Goal: Task Accomplishment & Management: Manage account settings

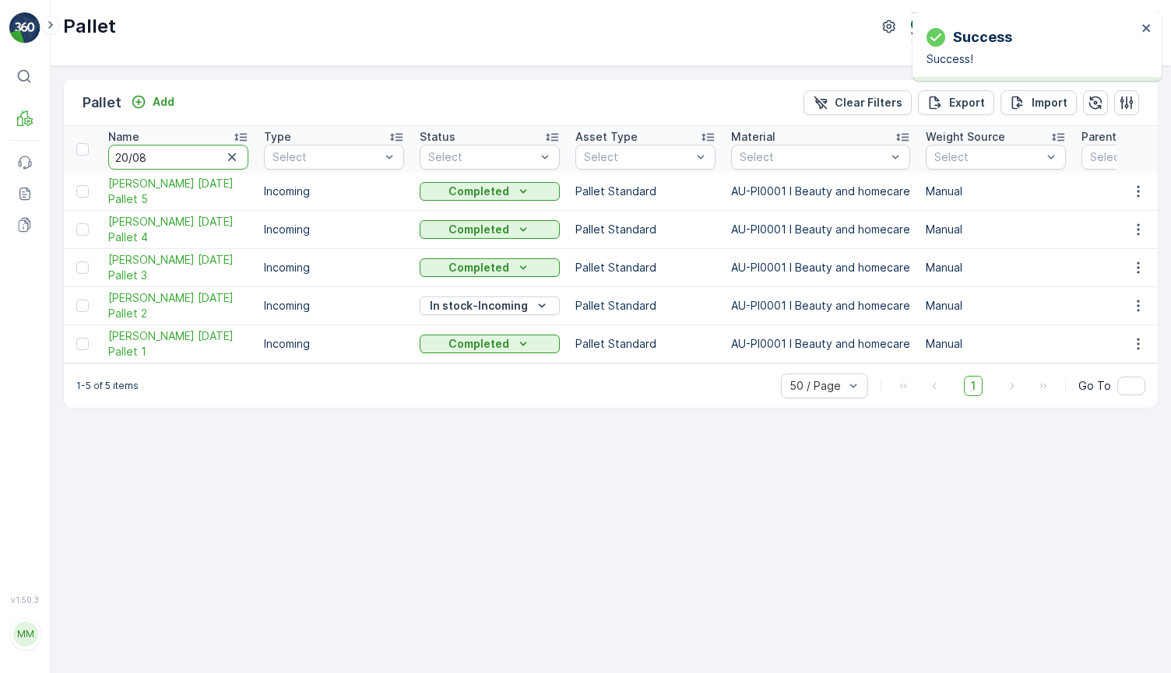
drag, startPoint x: 182, startPoint y: 156, endPoint x: 94, endPoint y: 163, distance: 88.3
type input "20/0803"
drag, startPoint x: 172, startPoint y: 156, endPoint x: 15, endPoint y: 149, distance: 157.4
click at [27, 153] on div "⌘B MRF Events Reports Documents v 1.50.3 MM MRF.AU04 monika.tur@terracycle.com …" at bounding box center [585, 336] width 1171 height 673
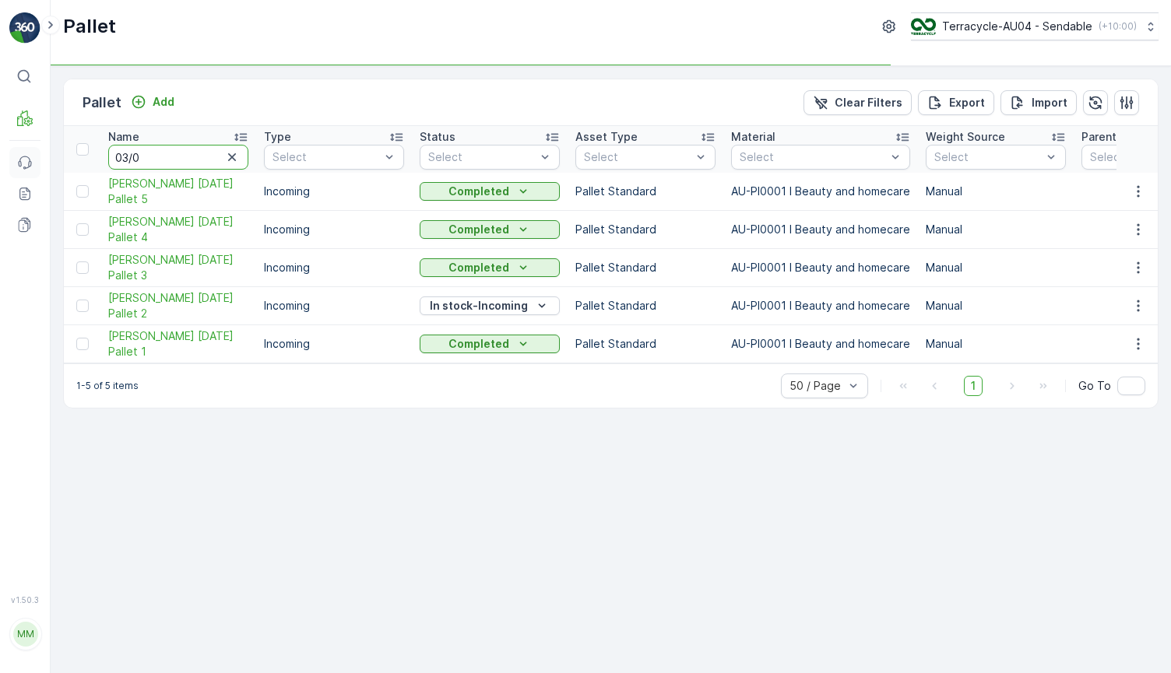
type input "03/09"
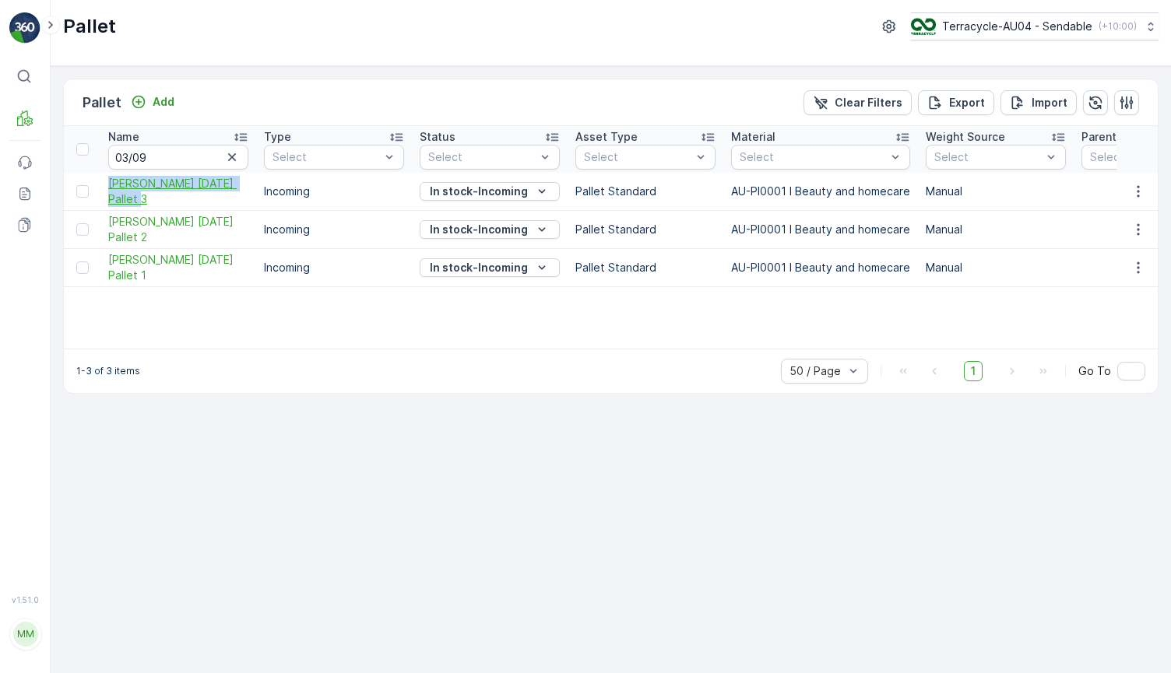
drag, startPoint x: 103, startPoint y: 181, endPoint x: 167, endPoint y: 205, distance: 68.2
click at [167, 205] on td "[PERSON_NAME] [DATE] Pallet 3" at bounding box center [178, 192] width 156 height 38
copy span "[PERSON_NAME] [DATE] Pallet 3"
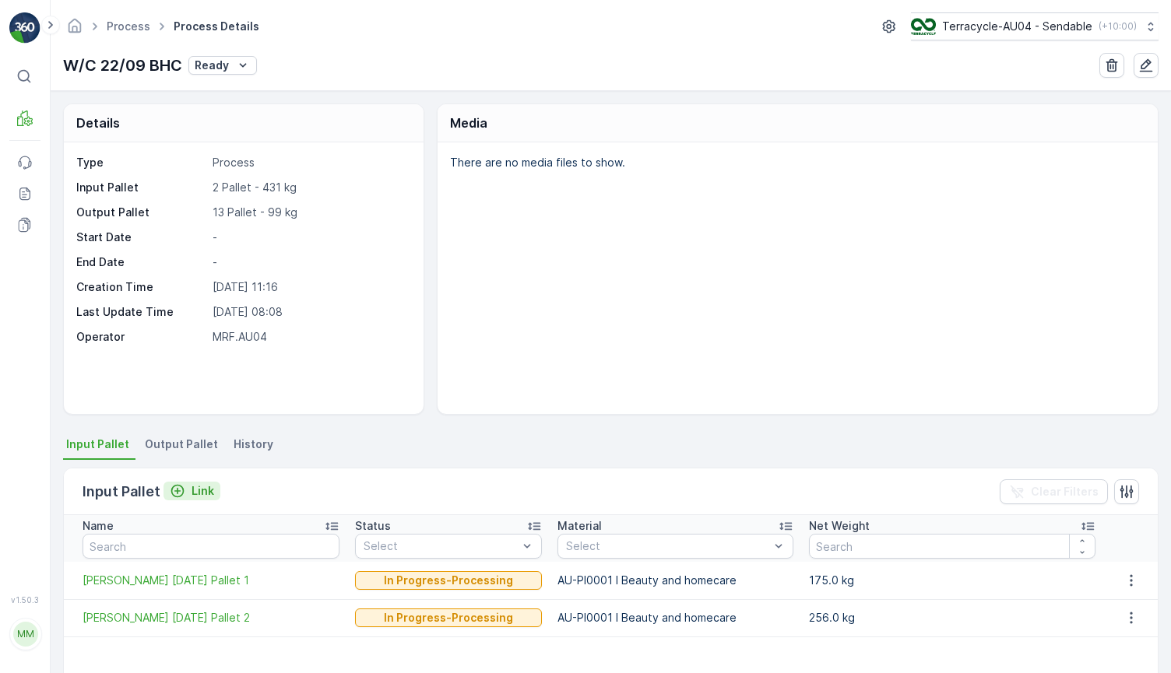
click at [202, 488] on p "Link" at bounding box center [202, 491] width 23 height 16
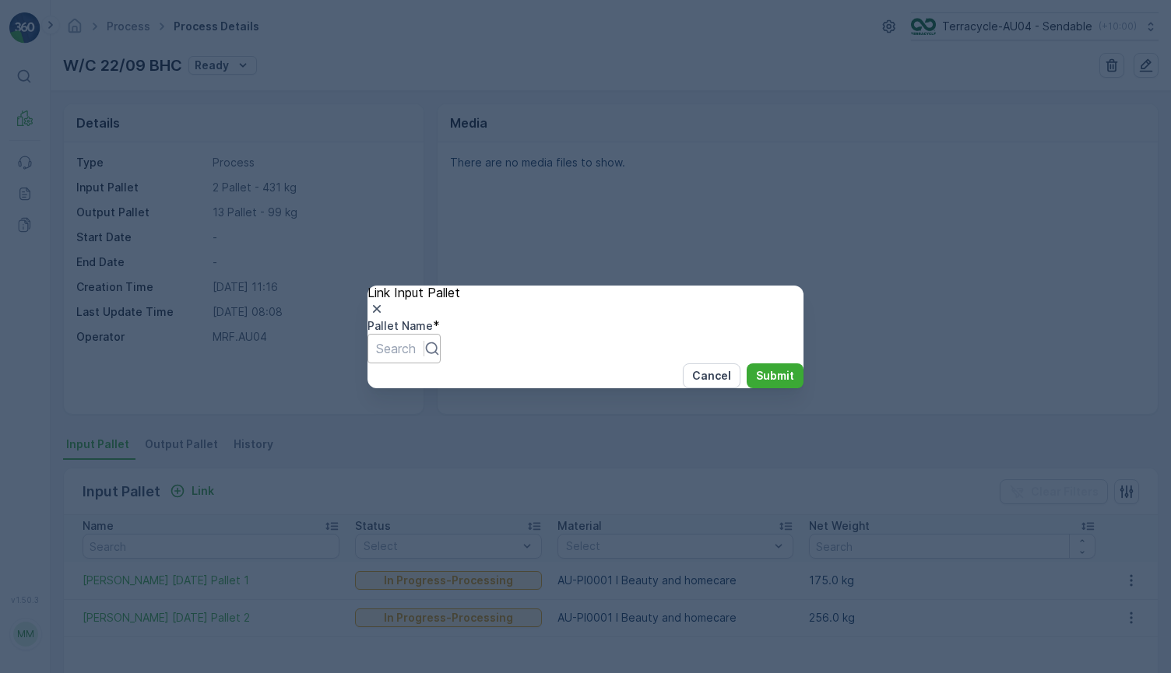
click at [416, 349] on div at bounding box center [396, 348] width 40 height 17
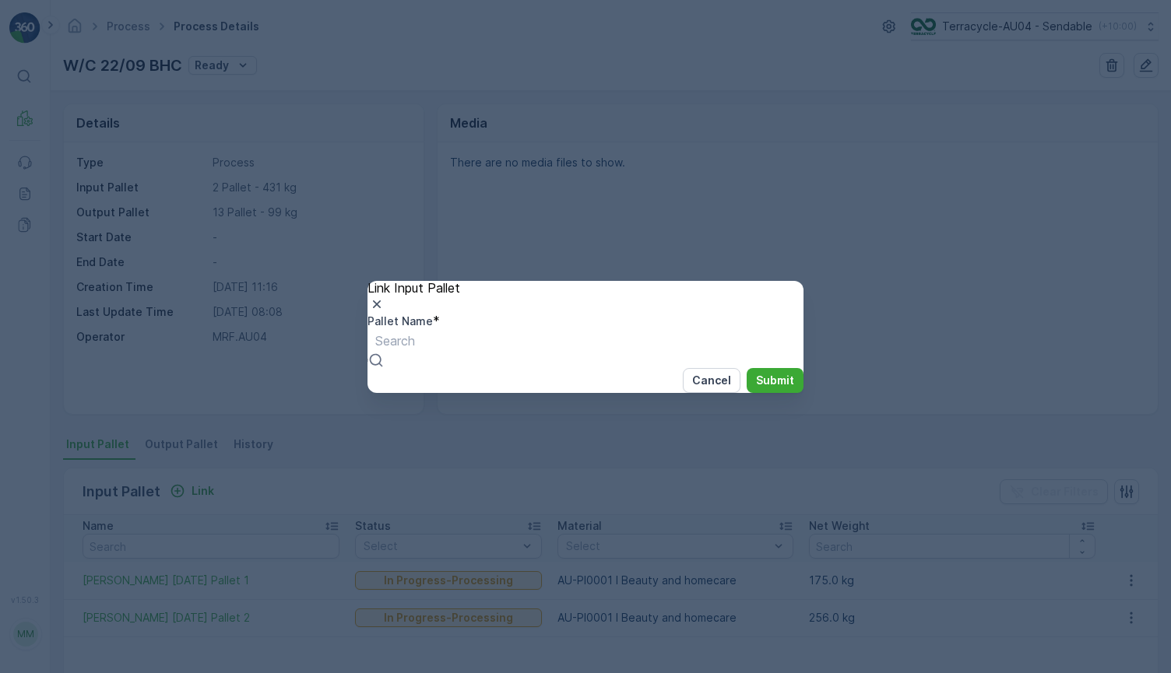
paste input "[PERSON_NAME] [DATE] Pallet 3"
type input "[PERSON_NAME] [DATE] Pallet 3"
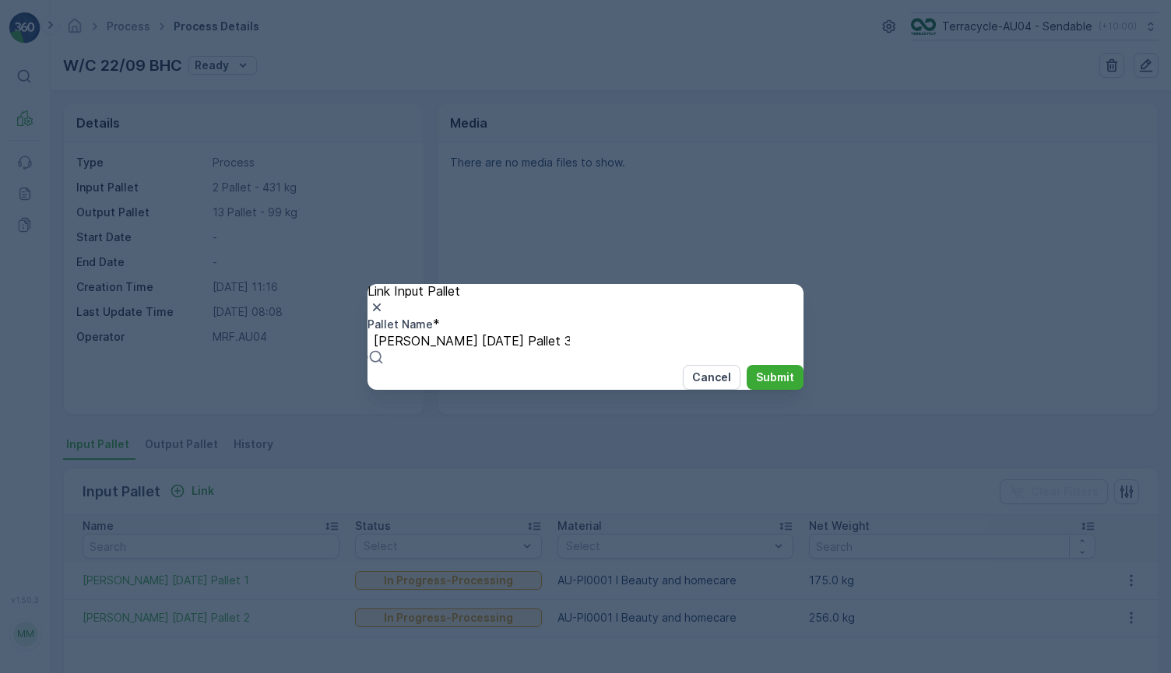
click at [198, 672] on span "[PERSON_NAME] [DATE] Pallet 3" at bounding box center [99, 680] width 198 height 16
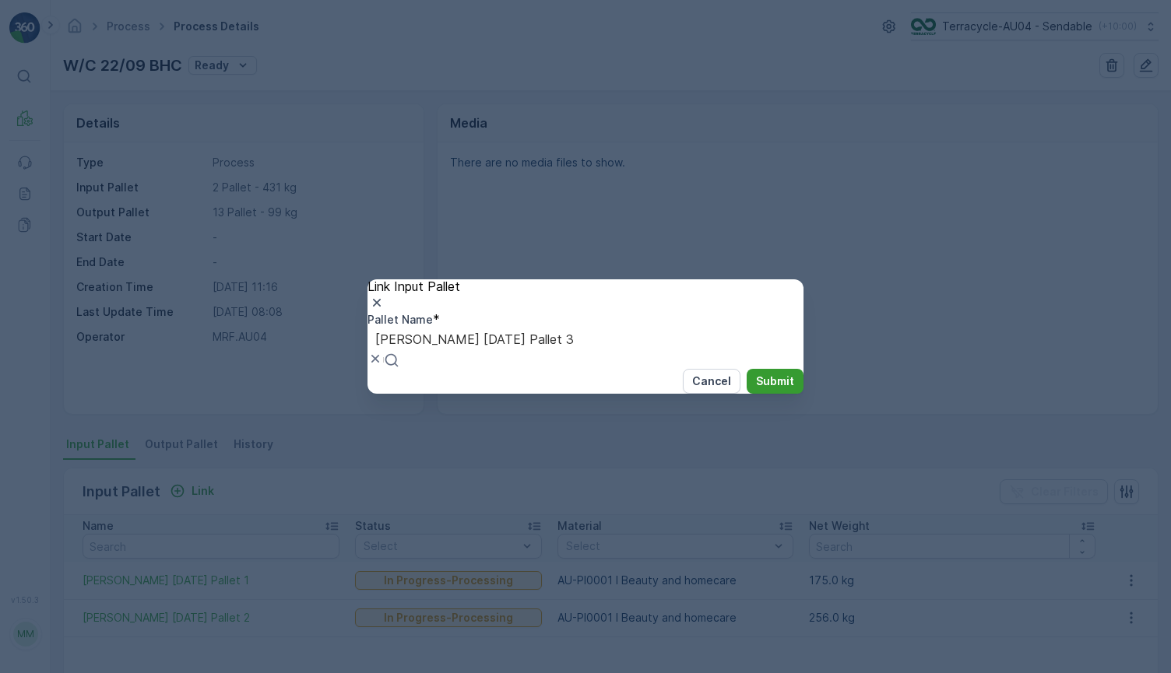
click at [756, 389] on p "Submit" at bounding box center [775, 382] width 38 height 16
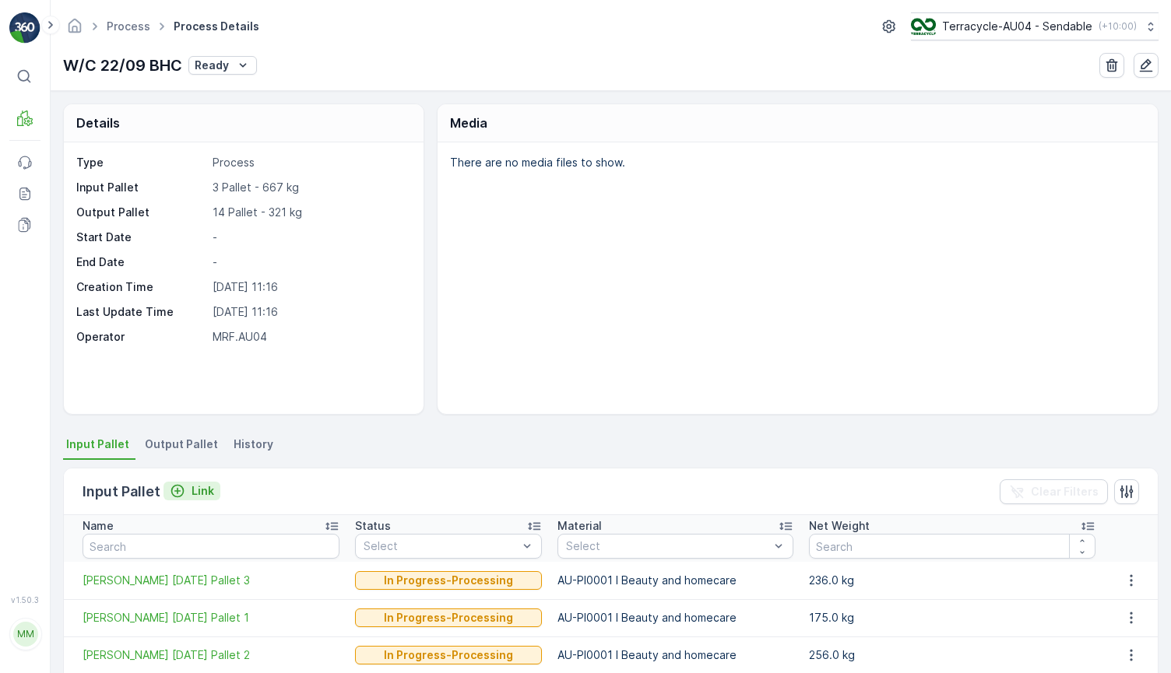
click at [208, 488] on p "Link" at bounding box center [202, 491] width 23 height 16
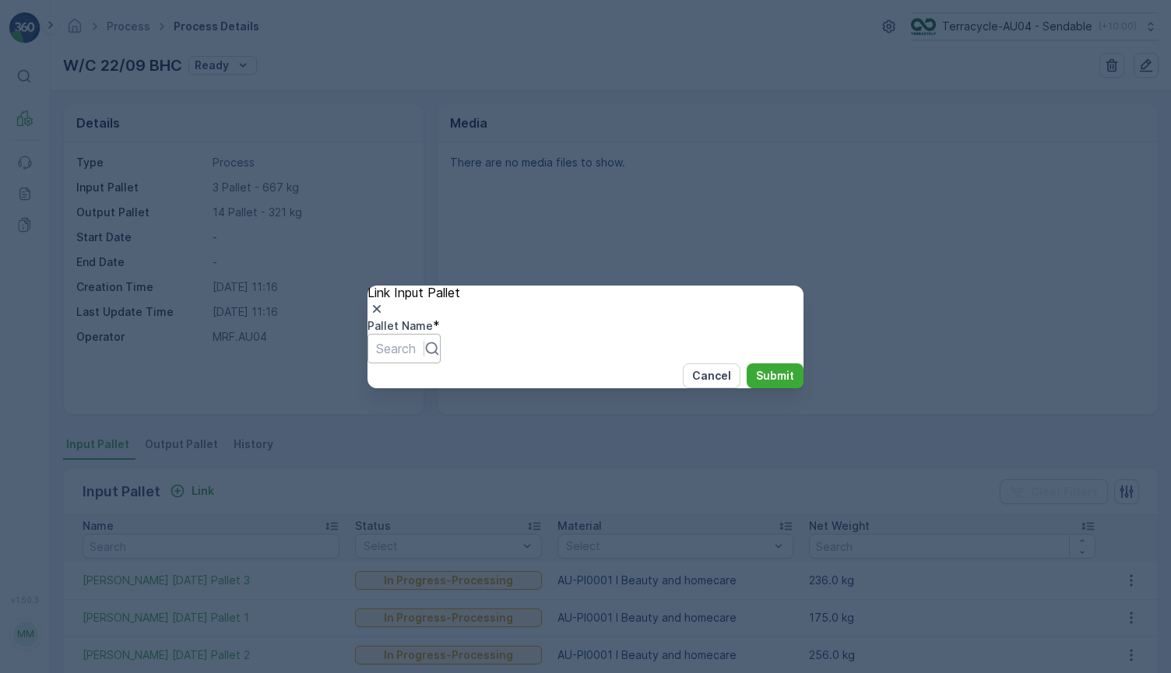
click at [416, 340] on div at bounding box center [396, 348] width 40 height 17
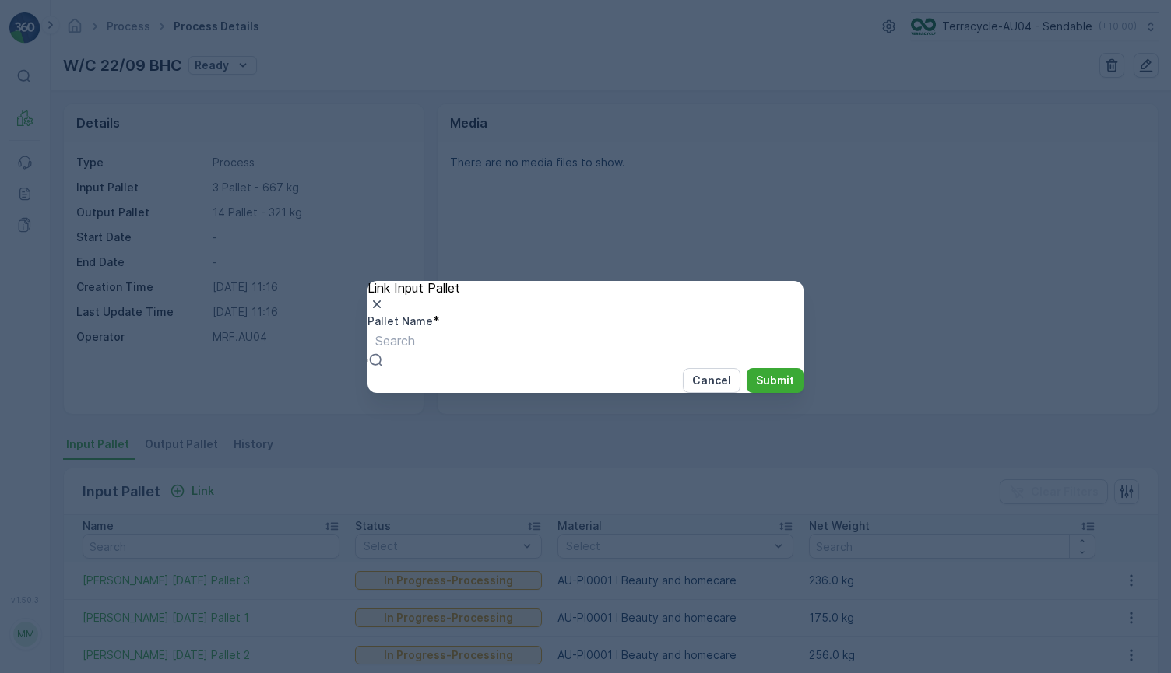
paste input "[PERSON_NAME] [DATE] Pallet 3"
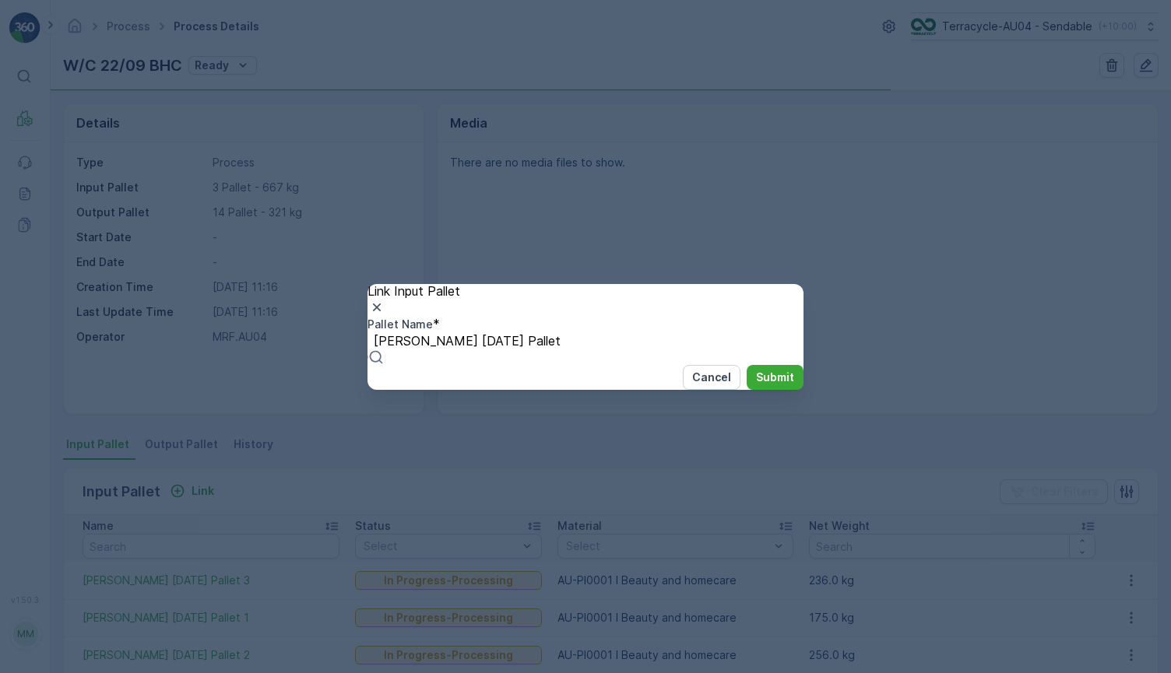
type input "[PERSON_NAME] [DATE] Pallet 1"
click at [196, 672] on span "[PERSON_NAME] [DATE] Pallet 1" at bounding box center [98, 680] width 196 height 16
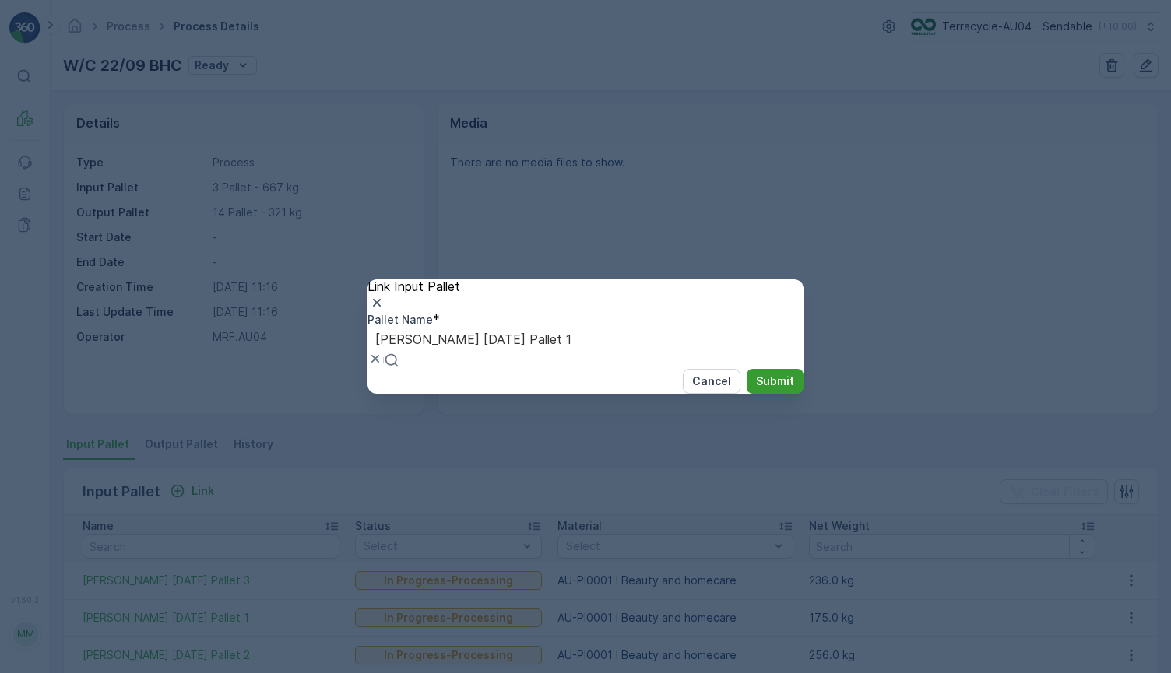
click at [756, 389] on p "Submit" at bounding box center [775, 382] width 38 height 16
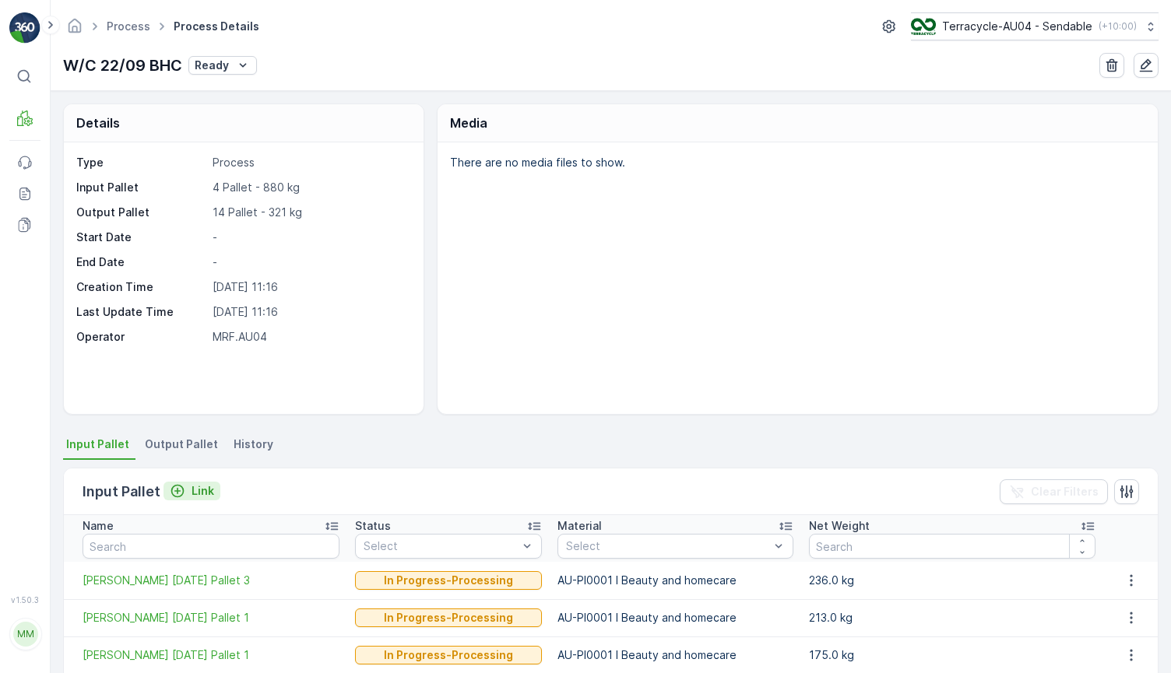
click at [193, 494] on p "Link" at bounding box center [202, 491] width 23 height 16
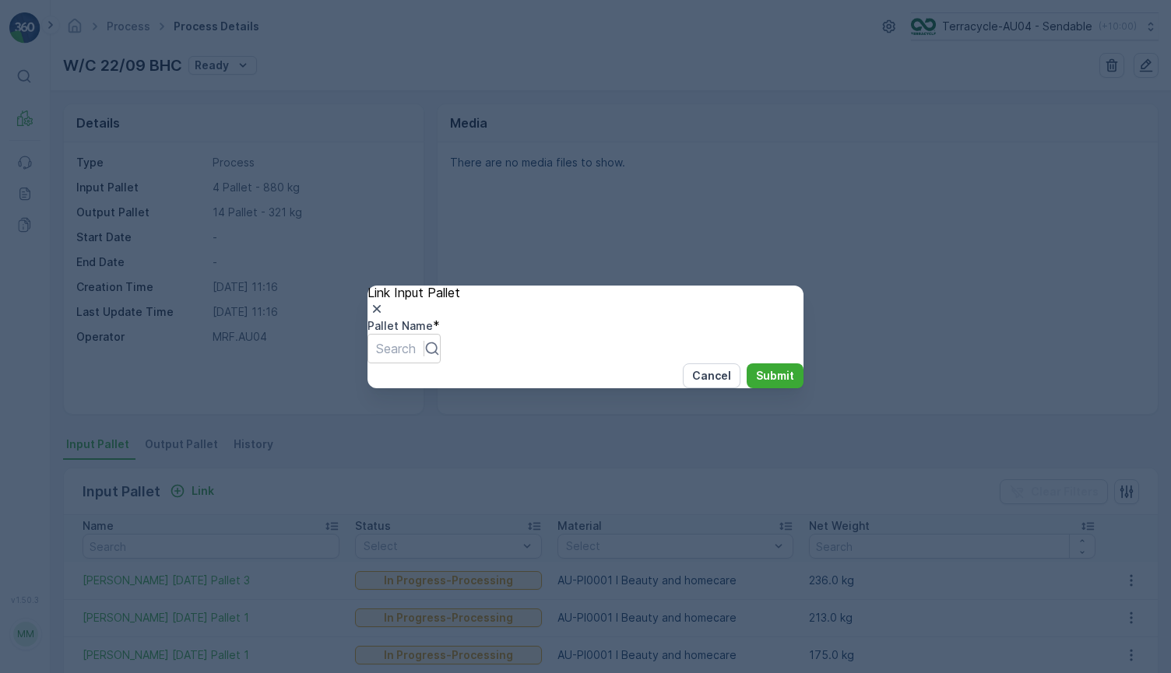
click at [492, 324] on div "Pallet Name *" at bounding box center [585, 326] width 436 height 16
click at [416, 342] on div at bounding box center [396, 348] width 40 height 17
click at [416, 347] on div at bounding box center [396, 348] width 40 height 17
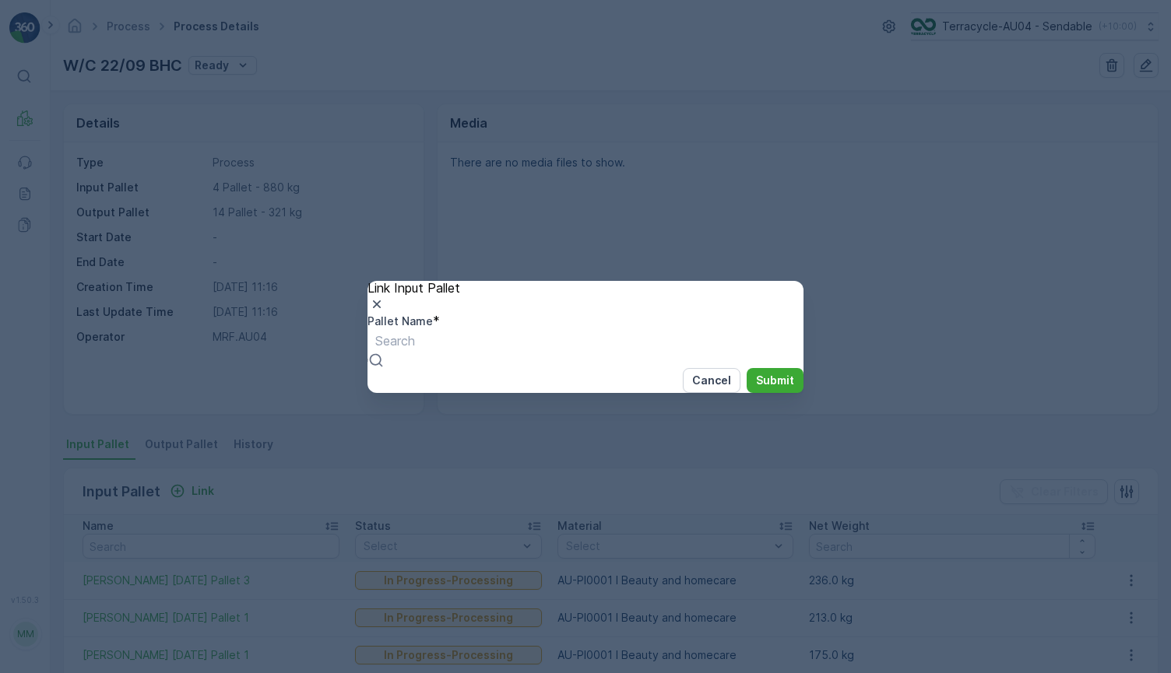
paste input "[PERSON_NAME] [DATE] Pallet 3"
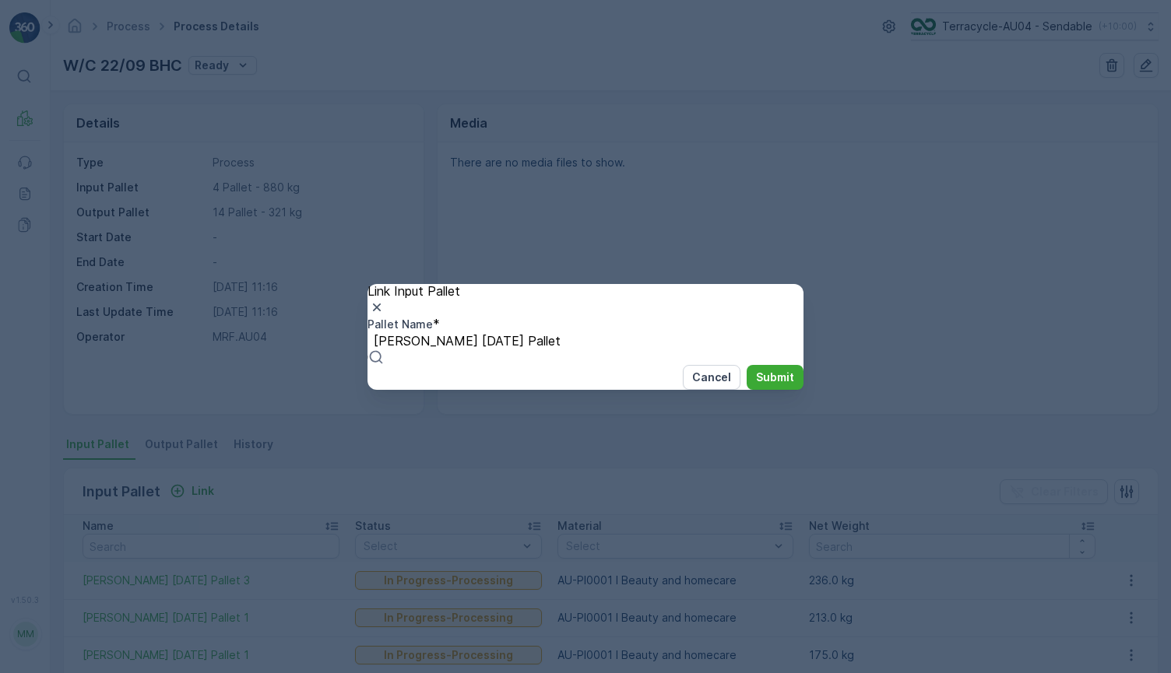
type input "[PERSON_NAME] [DATE] Pallet 2"
click at [198, 672] on span "[PERSON_NAME] [DATE] Pallet 2" at bounding box center [99, 680] width 198 height 16
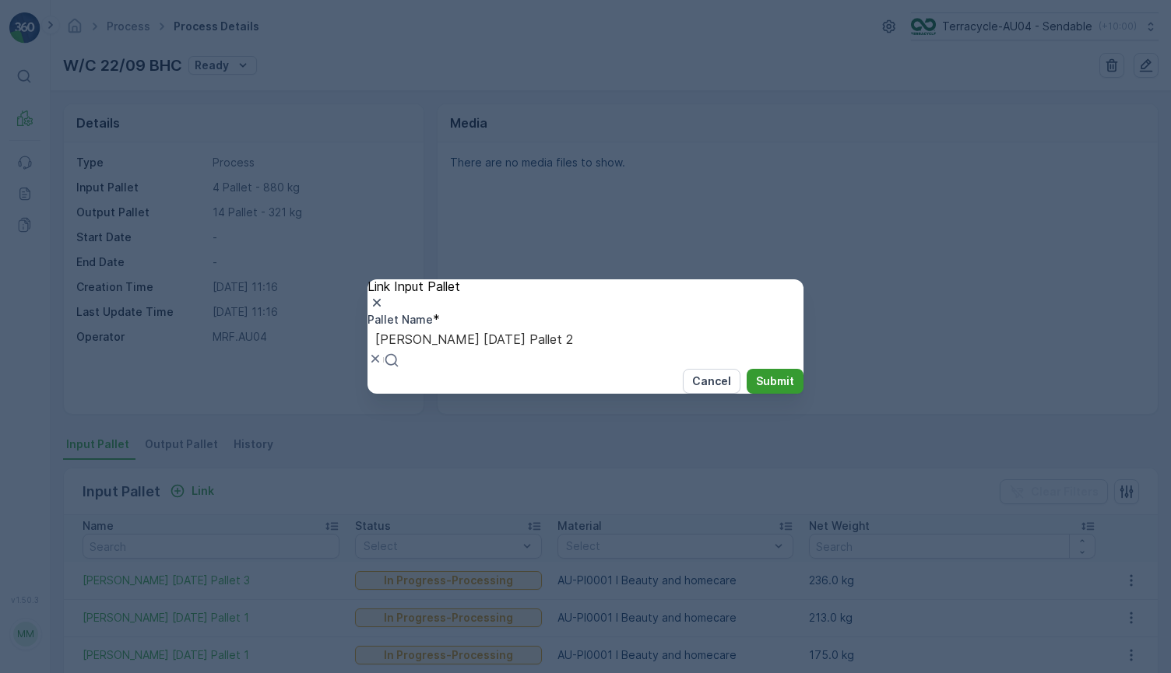
click at [756, 389] on p "Submit" at bounding box center [775, 382] width 38 height 16
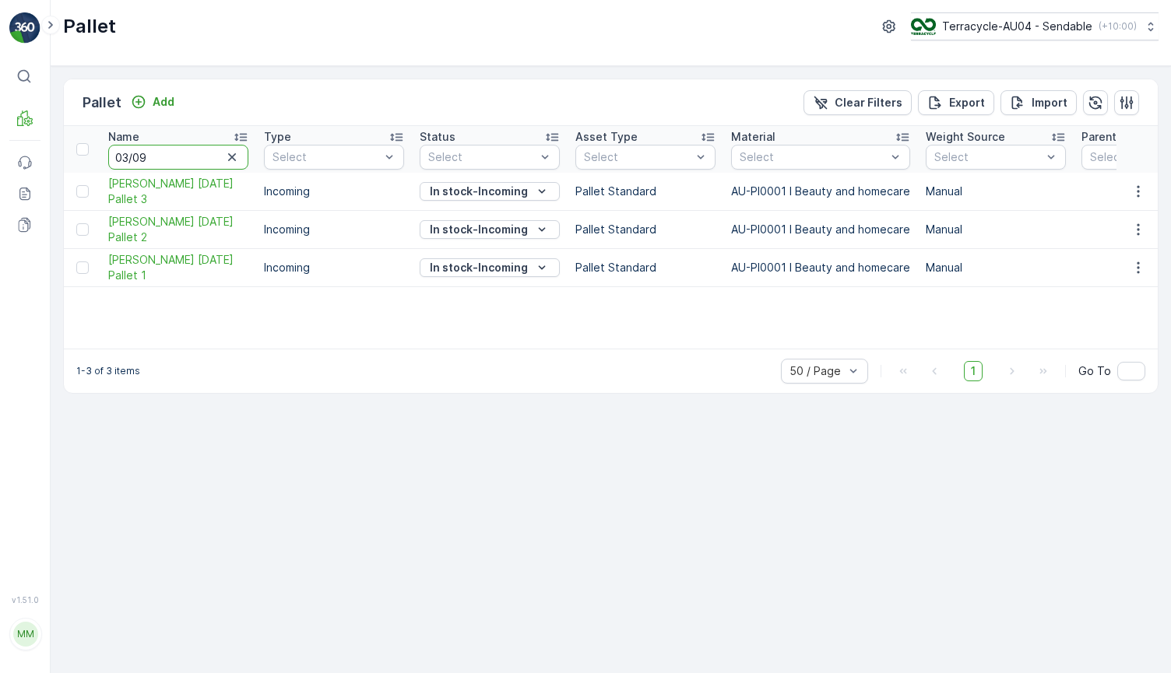
click at [169, 156] on input "03/09" at bounding box center [178, 157] width 140 height 25
type input "A"
type input "464"
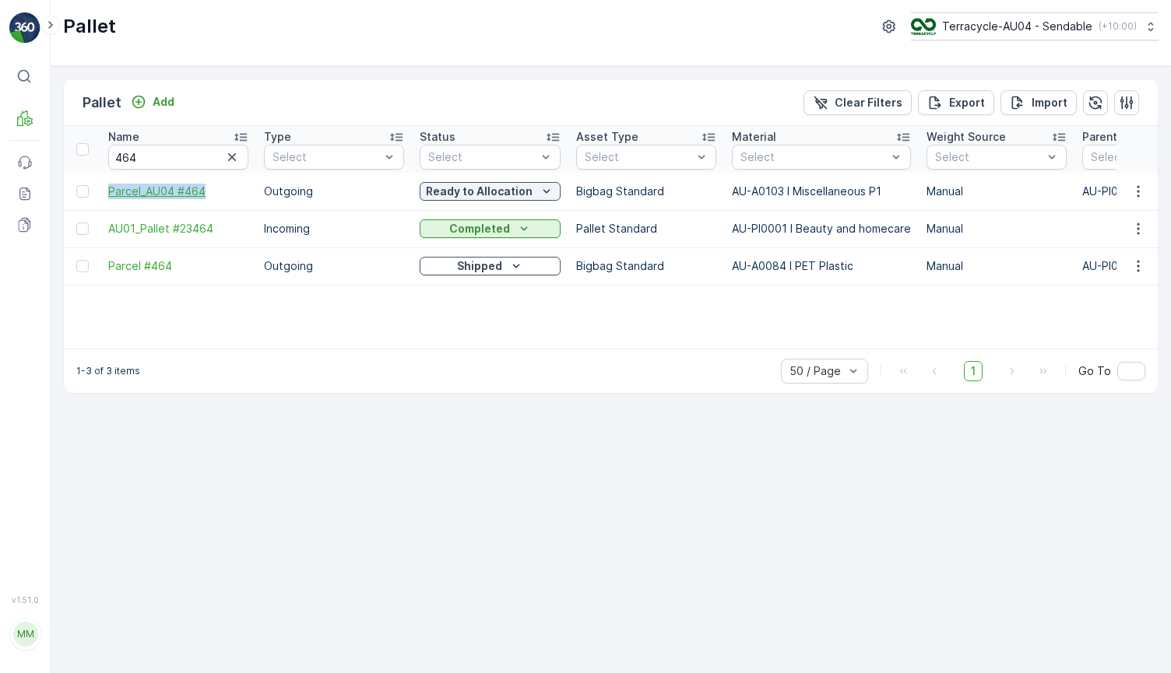
drag, startPoint x: 94, startPoint y: 188, endPoint x: 212, endPoint y: 187, distance: 117.5
copy span "Parcel_AU04 #464"
click at [187, 163] on input "464" at bounding box center [178, 157] width 140 height 25
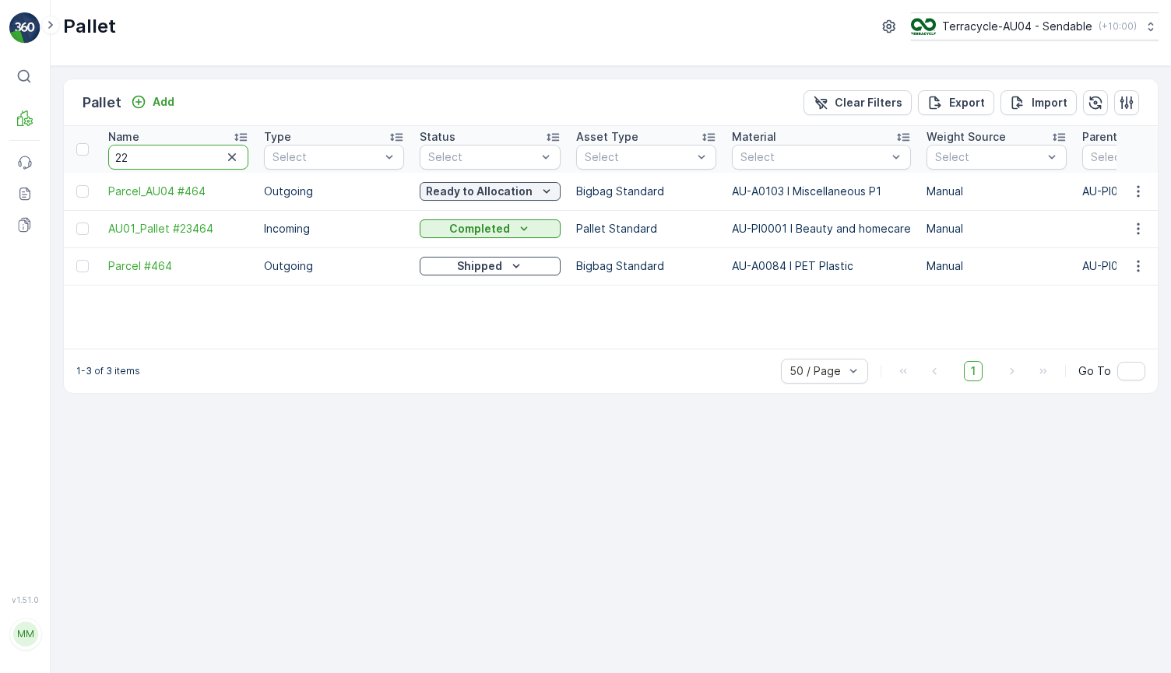
type input "225"
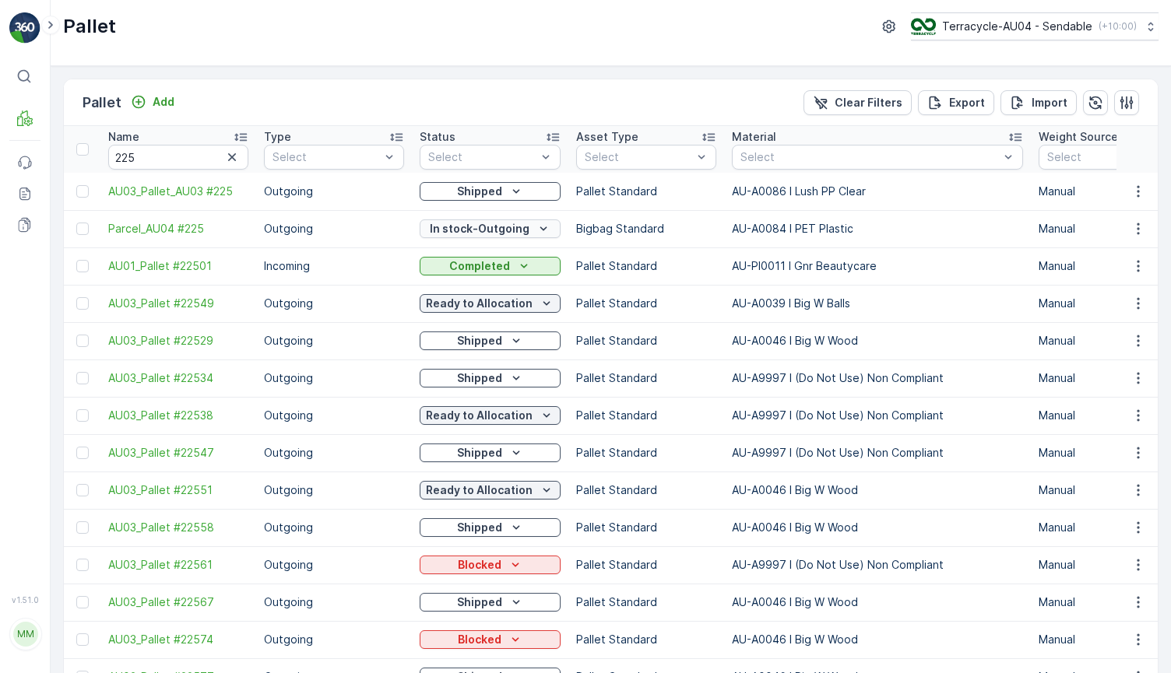
click at [467, 226] on p "In stock-Outgoing" at bounding box center [480, 229] width 100 height 16
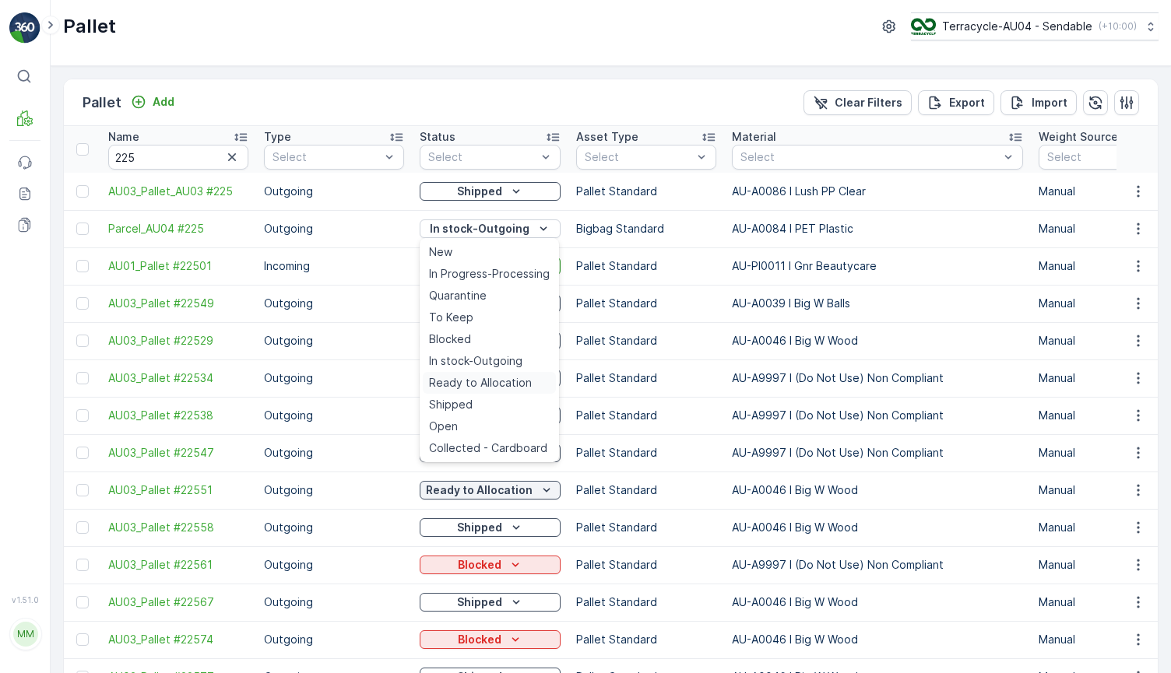
click at [487, 381] on span "Ready to Allocation" at bounding box center [480, 383] width 103 height 16
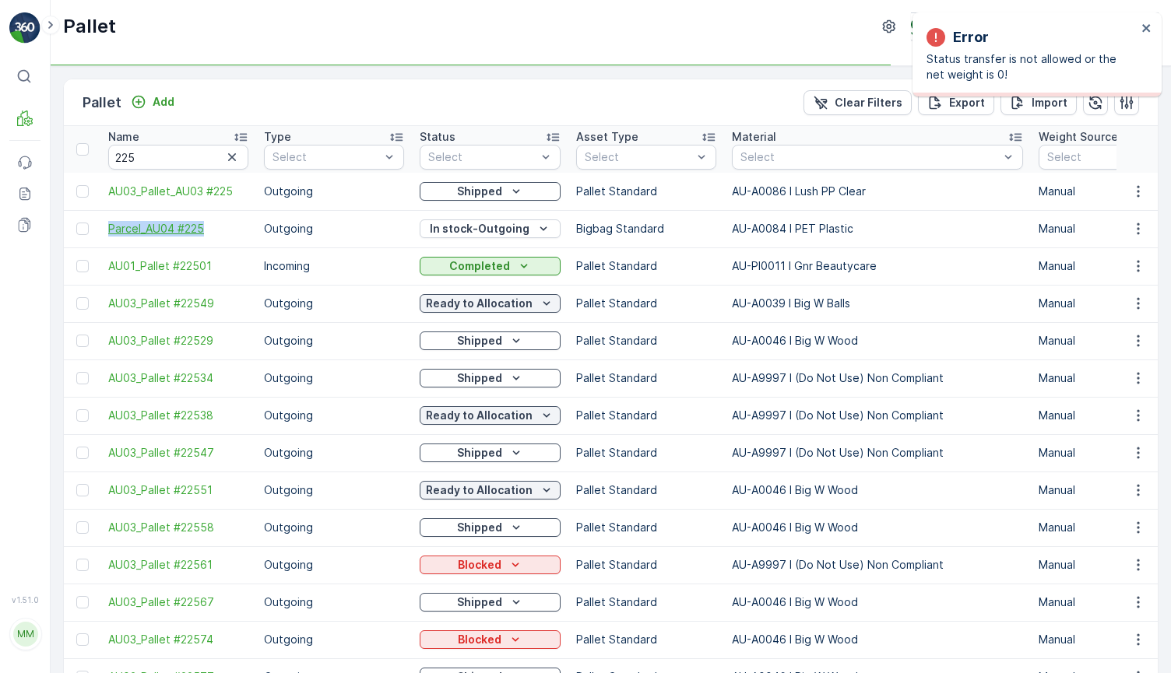
drag, startPoint x: 100, startPoint y: 226, endPoint x: 233, endPoint y: 230, distance: 133.2
click at [233, 230] on td "Parcel_AU04 #225" at bounding box center [178, 228] width 156 height 37
click at [248, 221] on span "Parcel_AU04 #225" at bounding box center [178, 229] width 140 height 16
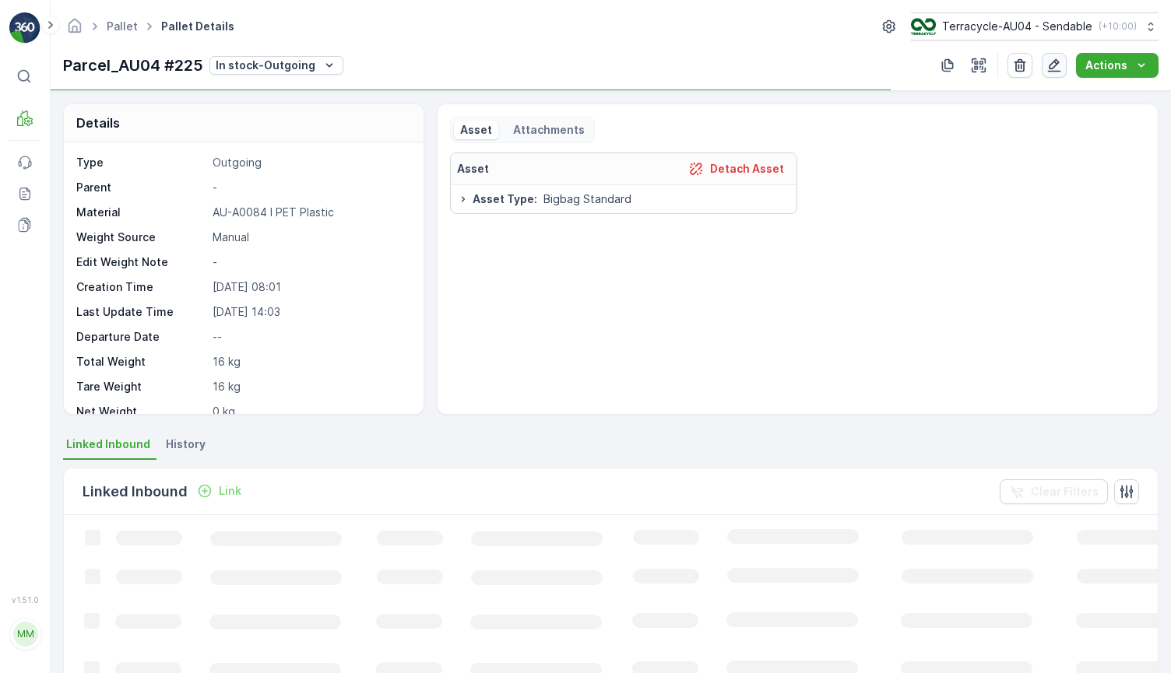
click at [1053, 65] on icon "button" at bounding box center [1054, 66] width 16 height 16
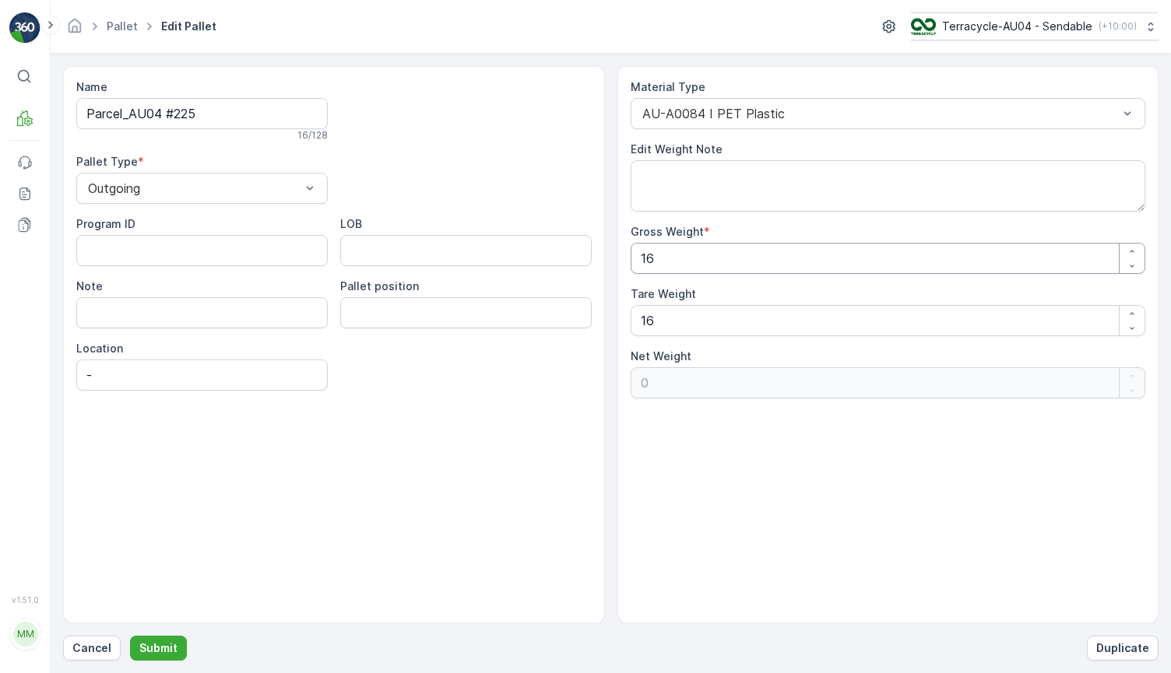
click at [687, 261] on Weight "16" at bounding box center [887, 258] width 515 height 31
type Weight "1"
type Weight "-15"
type Weight "17"
type Weight "1"
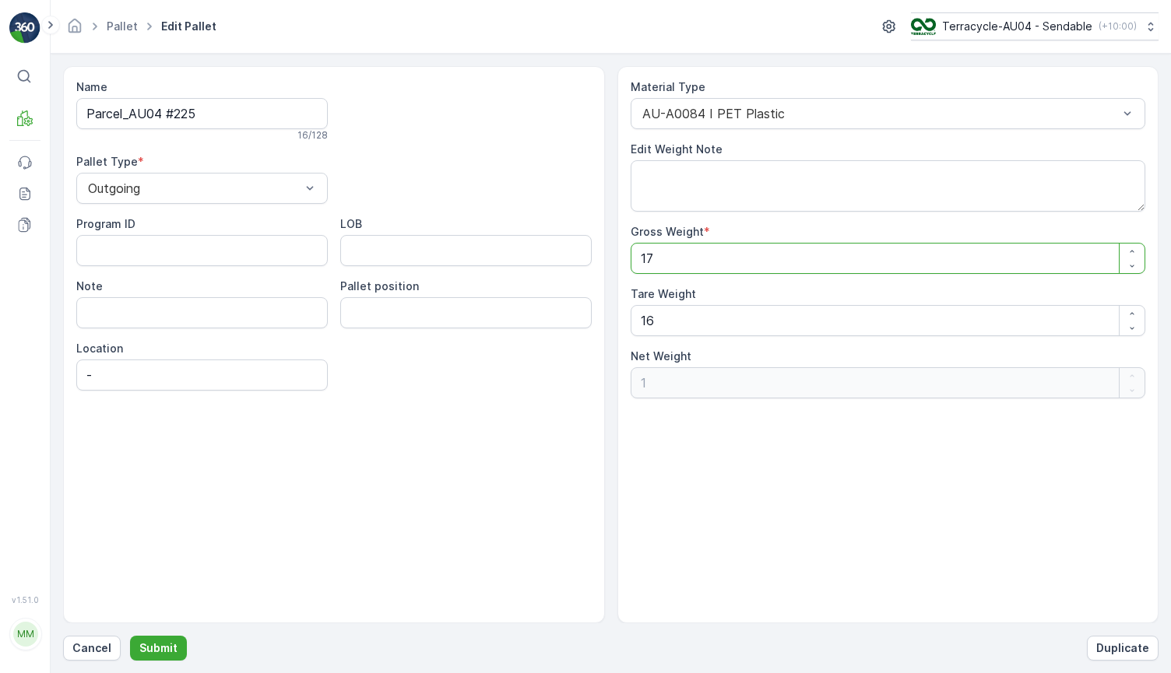
type Weight "17"
click at [245, 123] on input "Parcel_AU04 #225" at bounding box center [201, 113] width 251 height 31
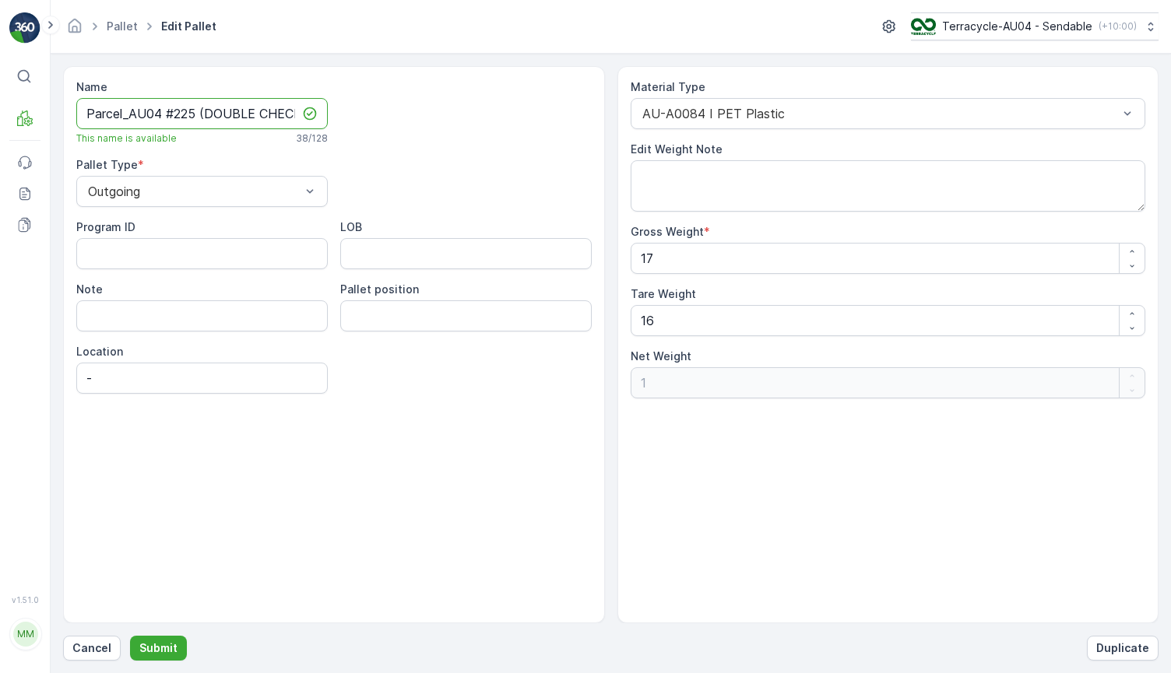
drag, startPoint x: 258, startPoint y: 114, endPoint x: 7, endPoint y: 114, distance: 250.6
click at [6, 114] on div "⌘B MRF Events Reports Documents v 1.51.0 MM MRF.AU04 monika.tur@terracycle.com …" at bounding box center [585, 336] width 1171 height 673
type input "Parcel_AU04 #225 (DOUBLE CHECK WEIGHT)"
click at [165, 632] on div "Name Parcel_AU04 #225 (DOUBLE CHECK WEIGHT) This name is available 38 / 128 Pal…" at bounding box center [610, 363] width 1095 height 595
click at [161, 655] on p "Submit" at bounding box center [158, 649] width 38 height 16
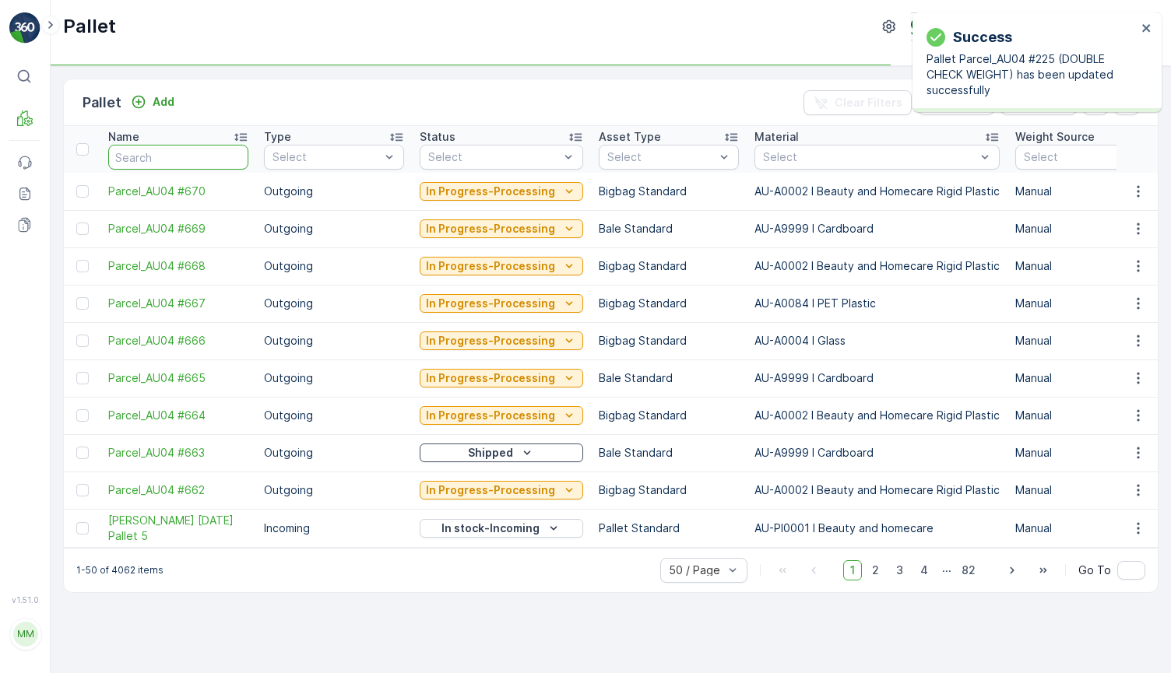
click at [175, 160] on input "text" at bounding box center [178, 157] width 140 height 25
paste input "Parcel_AU04 #225 (DOUBLE CHECK WEIGHT)"
type input "Parcel_AU04 #225 (DOUBLE CHECK WEIGHT)"
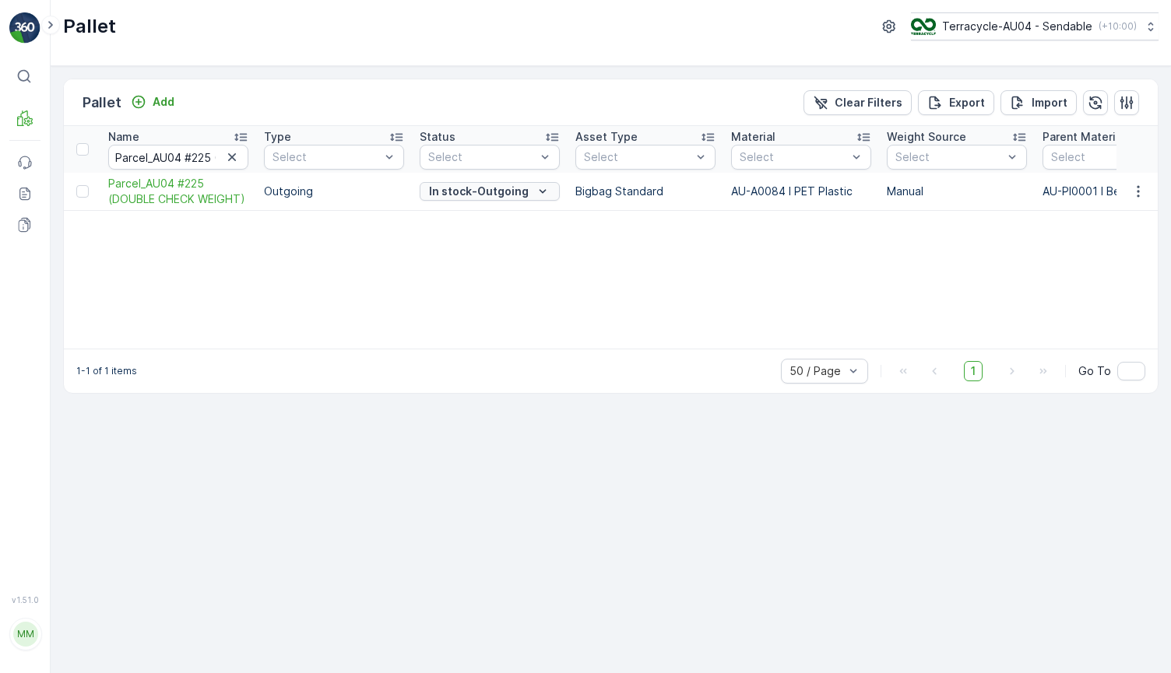
click at [456, 186] on p "In stock-Outgoing" at bounding box center [479, 192] width 100 height 16
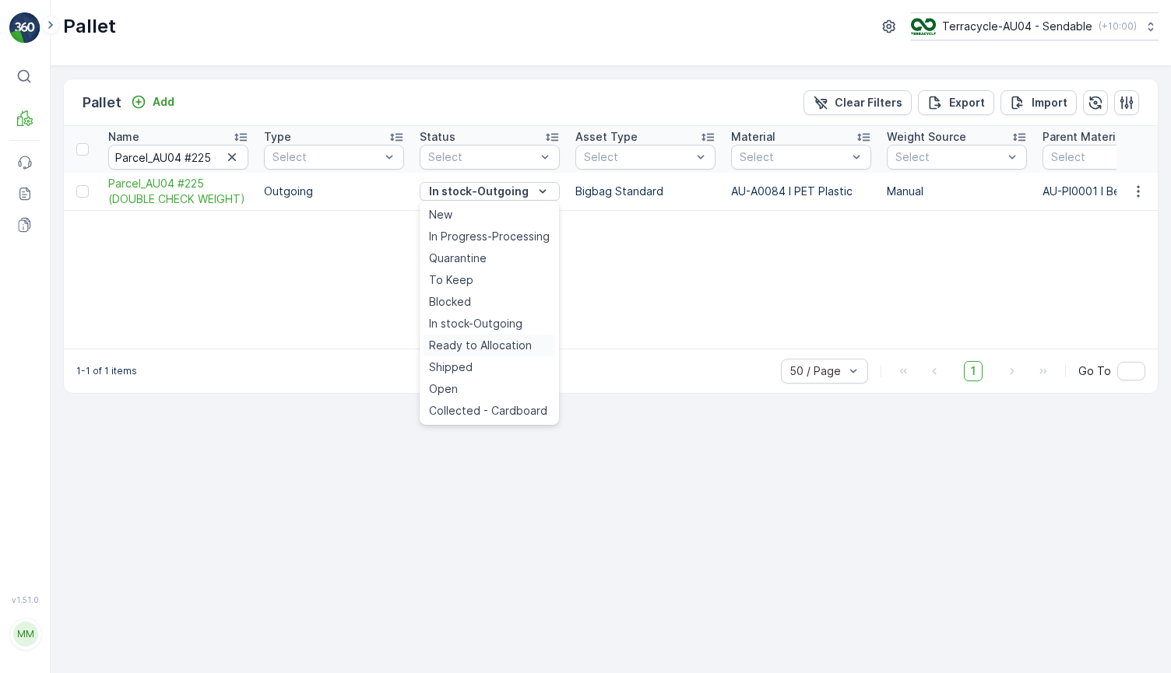
click at [516, 344] on span "Ready to Allocation" at bounding box center [480, 346] width 103 height 16
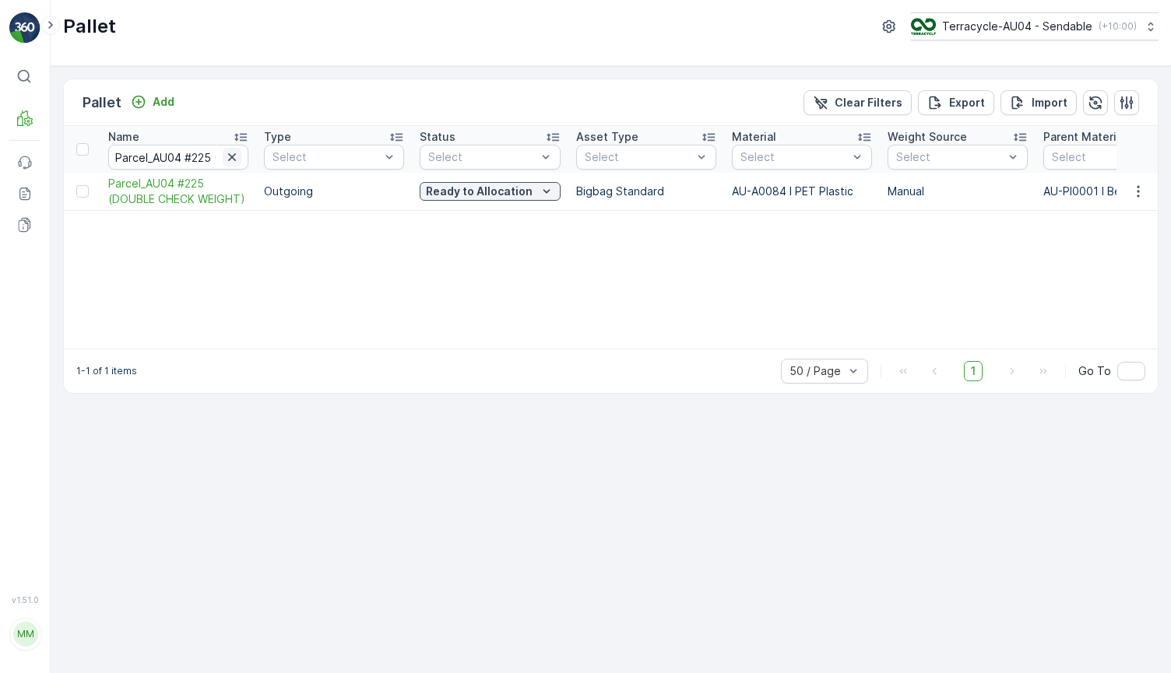
click at [237, 161] on icon "button" at bounding box center [232, 157] width 16 height 16
type input "232"
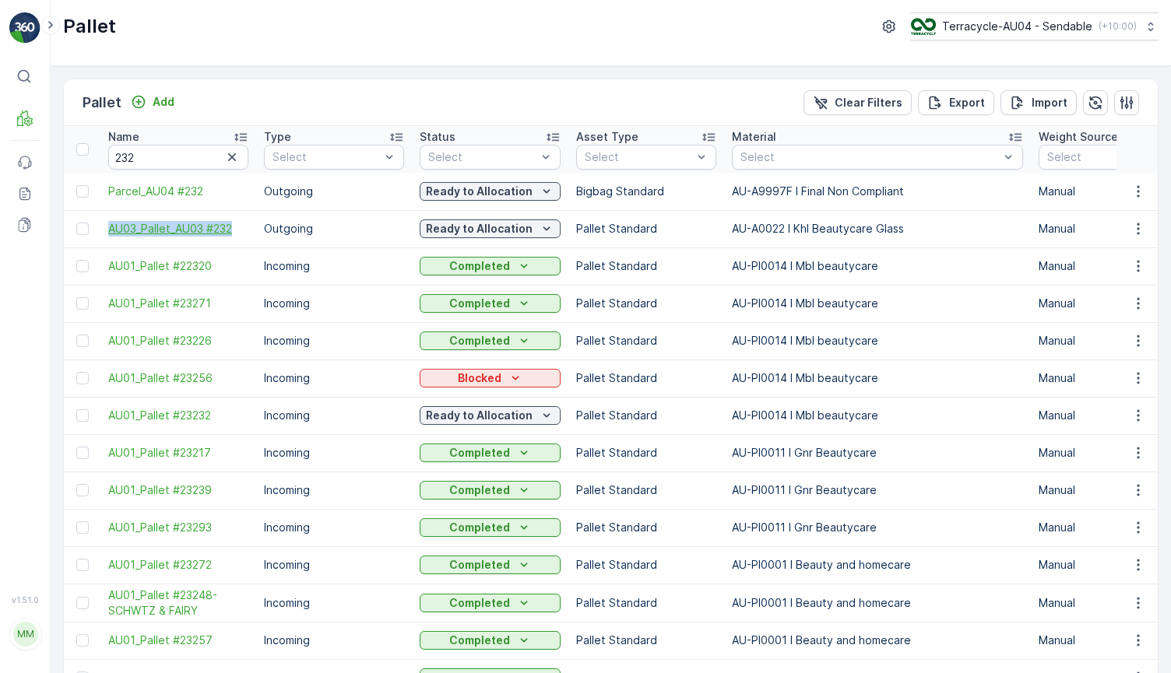
drag, startPoint x: 97, startPoint y: 226, endPoint x: 244, endPoint y: 230, distance: 147.1
copy span "AU03_Pallet_AU03 #232"
click at [156, 155] on input "232" at bounding box center [178, 157] width 140 height 25
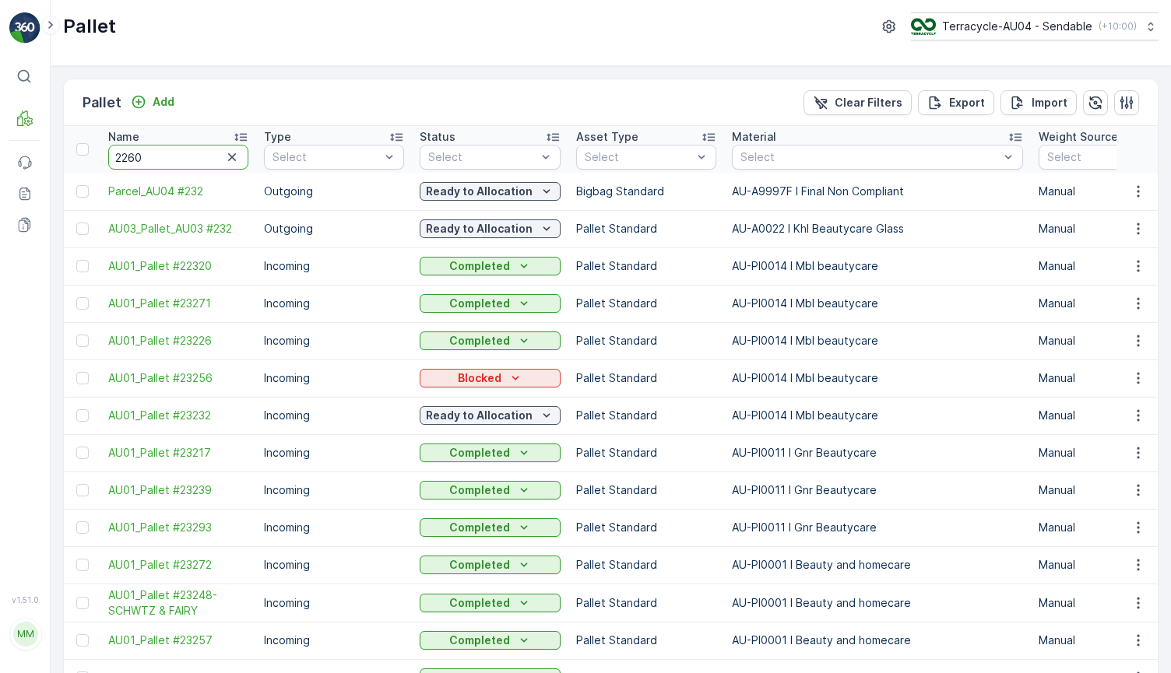
type input "22605"
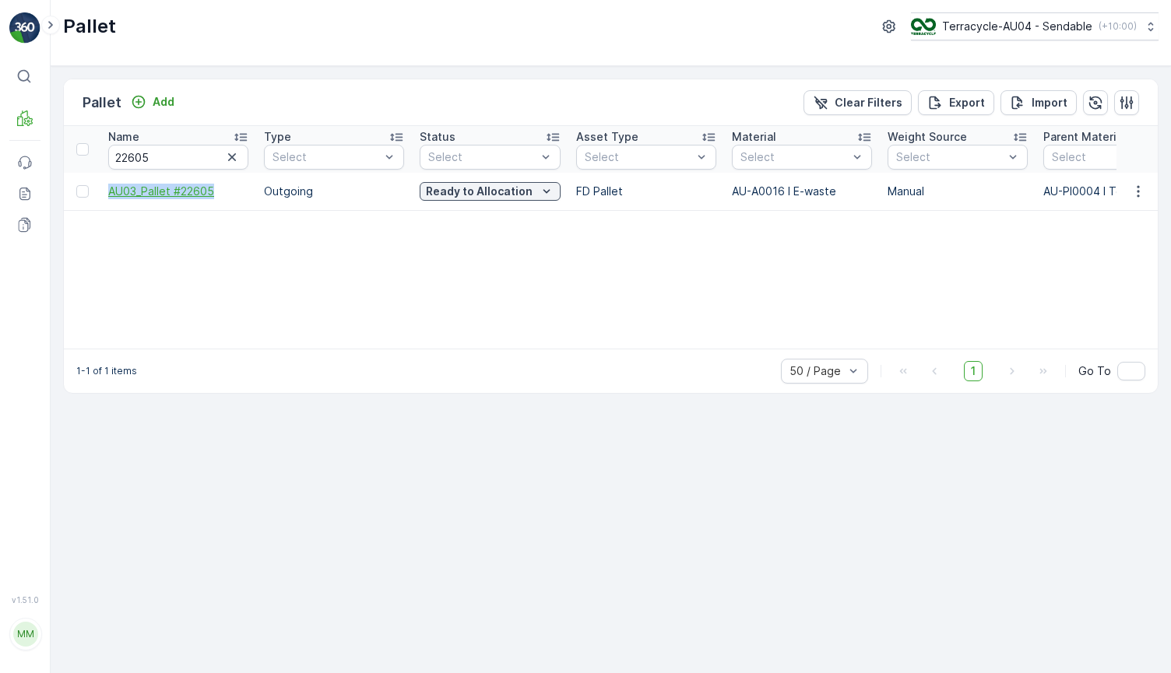
drag, startPoint x: 103, startPoint y: 189, endPoint x: 224, endPoint y: 190, distance: 121.4
click at [224, 190] on td "AU03_Pallet #22605" at bounding box center [178, 191] width 156 height 37
copy span "AU03_Pallet #22605"
drag, startPoint x: 179, startPoint y: 164, endPoint x: -5, endPoint y: 143, distance: 185.7
click at [0, 143] on html "⌘B MRF Events Reports Documents v 1.51.0 MM MRF.AU04 monika.tur@terracycle.com …" at bounding box center [585, 336] width 1171 height 673
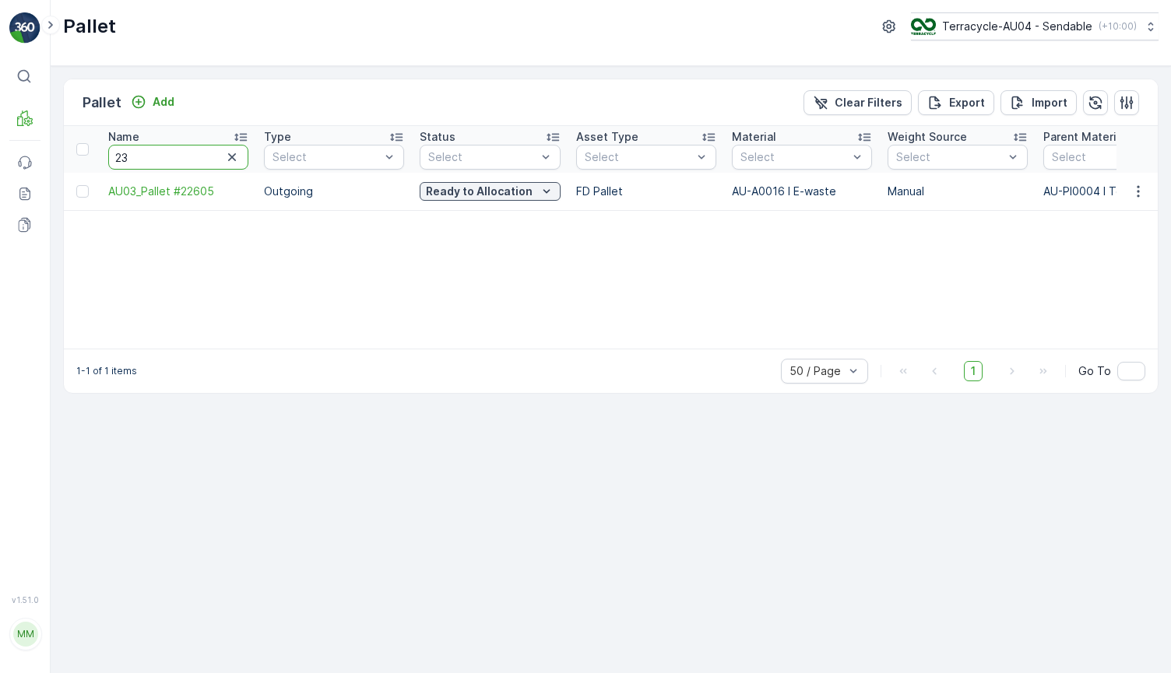
type input "237"
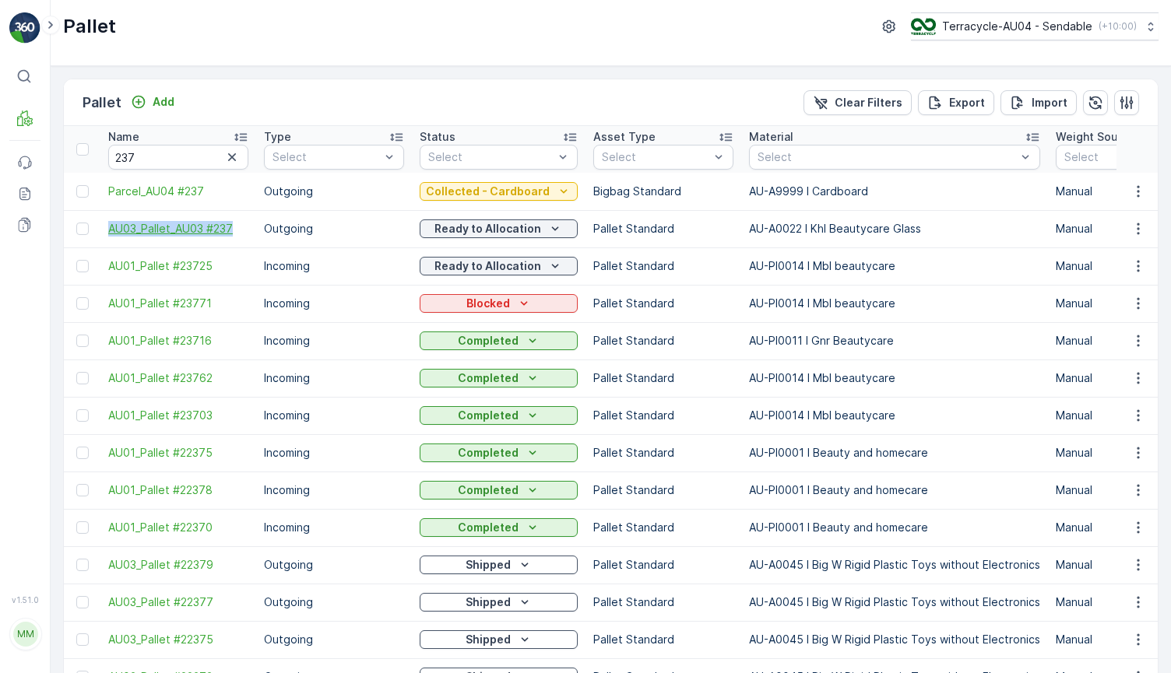
drag, startPoint x: 99, startPoint y: 222, endPoint x: 233, endPoint y: 223, distance: 133.9
copy span "AU03_Pallet_AU03 #237"
drag, startPoint x: 149, startPoint y: 159, endPoint x: 45, endPoint y: 159, distance: 104.3
click at [45, 159] on div "⌘B MRF Events Reports Documents v 1.51.0 MM MRF.AU04 monika.tur@terracycle.com …" at bounding box center [585, 336] width 1171 height 673
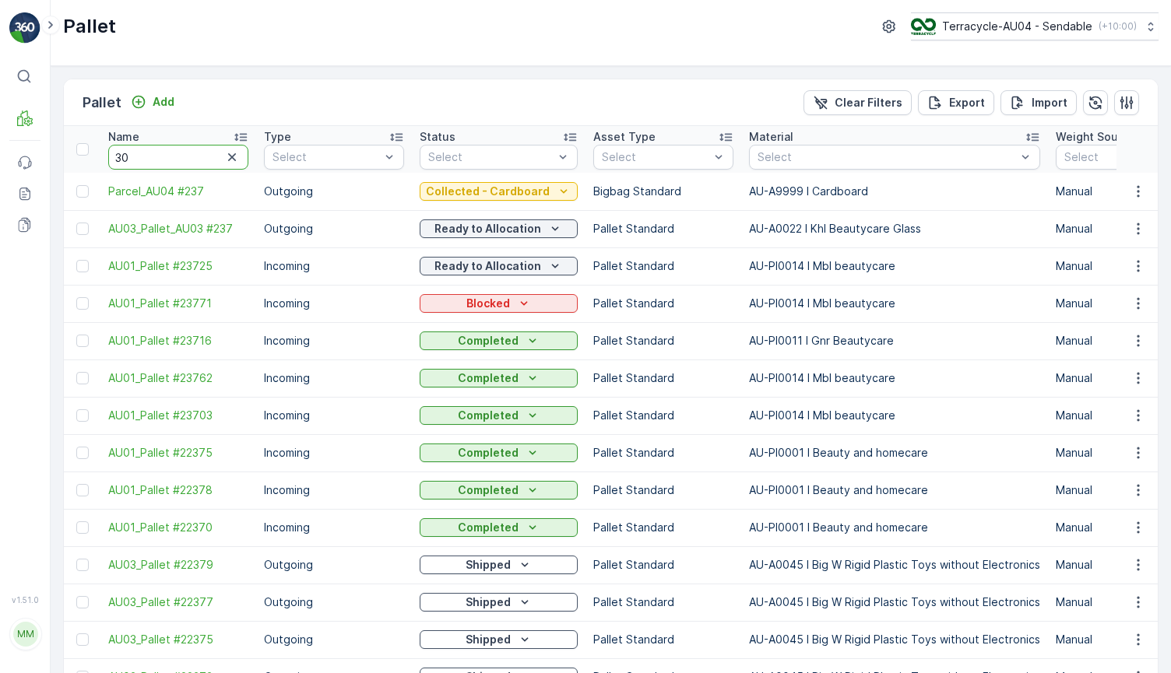
type input "302"
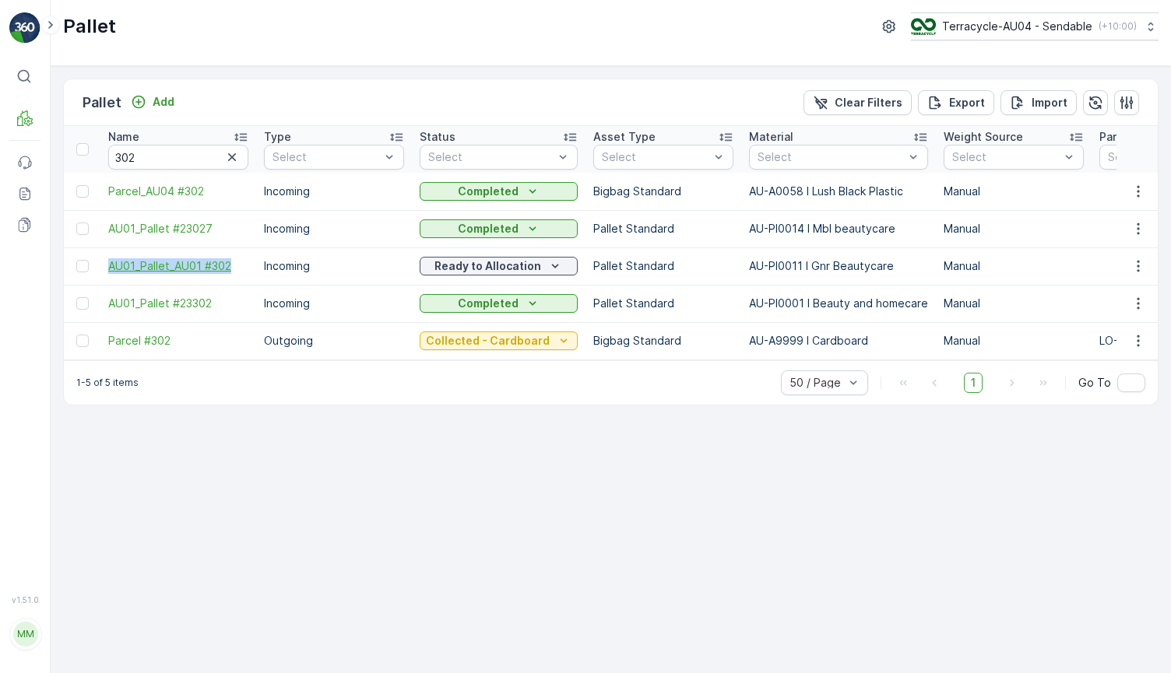
drag, startPoint x: 97, startPoint y: 265, endPoint x: 248, endPoint y: 273, distance: 150.5
copy span "AU01_Pallet_AU01 #302"
drag, startPoint x: 170, startPoint y: 151, endPoint x: 68, endPoint y: 156, distance: 102.1
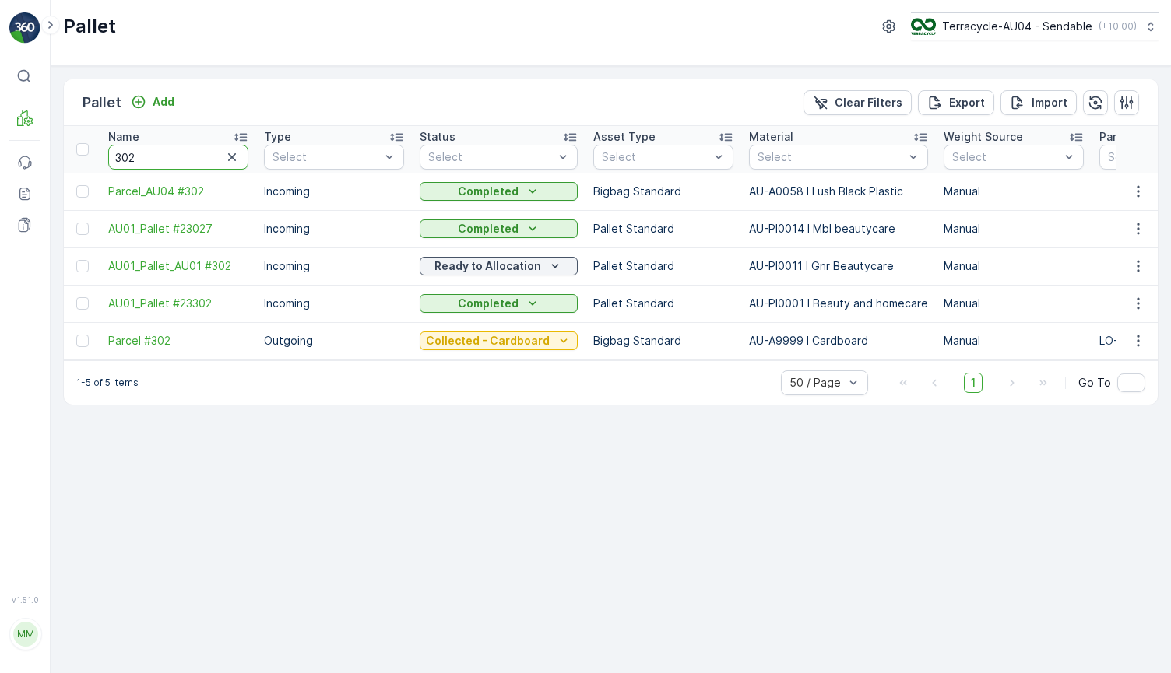
paste input "FD Officeworks 5.3.24 pallet 4"
type input "FD Officeworks 5.3.24 pallet 3"
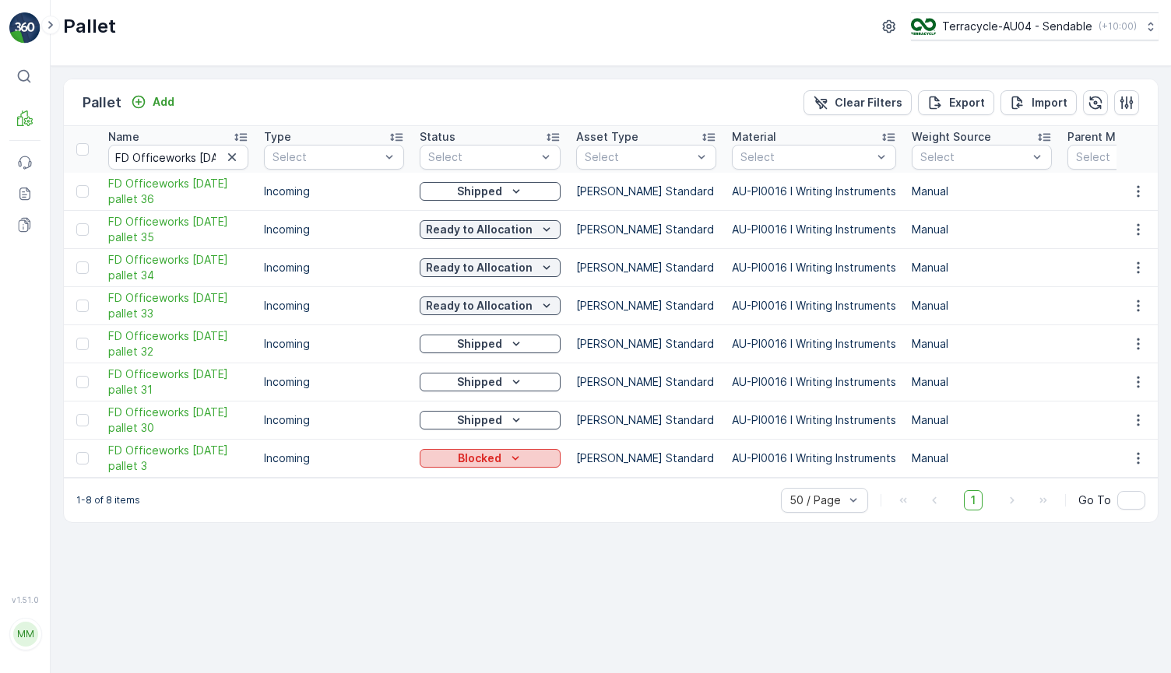
click at [522, 462] on div "Blocked" at bounding box center [490, 459] width 128 height 16
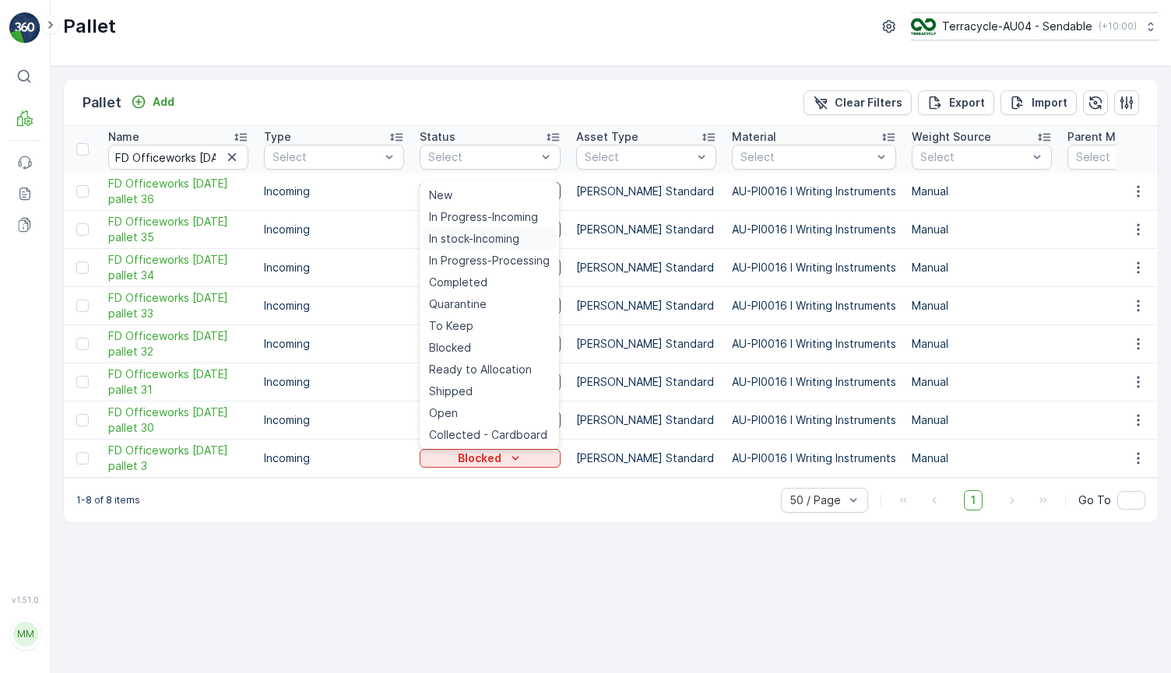
click at [523, 236] on div "In stock-Incoming" at bounding box center [489, 239] width 133 height 22
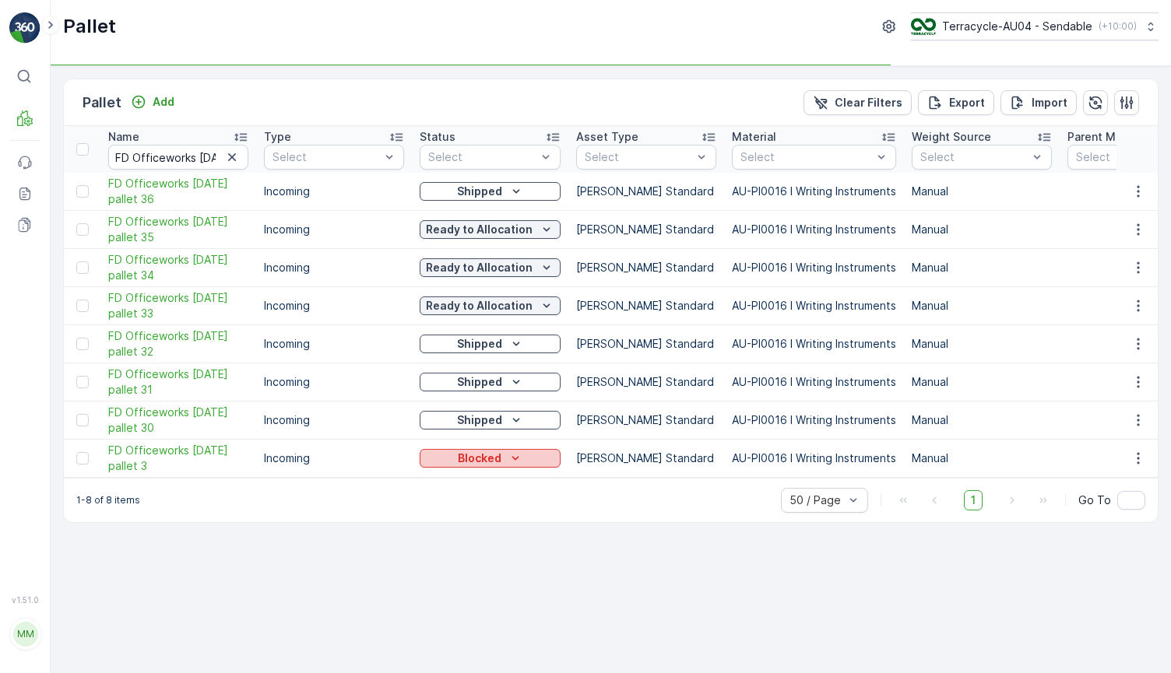
click at [511, 457] on icon "Blocked" at bounding box center [514, 458] width 7 height 4
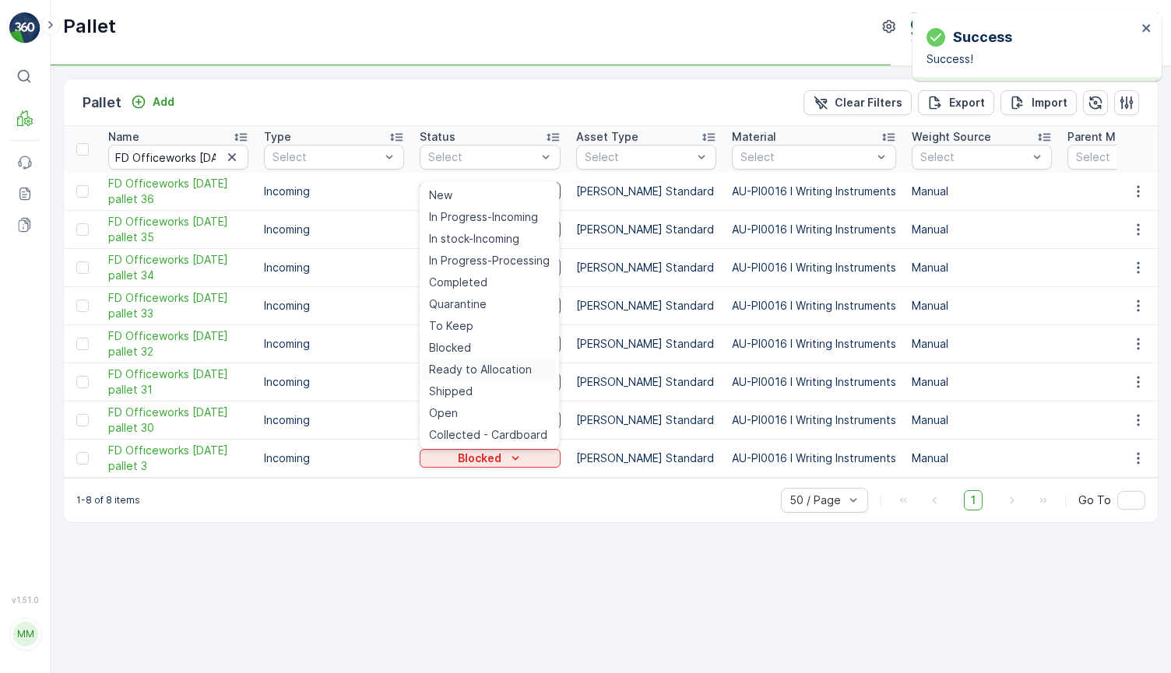
click at [493, 370] on span "Ready to Allocation" at bounding box center [480, 370] width 103 height 16
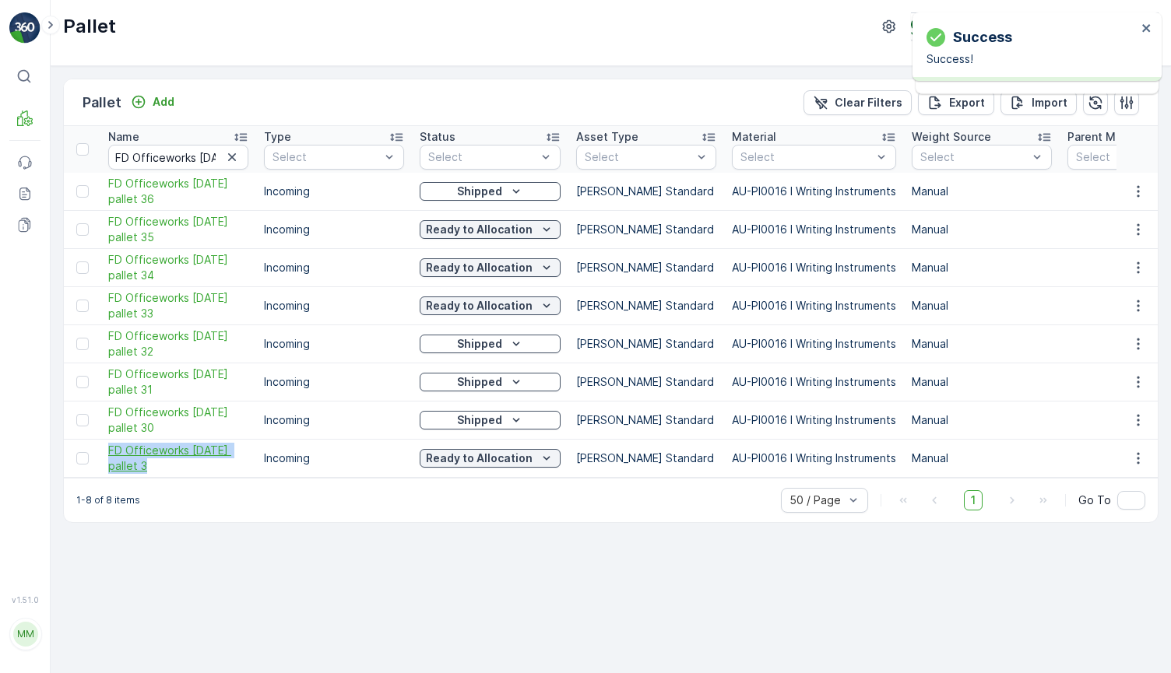
drag, startPoint x: 100, startPoint y: 445, endPoint x: 164, endPoint y: 464, distance: 67.2
click at [166, 464] on td "FD Officeworks 5.3.24 pallet 3" at bounding box center [178, 459] width 156 height 38
copy span "FD Officeworks 5.3.24 pallet 3"
click at [237, 154] on icon "button" at bounding box center [232, 157] width 16 height 16
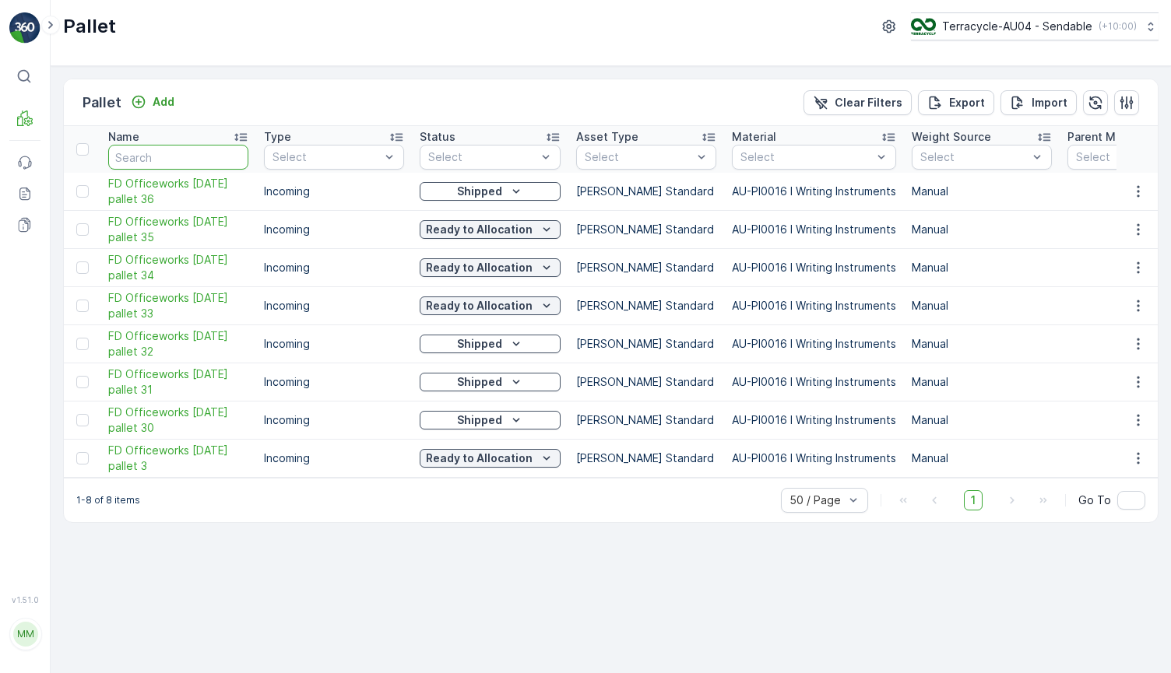
click at [200, 158] on input "text" at bounding box center [178, 157] width 140 height 25
type input "216"
click at [178, 158] on input "216" at bounding box center [178, 157] width 140 height 25
type input "21637"
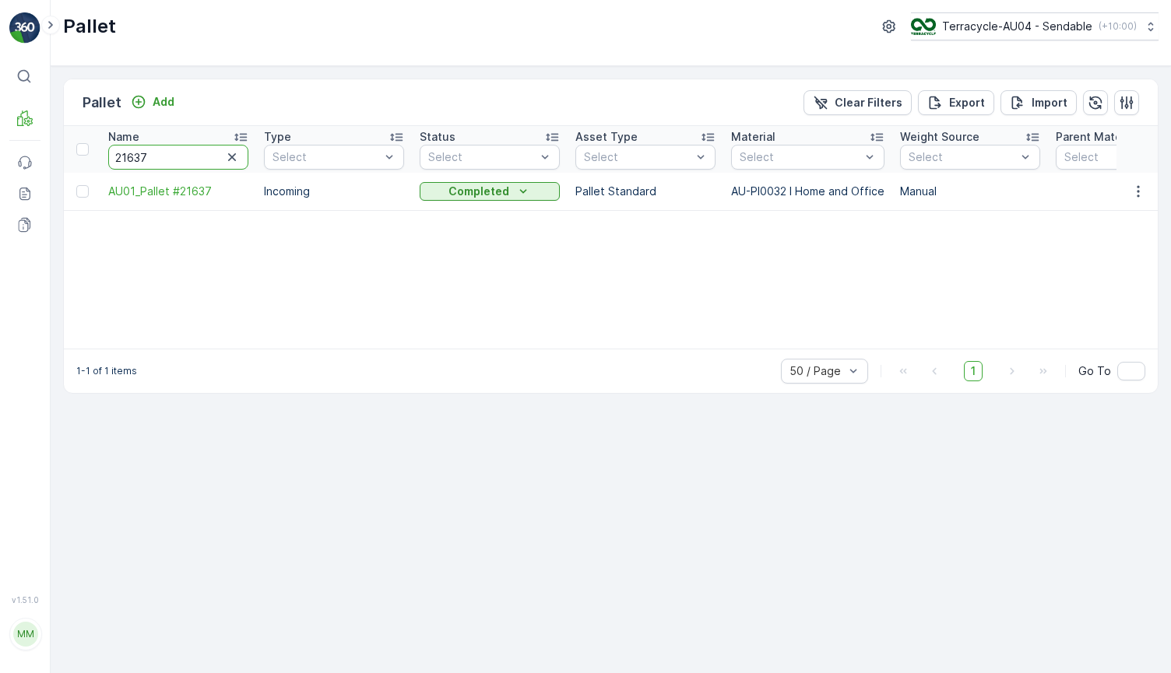
drag, startPoint x: 183, startPoint y: 154, endPoint x: 55, endPoint y: 154, distance: 127.6
click at [57, 154] on div "Pallet Add Clear Filters Export Import Name 21637 Type Select Status Select Ass…" at bounding box center [611, 369] width 1120 height 607
type input "22008"
drag, startPoint x: 99, startPoint y: 197, endPoint x: 245, endPoint y: 198, distance: 146.3
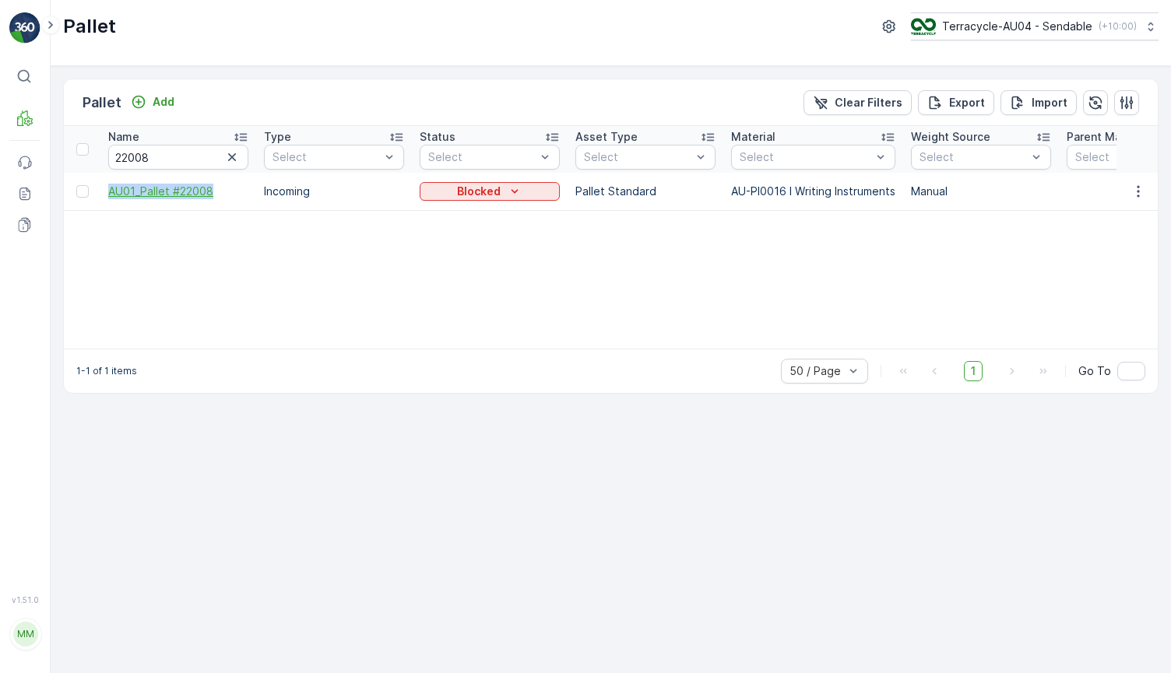
copy span "AU01_Pallet #22008"
click at [509, 186] on icon "Blocked" at bounding box center [515, 192] width 16 height 16
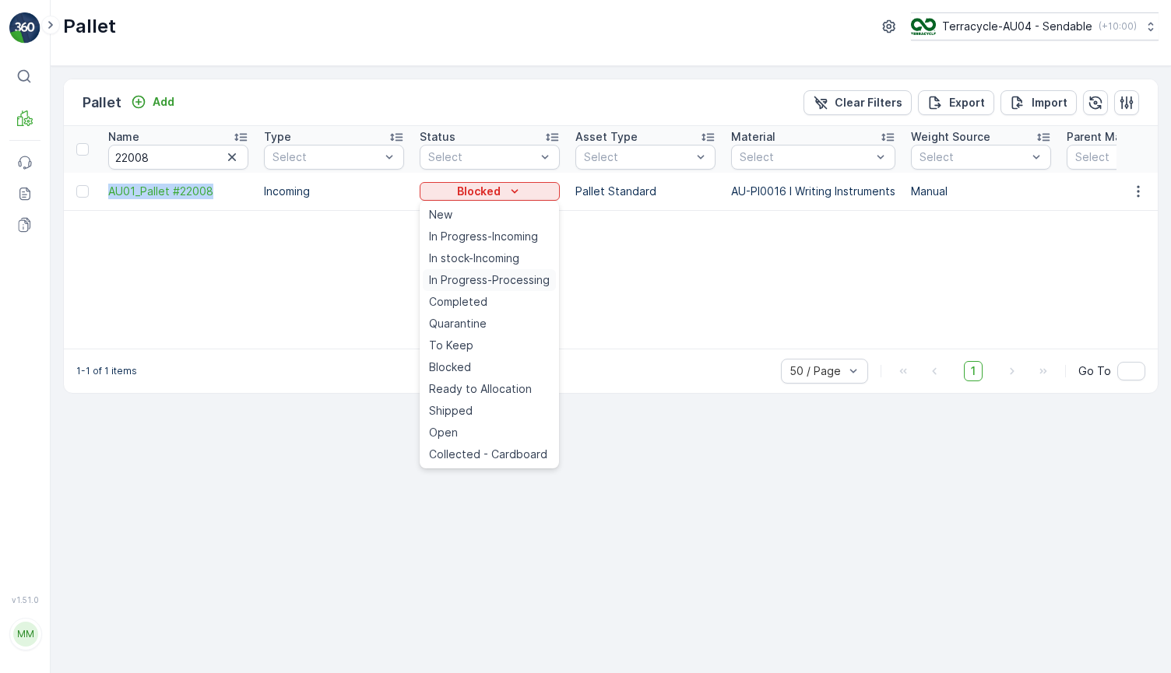
click at [508, 280] on span "In Progress-Processing" at bounding box center [489, 280] width 121 height 16
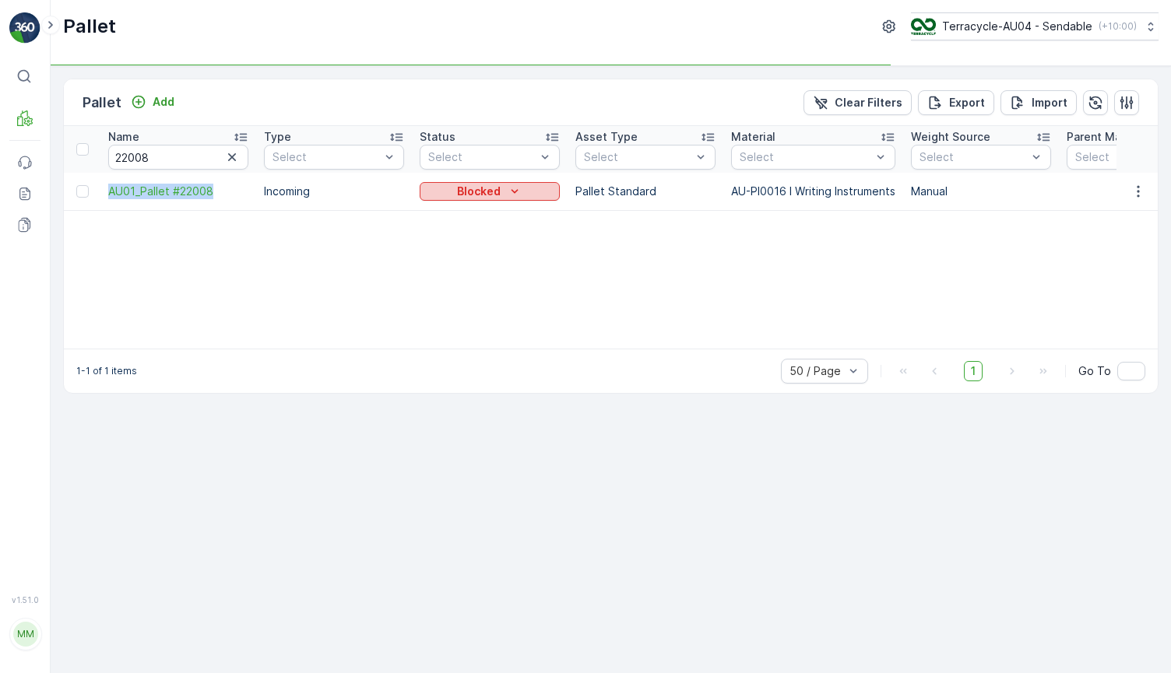
click at [524, 191] on div "Blocked" at bounding box center [490, 192] width 128 height 16
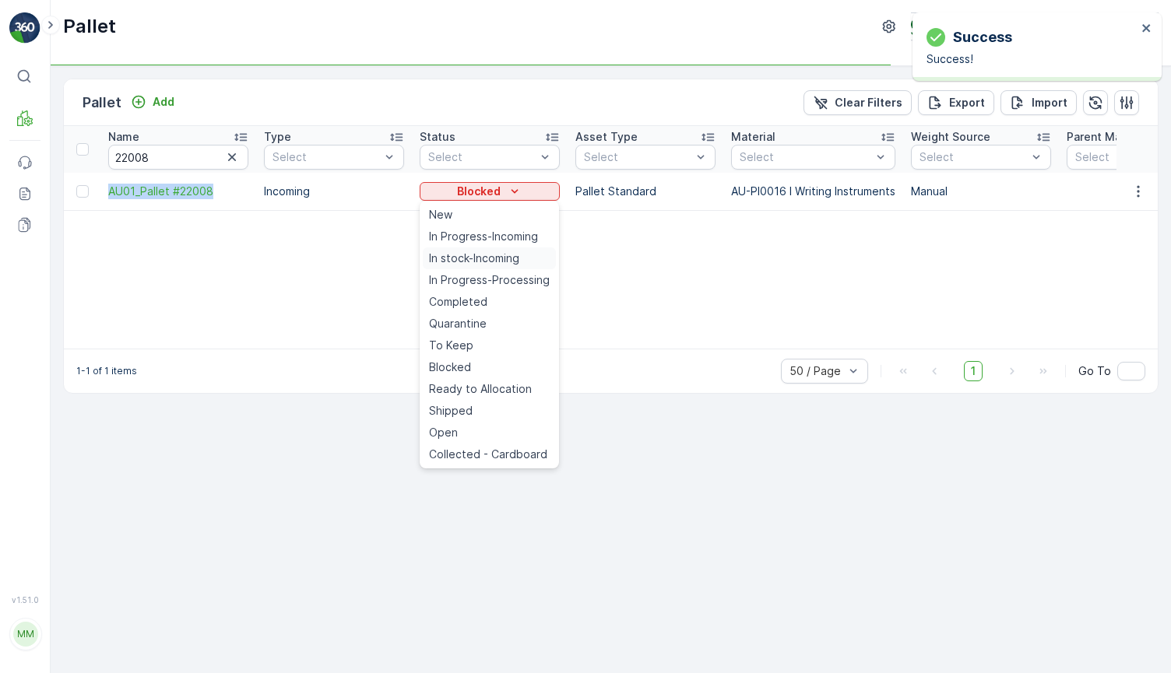
click at [492, 259] on span "In stock-Incoming" at bounding box center [474, 259] width 90 height 16
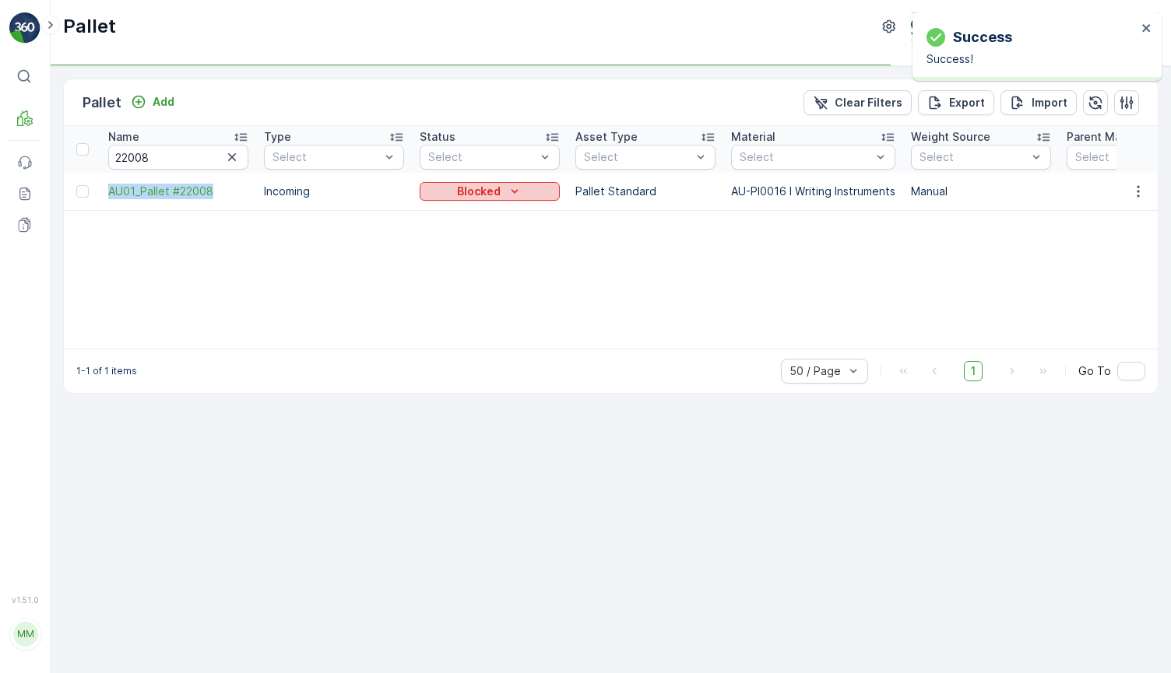
click at [511, 195] on icon "Blocked" at bounding box center [515, 192] width 16 height 16
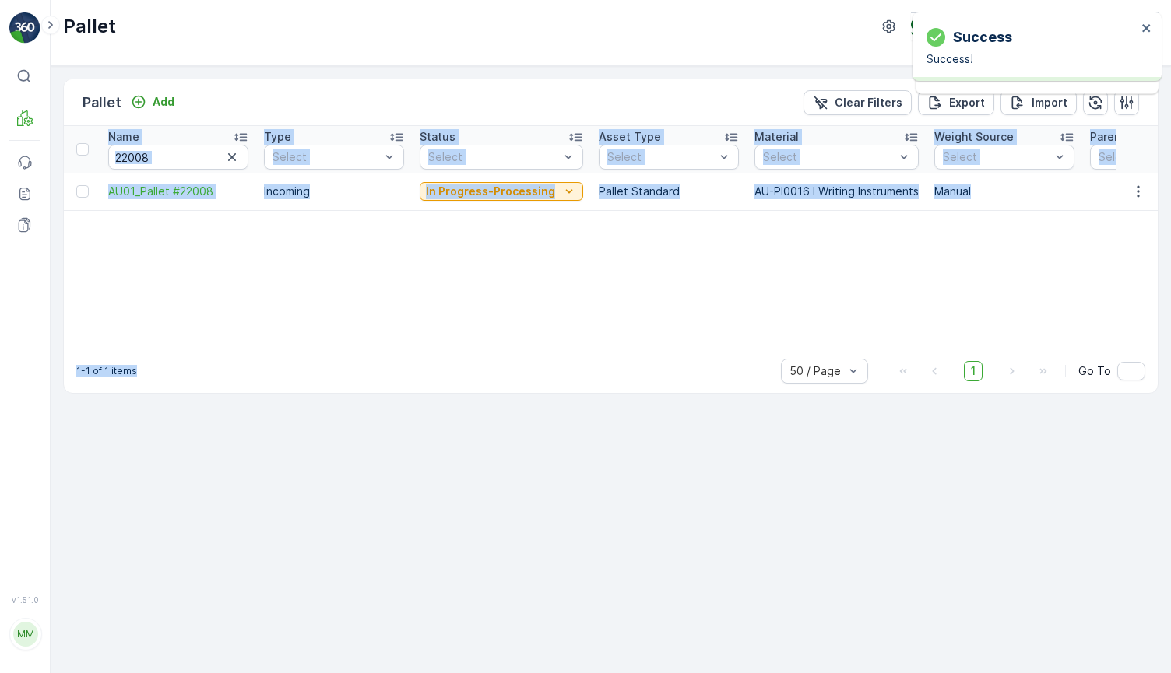
drag, startPoint x: 486, startPoint y: 382, endPoint x: 514, endPoint y: 244, distance: 140.7
click at [514, 244] on div "Pallet Add Clear Filters Export Import Name 22008 Type Select Status Select Ass…" at bounding box center [610, 236] width 1095 height 315
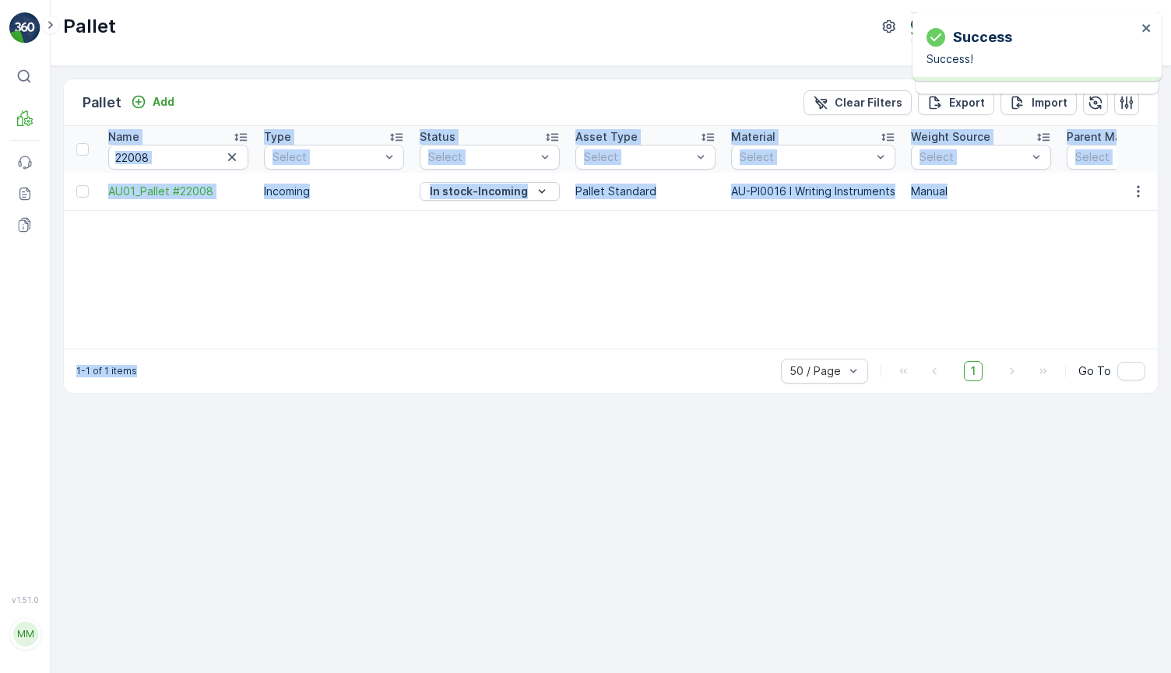
click at [514, 244] on div "Name 22008 Type Select Status Select Asset Type Select Material Select Weight S…" at bounding box center [611, 237] width 1094 height 223
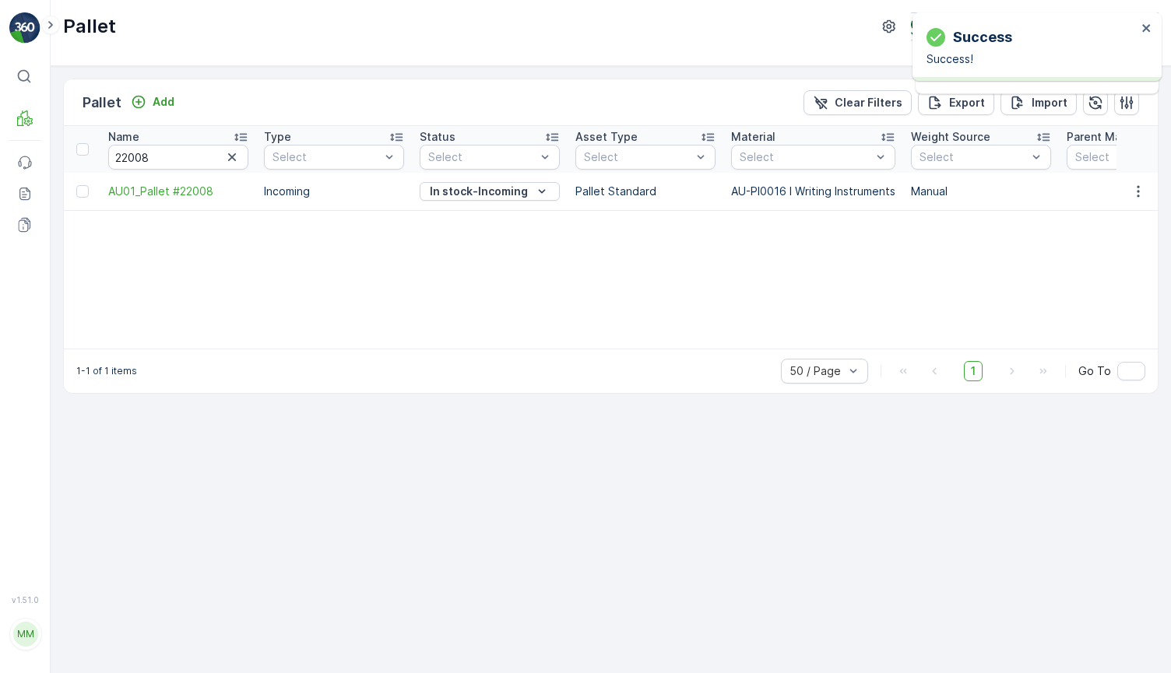
click at [531, 177] on td "In stock-Incoming" at bounding box center [490, 191] width 156 height 37
click at [528, 191] on div "In stock-Incoming" at bounding box center [490, 192] width 128 height 16
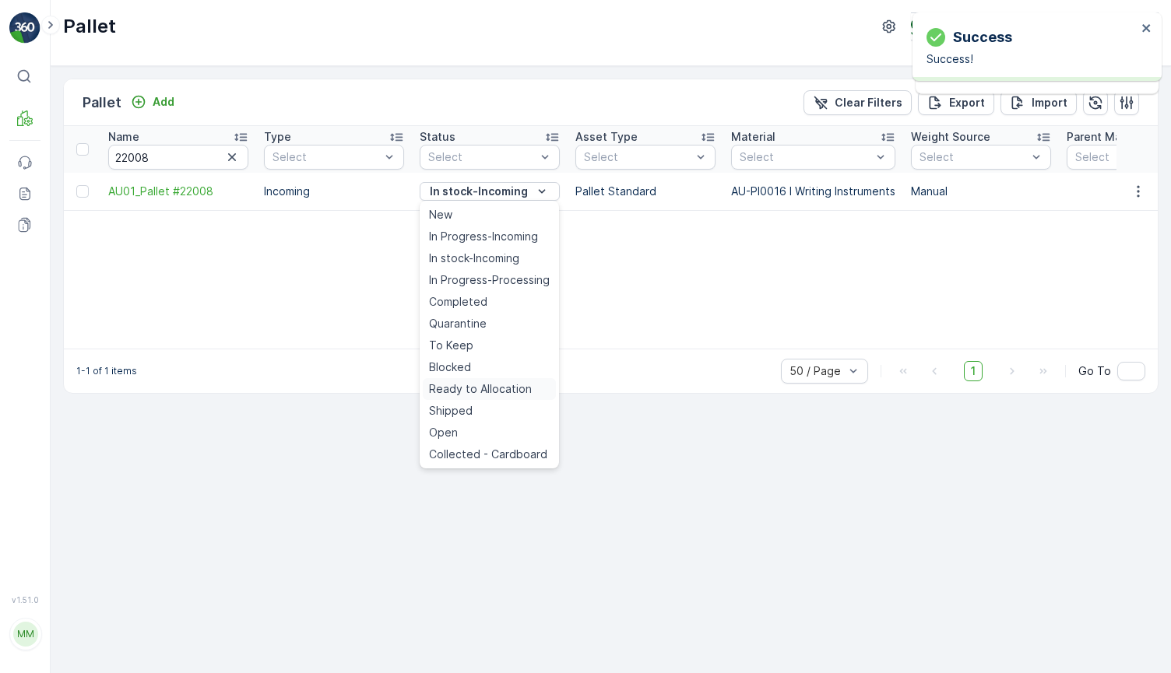
click at [503, 389] on span "Ready to Allocation" at bounding box center [480, 389] width 103 height 16
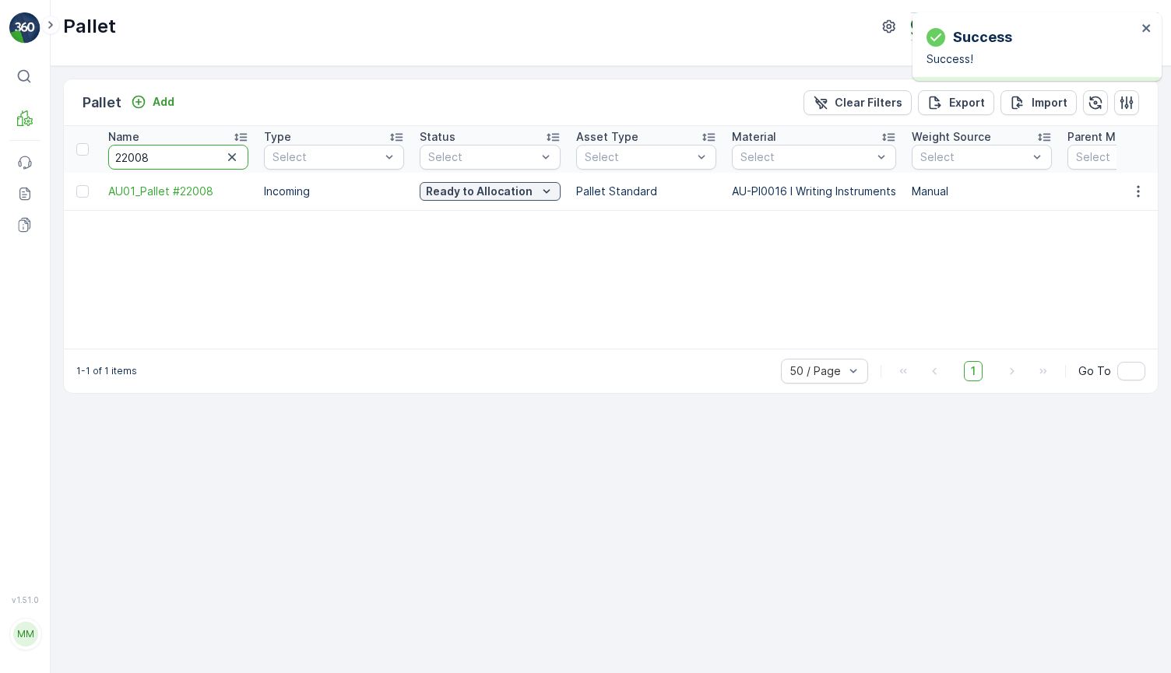
drag, startPoint x: 171, startPoint y: 161, endPoint x: 64, endPoint y: 161, distance: 107.4
type input "277"
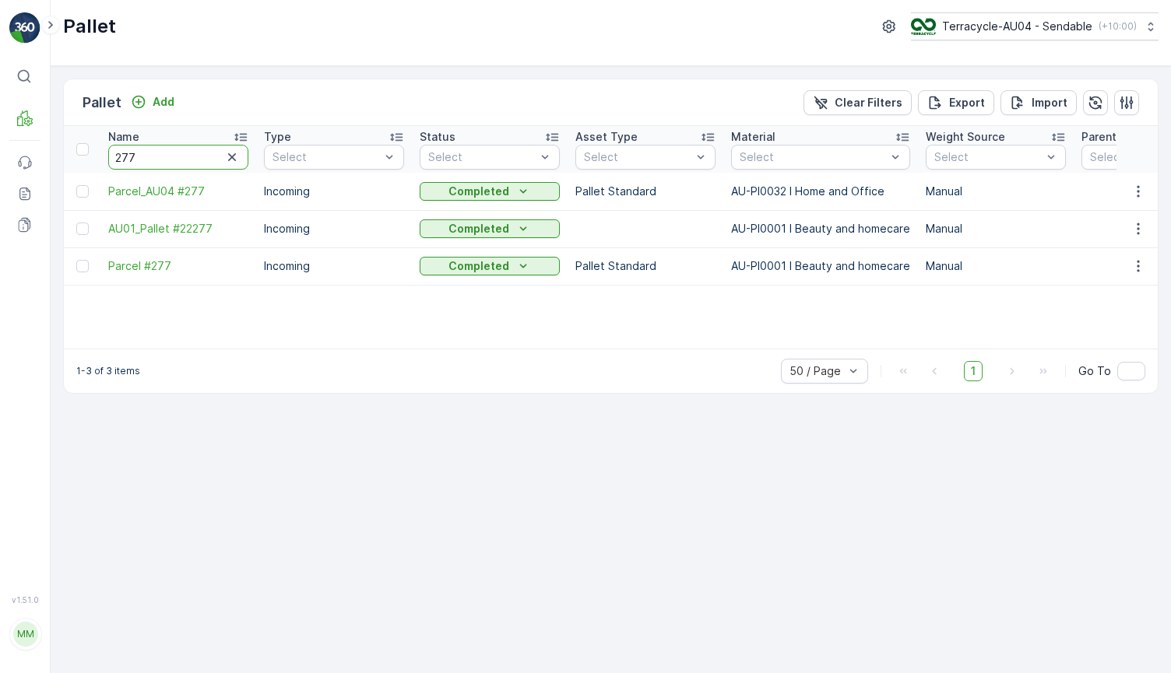
drag, startPoint x: 155, startPoint y: 154, endPoint x: 11, endPoint y: 147, distance: 144.2
click at [11, 147] on div "⌘B MRF Events Reports Documents v 1.51.0 MM MRF.AU04 monika.tur@terracycle.com …" at bounding box center [585, 336] width 1171 height 673
type input "21998"
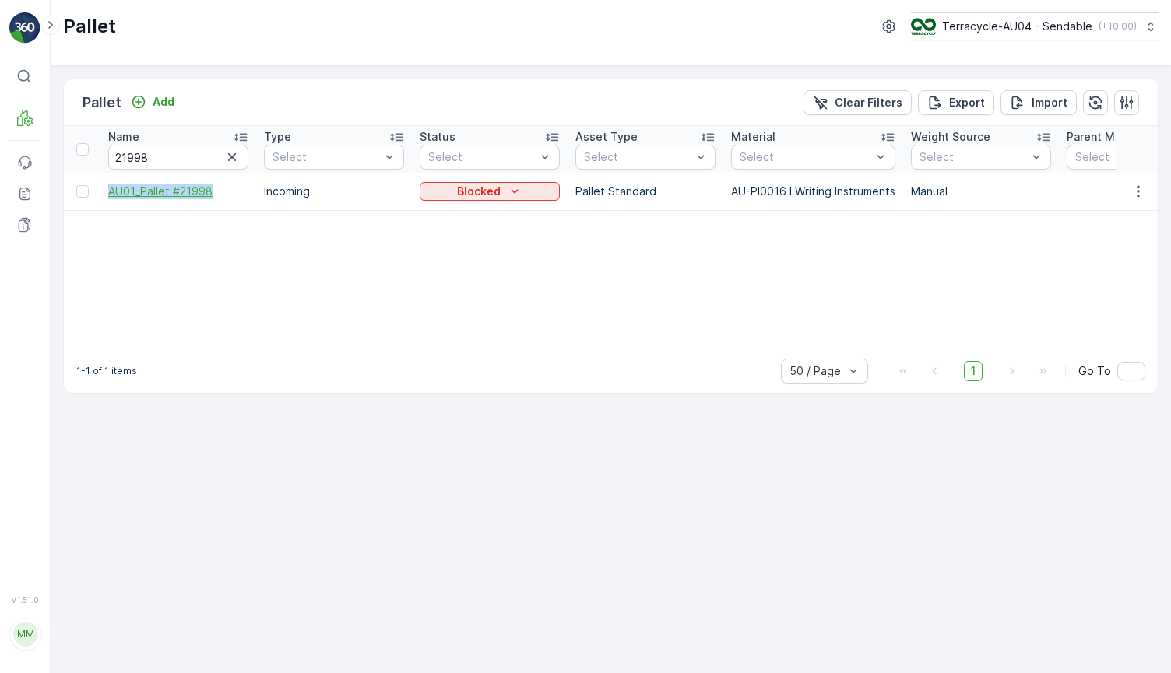
drag, startPoint x: 104, startPoint y: 195, endPoint x: 221, endPoint y: 195, distance: 117.5
click at [221, 195] on td "AU01_Pallet #21998" at bounding box center [178, 191] width 156 height 37
copy span "AU01_Pallet #21998"
click at [476, 195] on p "Blocked" at bounding box center [479, 192] width 44 height 16
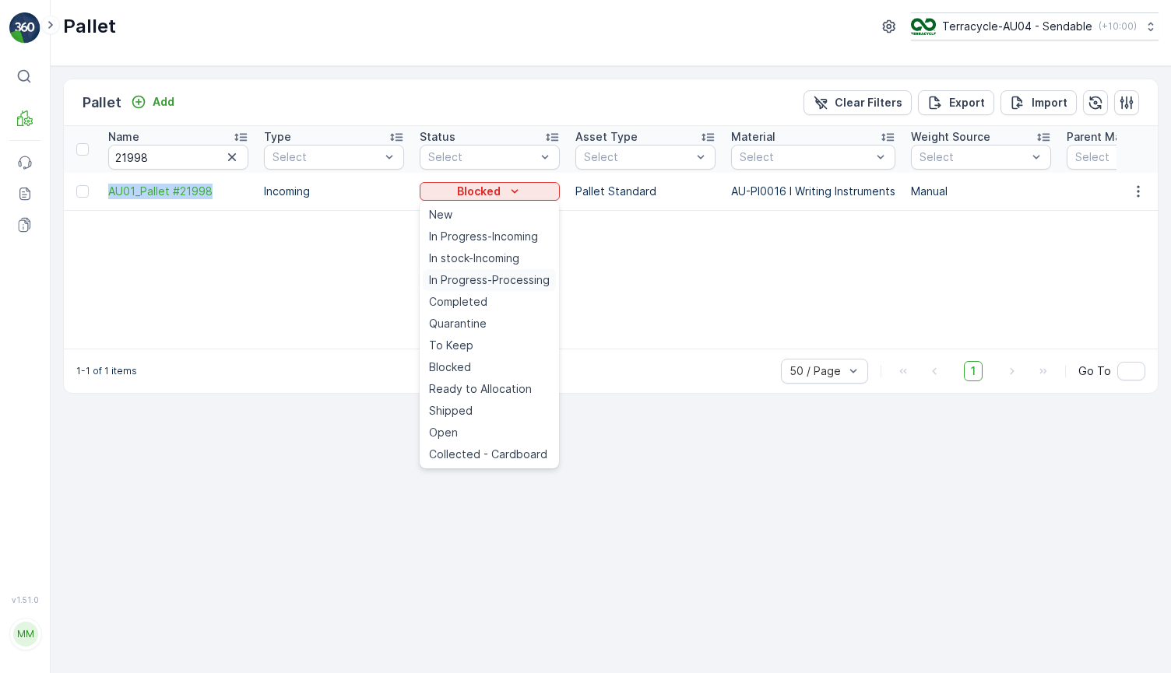
click at [481, 280] on span "In Progress-Processing" at bounding box center [489, 280] width 121 height 16
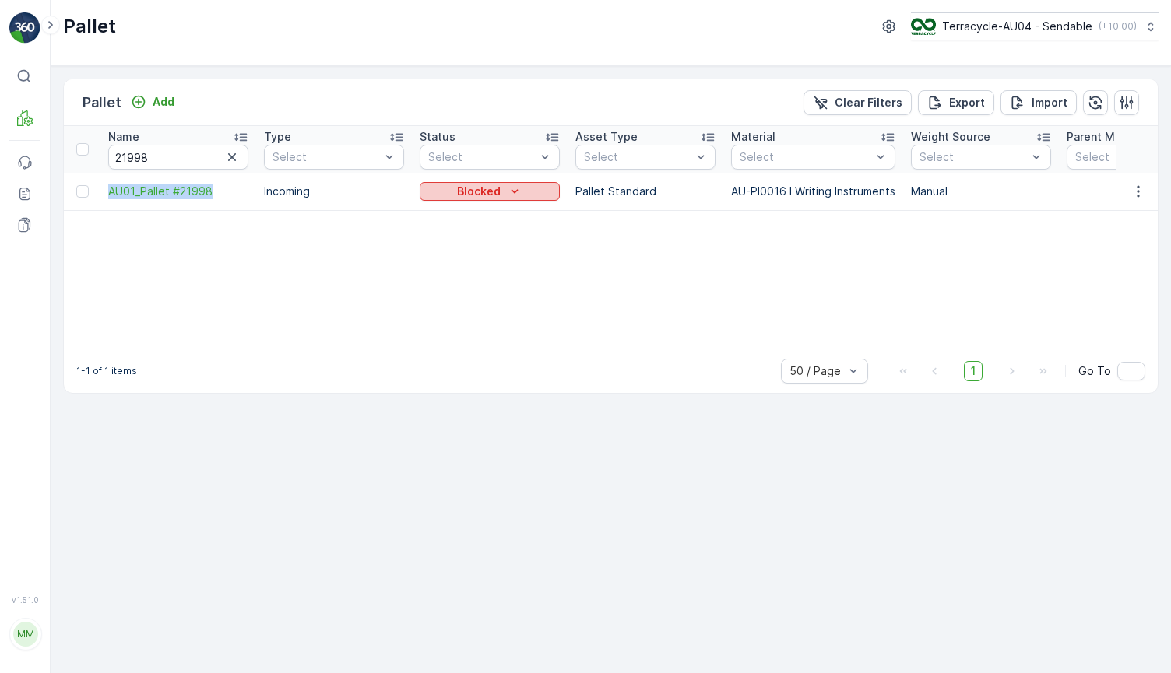
click at [507, 191] on icon "Blocked" at bounding box center [515, 192] width 16 height 16
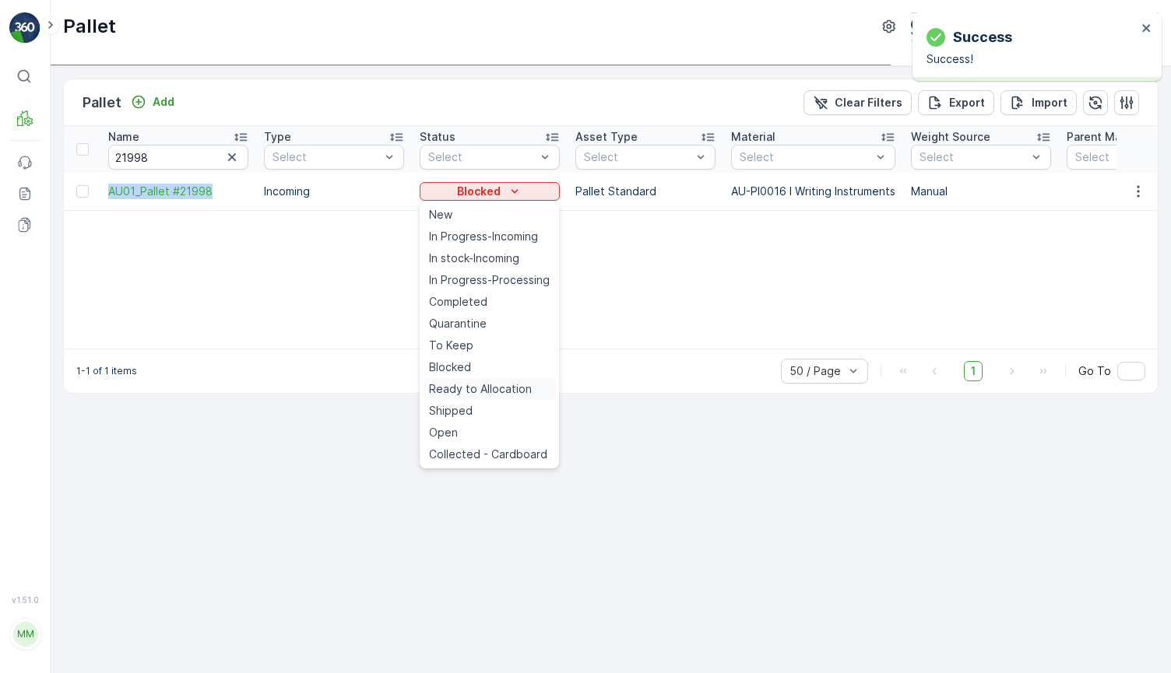
click at [490, 387] on span "Ready to Allocation" at bounding box center [480, 389] width 103 height 16
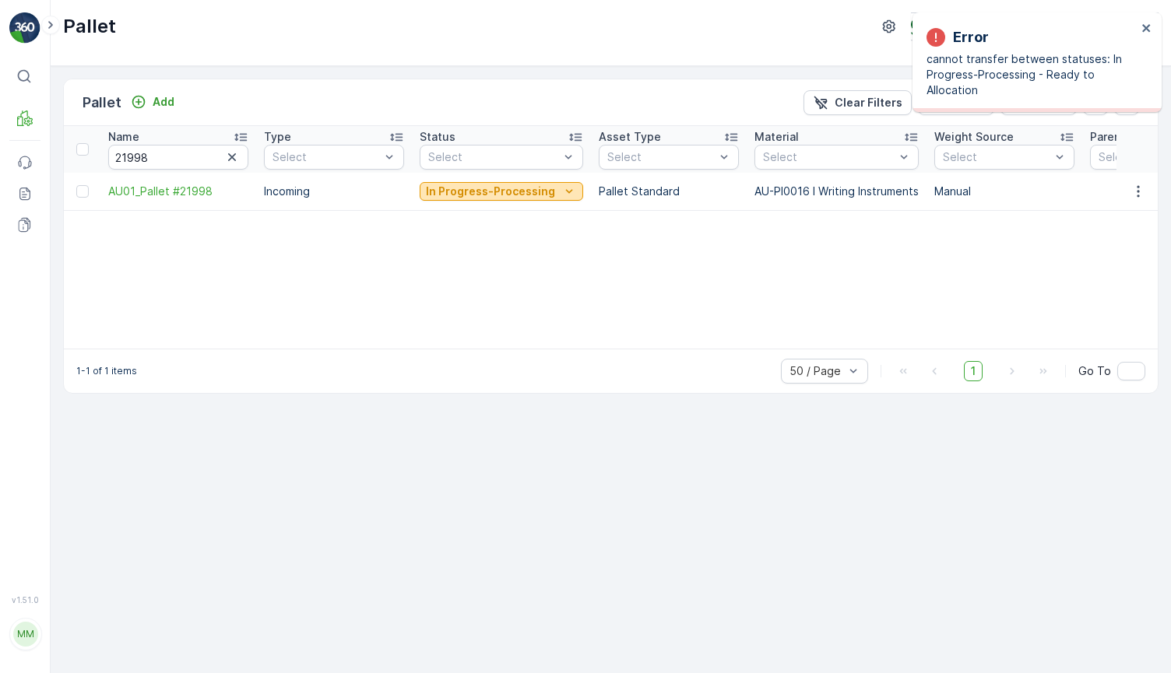
click at [511, 194] on p "In Progress-Processing" at bounding box center [490, 192] width 129 height 16
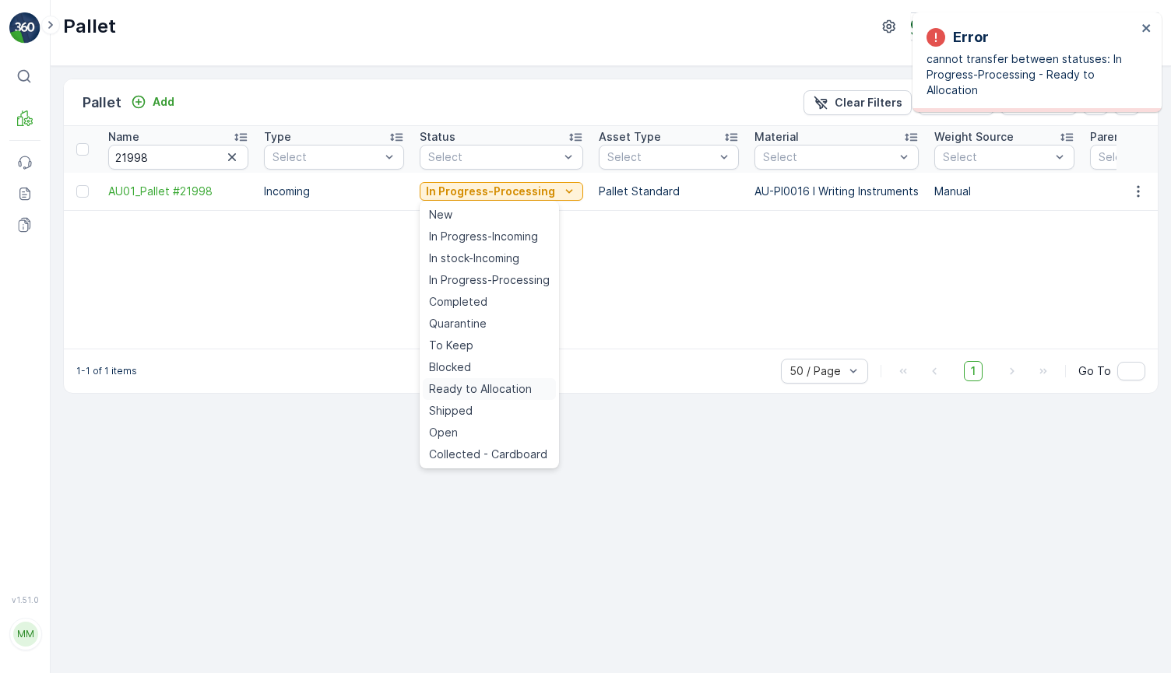
click at [488, 386] on span "Ready to Allocation" at bounding box center [480, 389] width 103 height 16
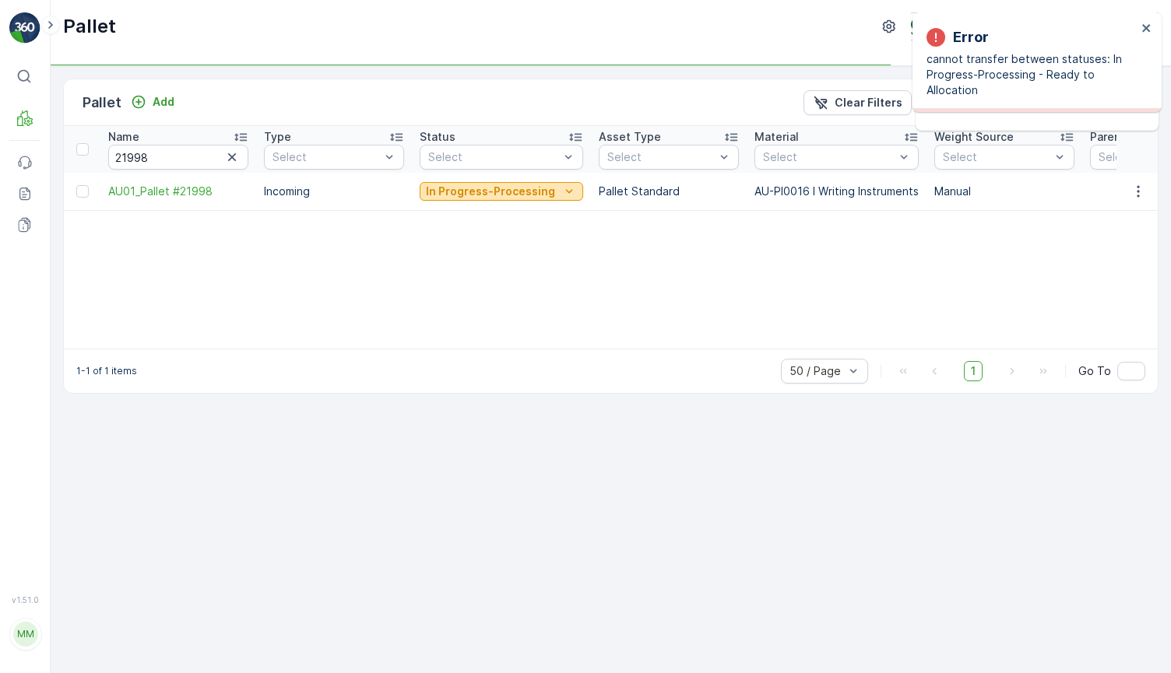
click at [500, 187] on p "In Progress-Processing" at bounding box center [490, 192] width 129 height 16
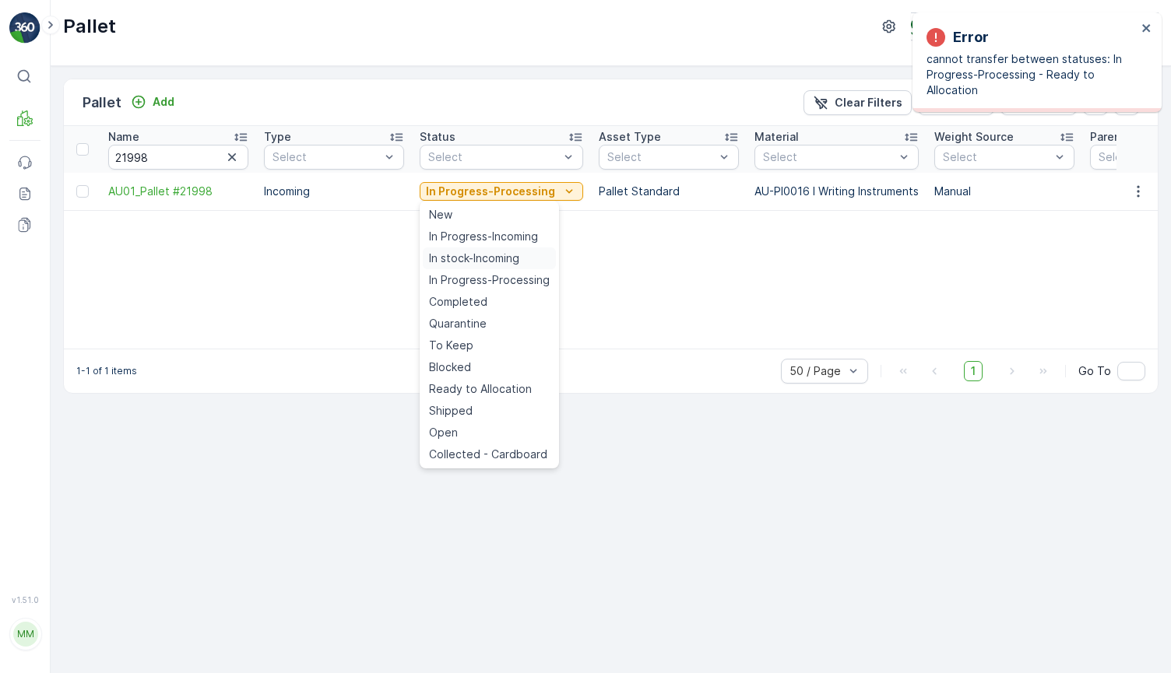
click at [473, 260] on span "In stock-Incoming" at bounding box center [474, 259] width 90 height 16
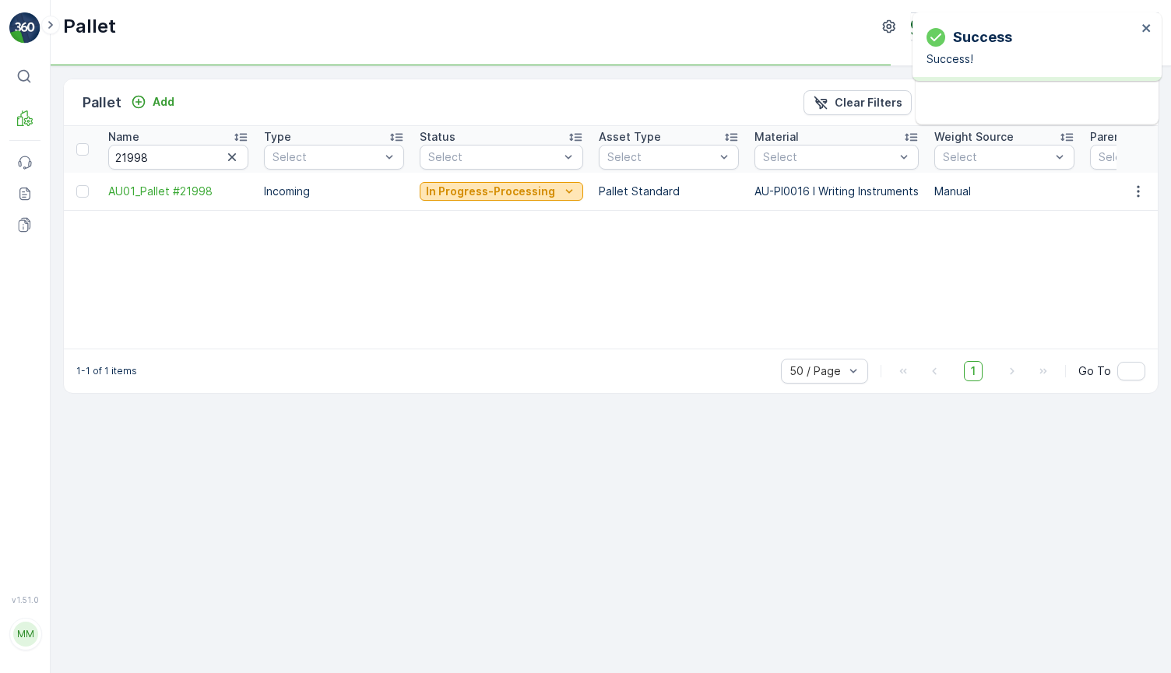
click at [537, 189] on p "In Progress-Processing" at bounding box center [490, 192] width 129 height 16
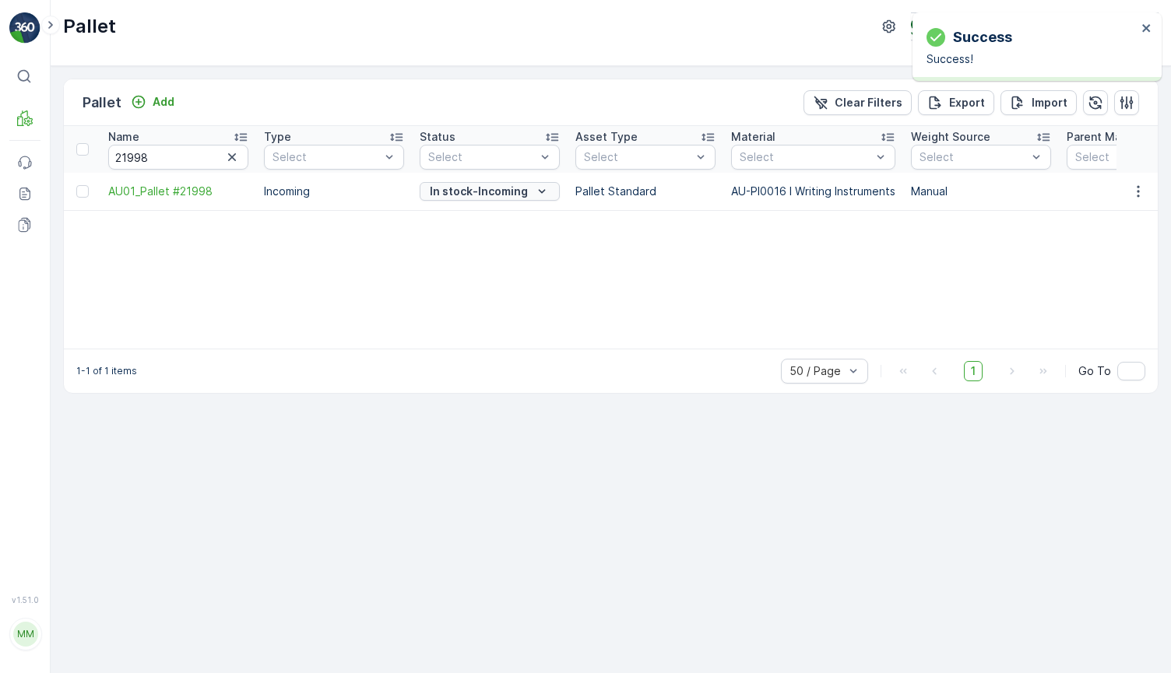
click at [489, 195] on p "In stock-Incoming" at bounding box center [479, 192] width 98 height 16
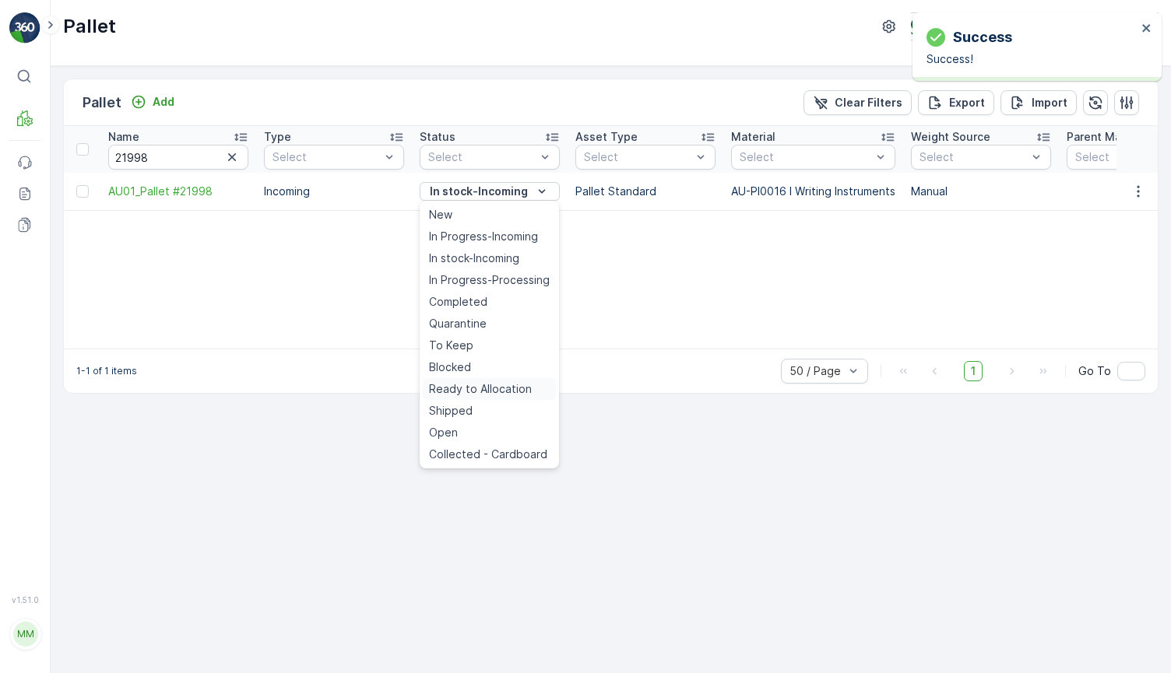
click at [487, 390] on span "Ready to Allocation" at bounding box center [480, 389] width 103 height 16
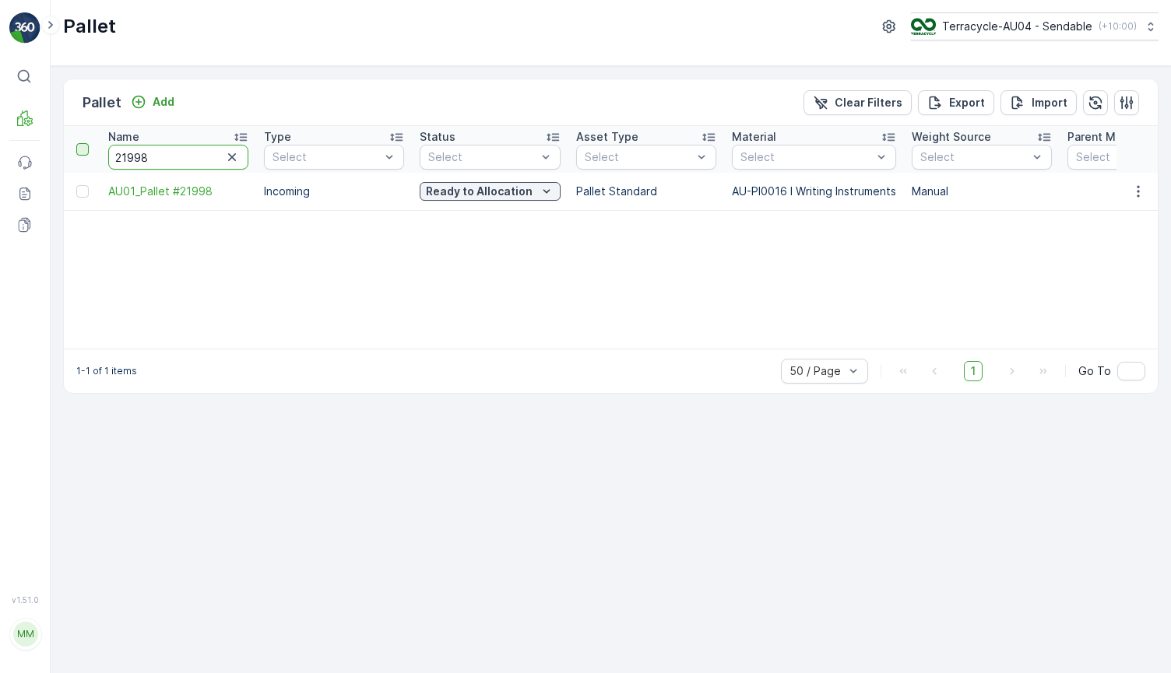
drag, startPoint x: 135, startPoint y: 159, endPoint x: 83, endPoint y: 147, distance: 53.4
type input "795"
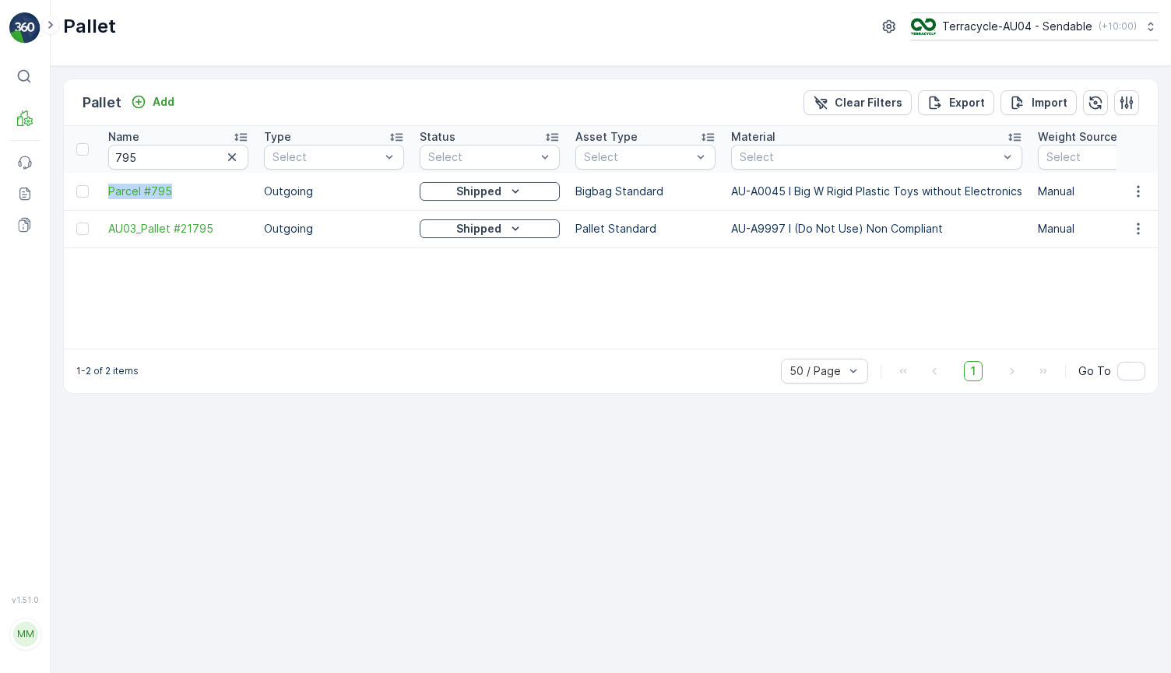
drag, startPoint x: 103, startPoint y: 197, endPoint x: 255, endPoint y: 198, distance: 151.8
click at [255, 198] on td "Parcel #795" at bounding box center [178, 191] width 156 height 37
copy span "Parcel #795"
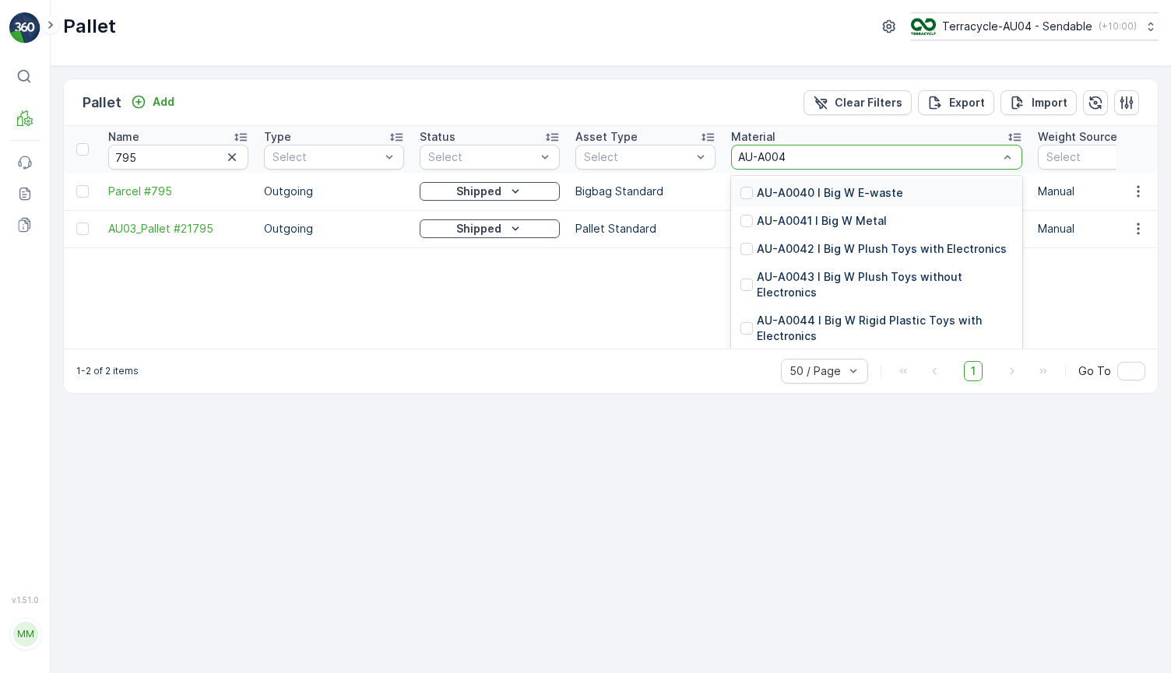
type input "AU-A0045"
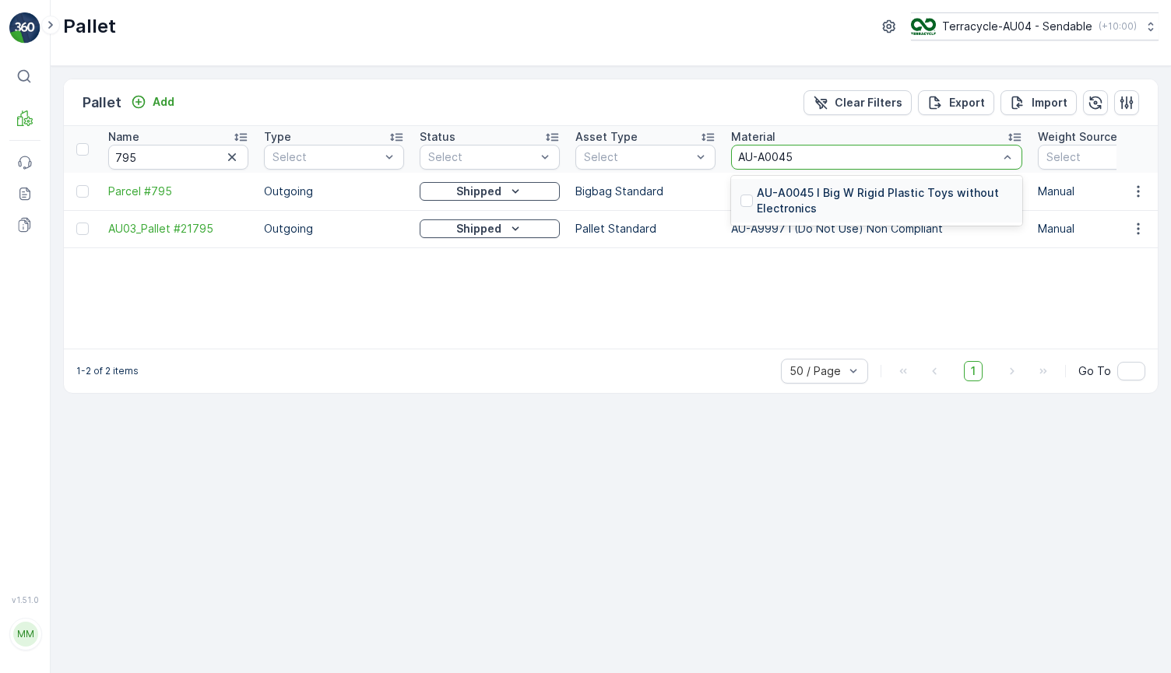
click at [806, 195] on p "AU-A0045 I Big W Rigid Plastic Toys without Electronics" at bounding box center [885, 200] width 256 height 31
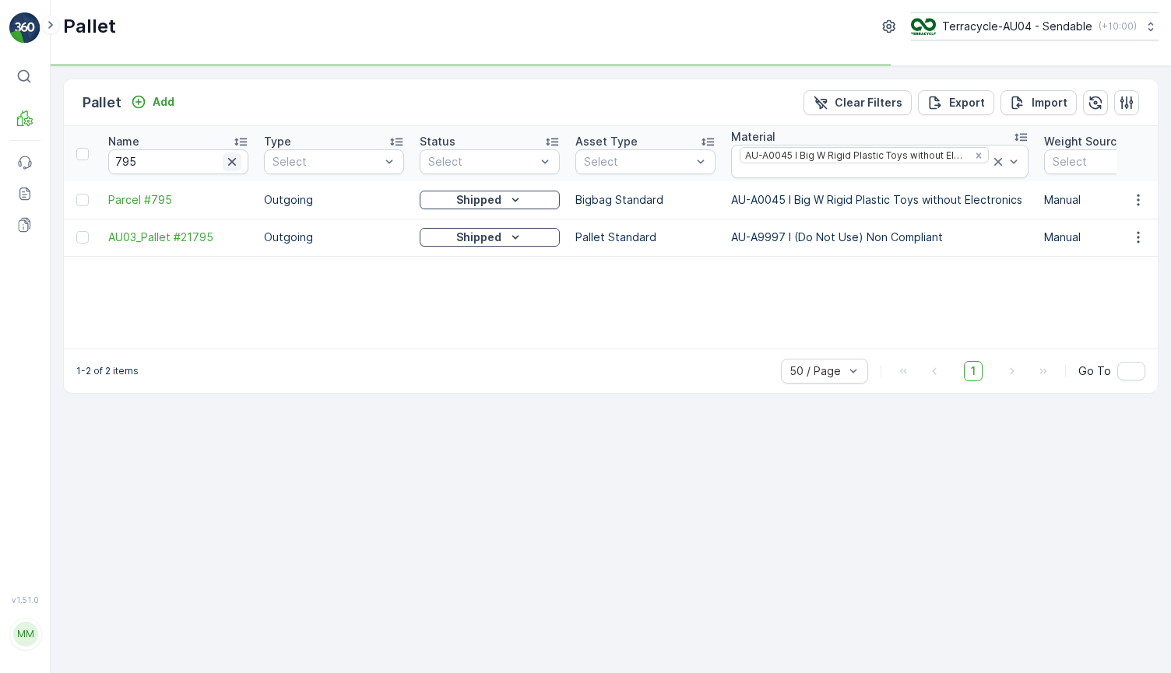
click at [230, 162] on icon "button" at bounding box center [232, 162] width 16 height 16
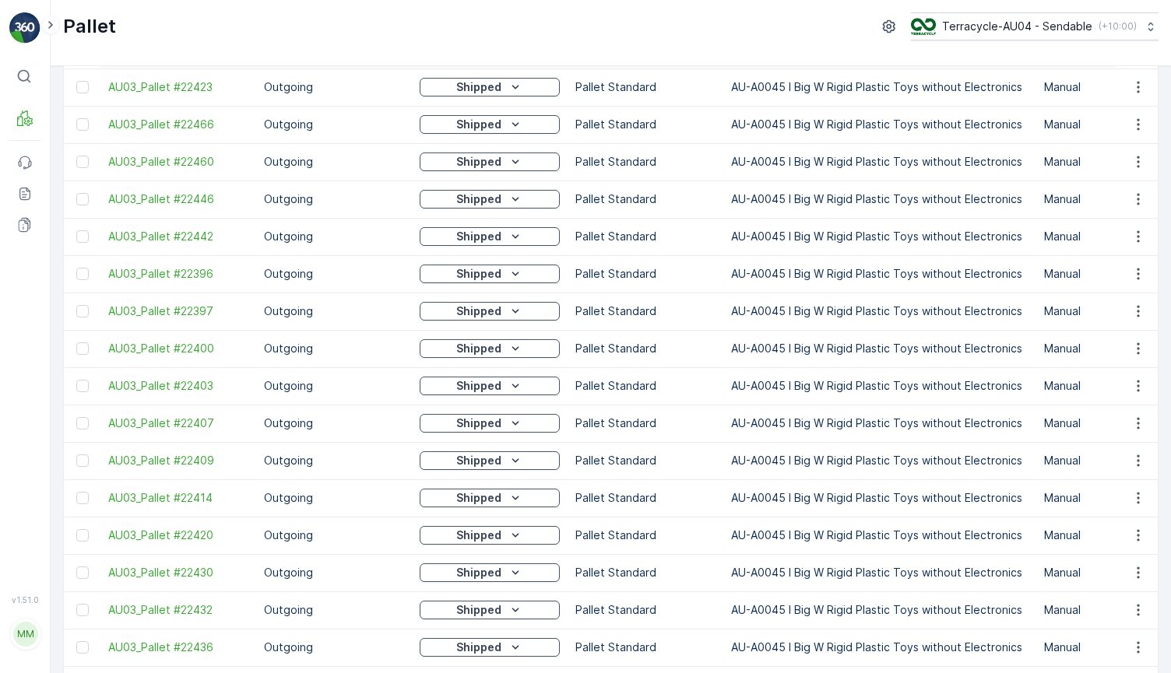
scroll to position [1441, 0]
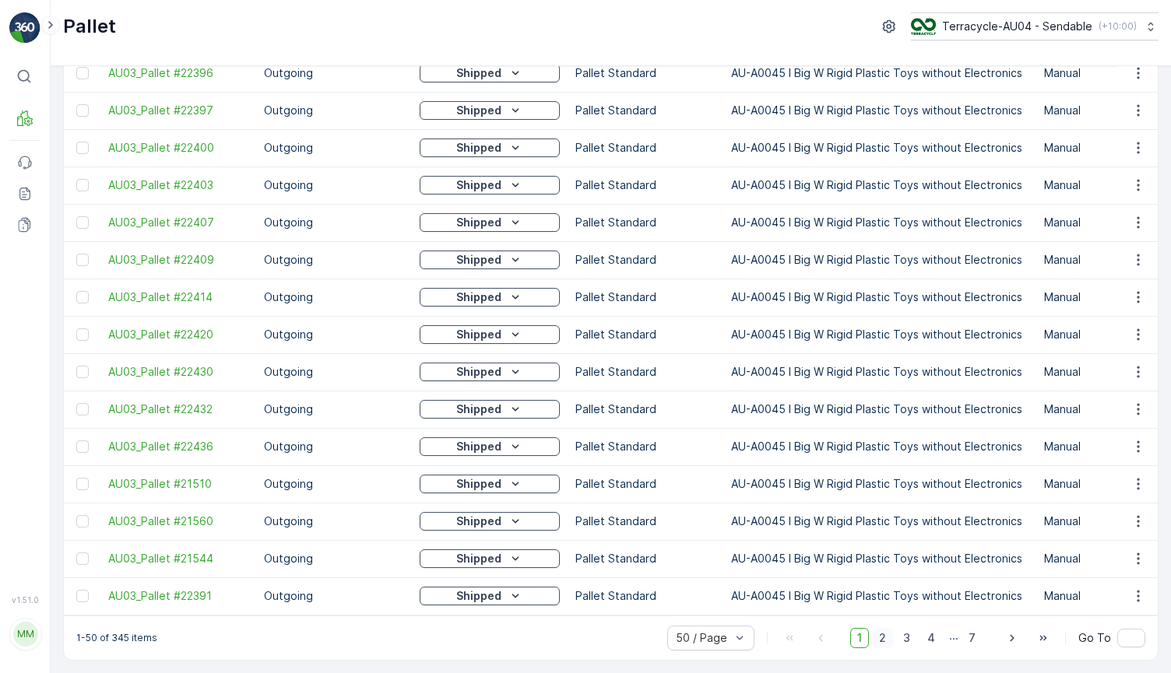
click at [884, 643] on span "2" at bounding box center [882, 638] width 21 height 20
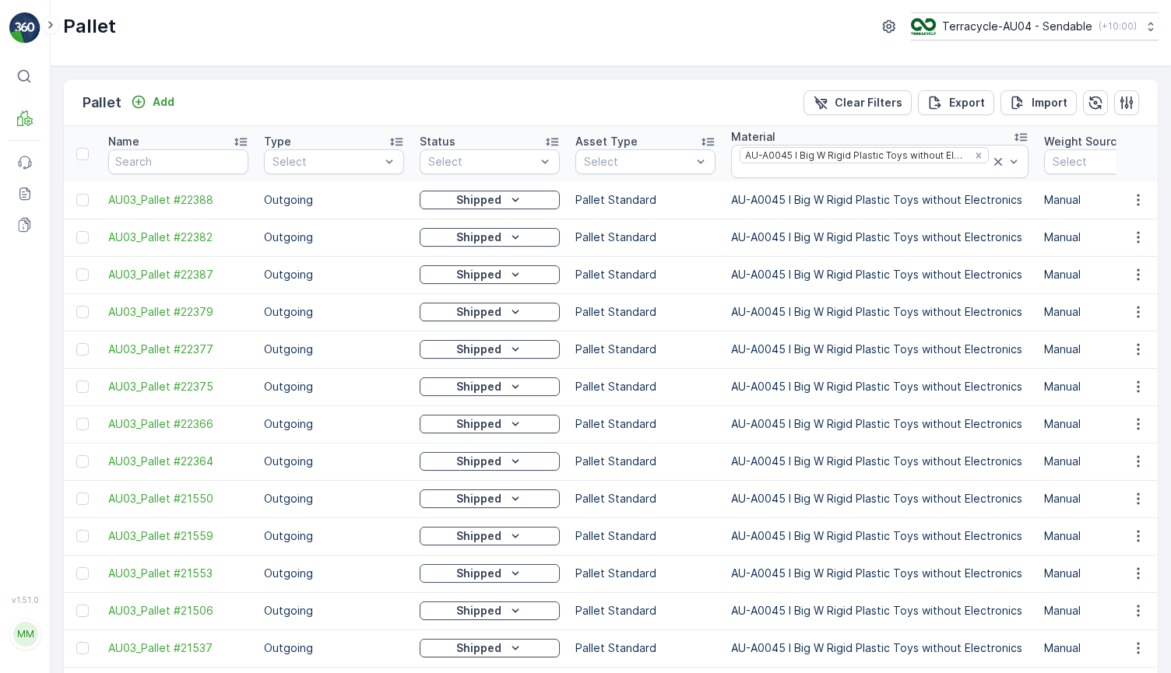
scroll to position [1441, 0]
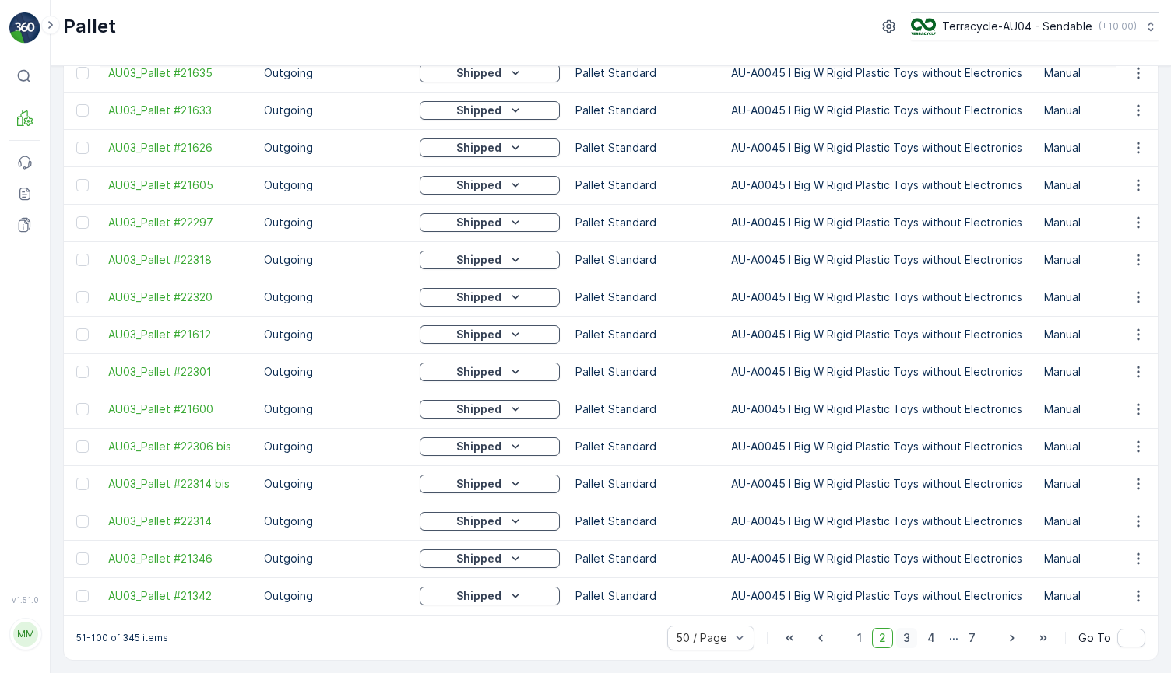
click at [903, 636] on span "3" at bounding box center [906, 638] width 21 height 20
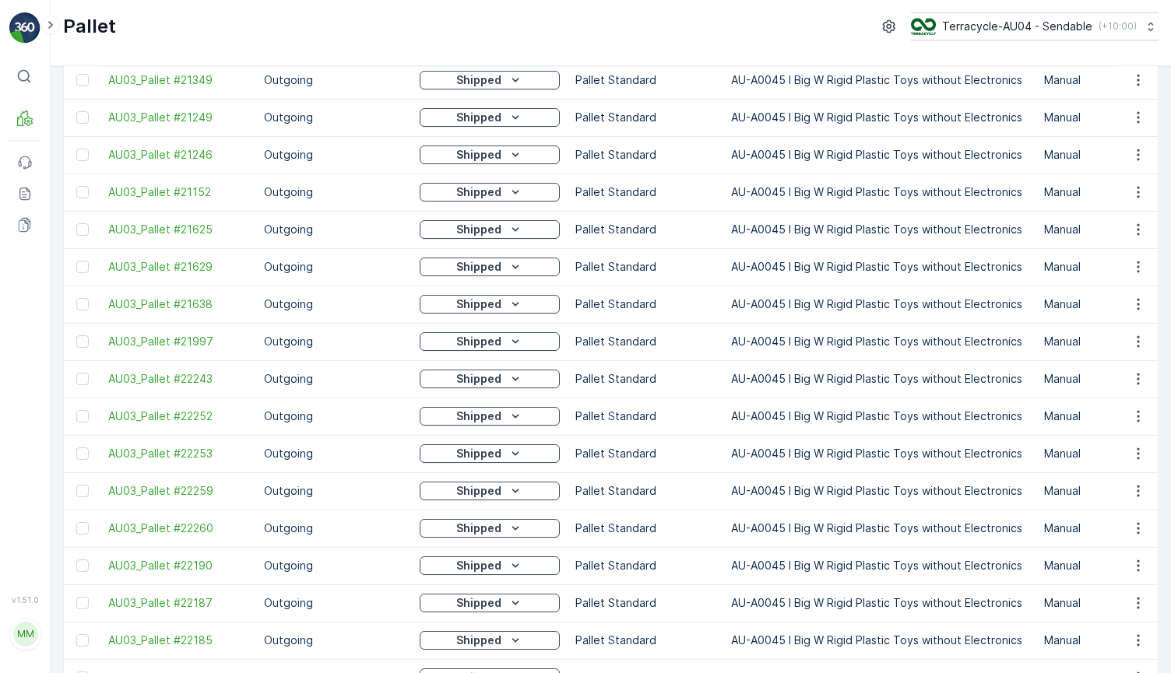
scroll to position [959, 0]
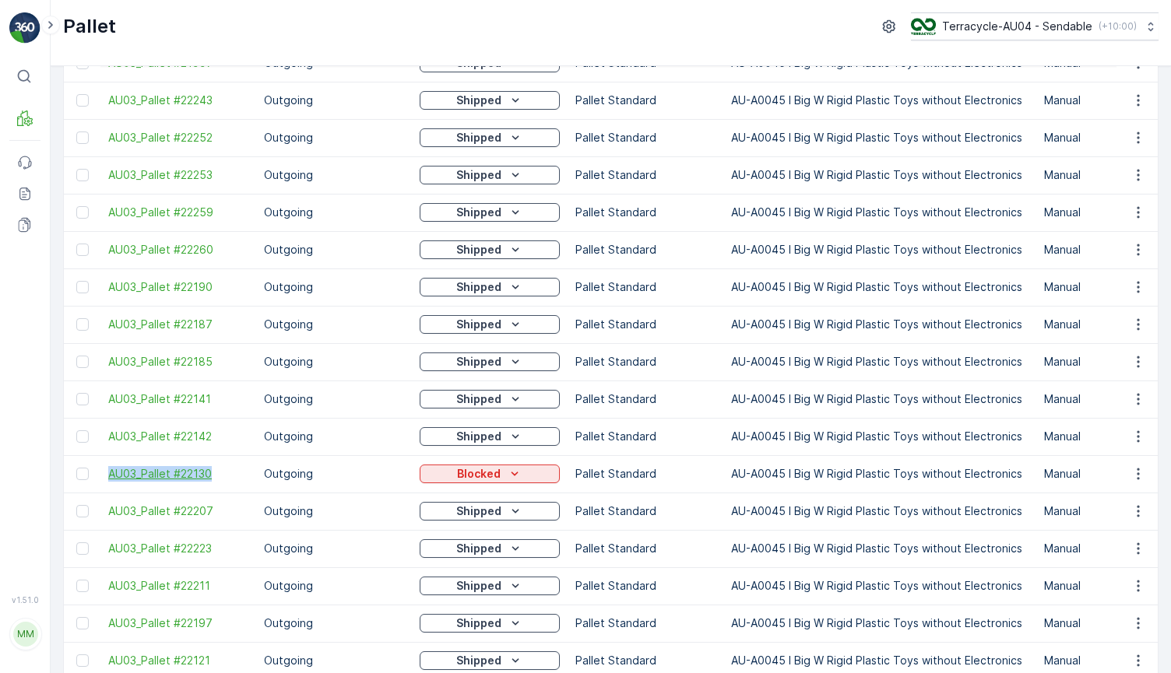
drag, startPoint x: 101, startPoint y: 472, endPoint x: 212, endPoint y: 472, distance: 111.3
click at [212, 472] on td "AU03_Pallet #22130" at bounding box center [178, 473] width 156 height 37
copy span "AU03_Pallet #22130"
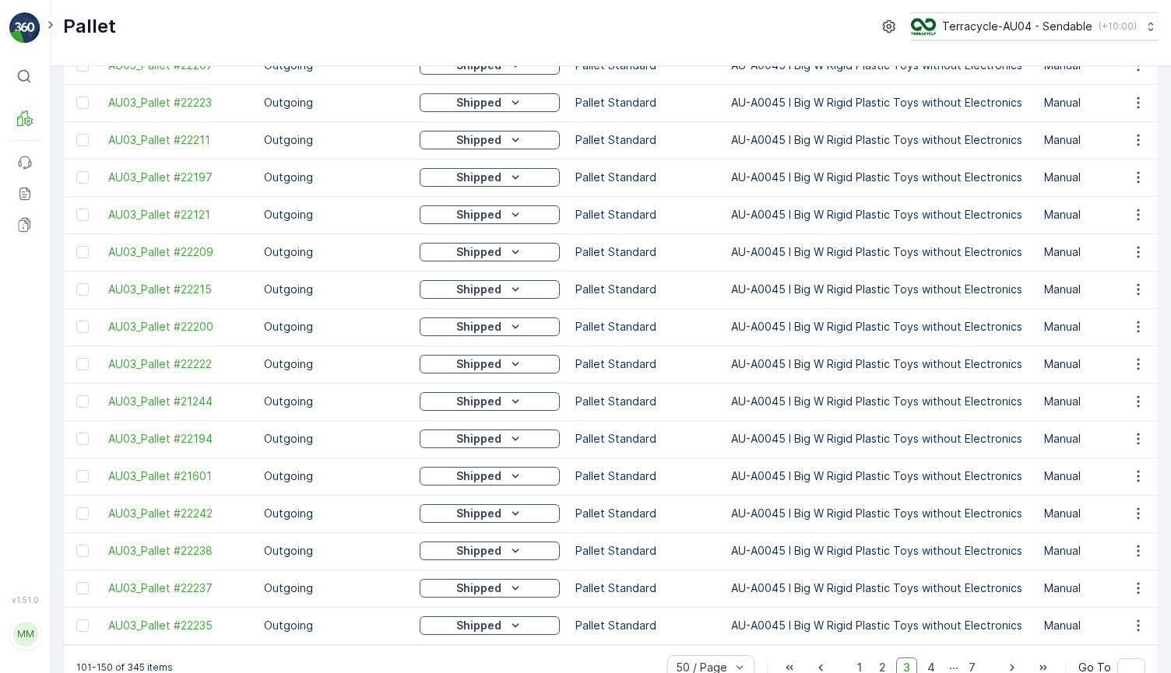
scroll to position [1441, 0]
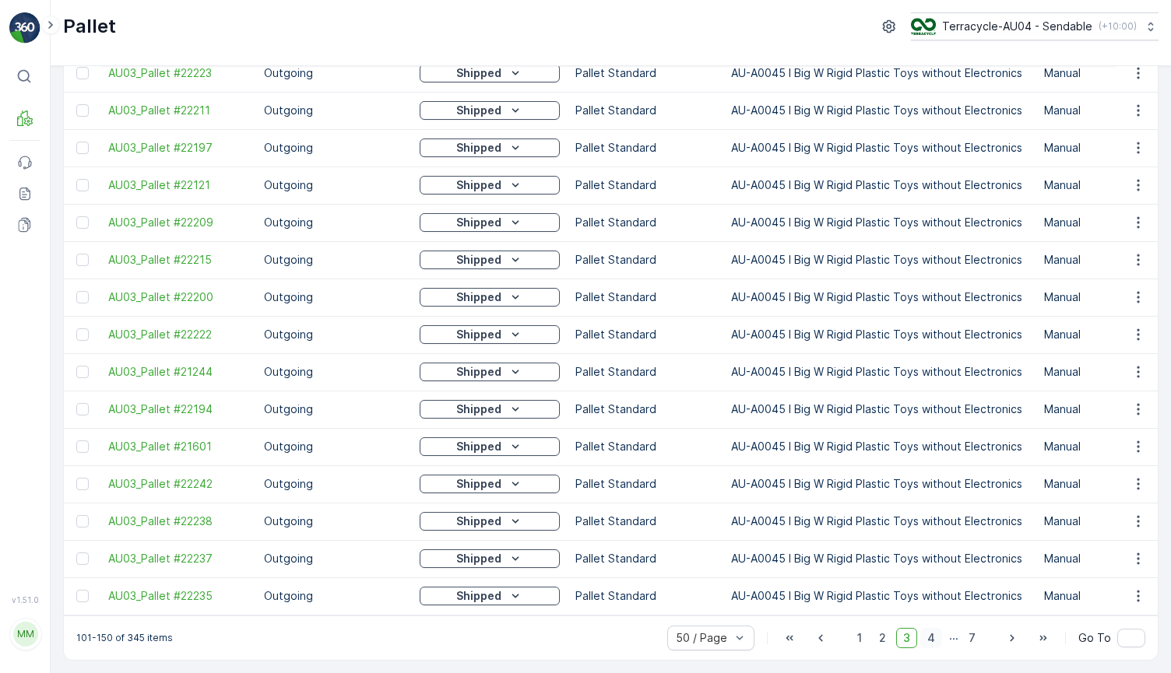
click at [931, 633] on span "4" at bounding box center [931, 638] width 22 height 20
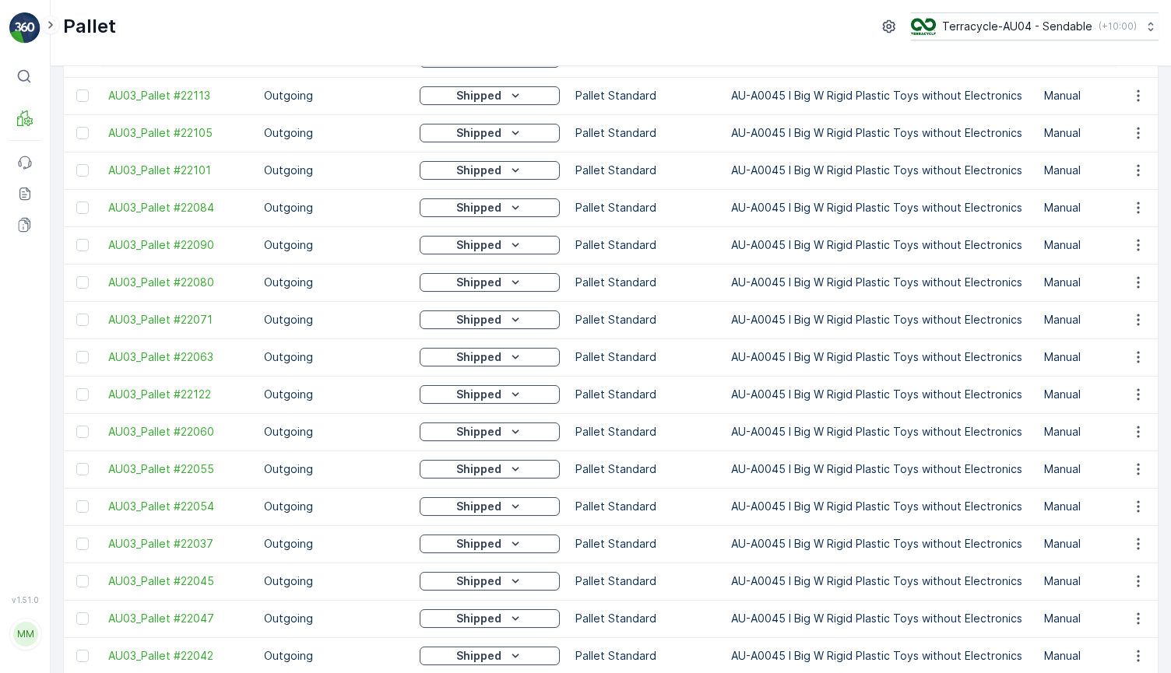
scroll to position [1441, 0]
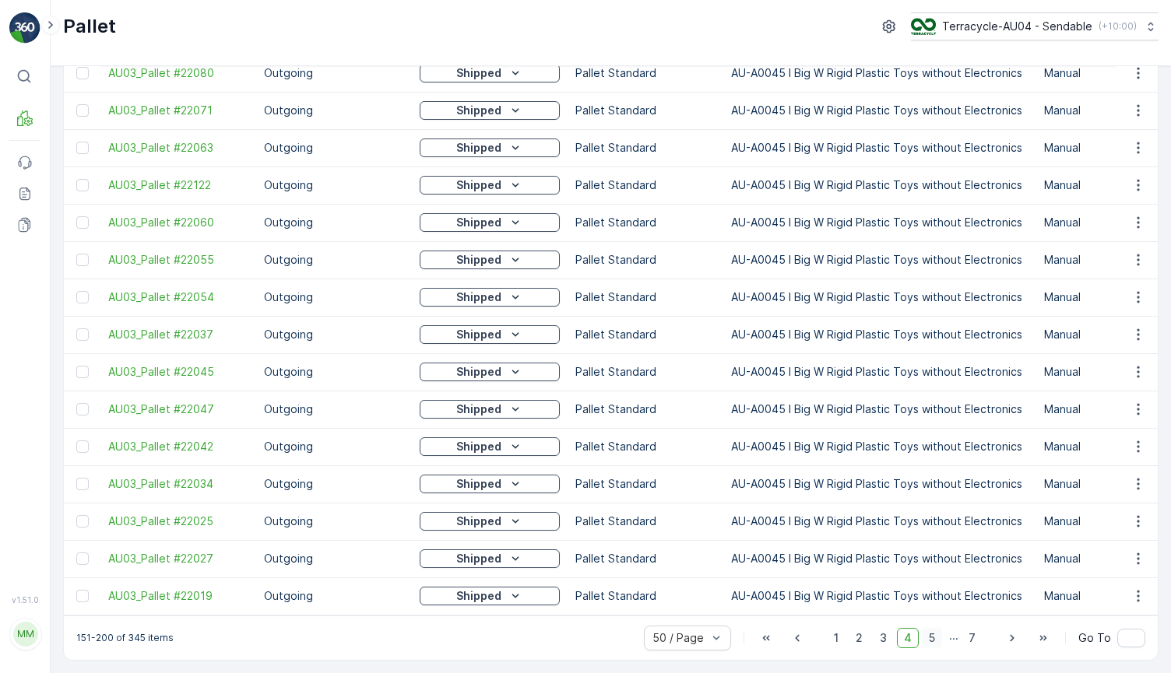
click at [927, 637] on span "5" at bounding box center [932, 638] width 20 height 20
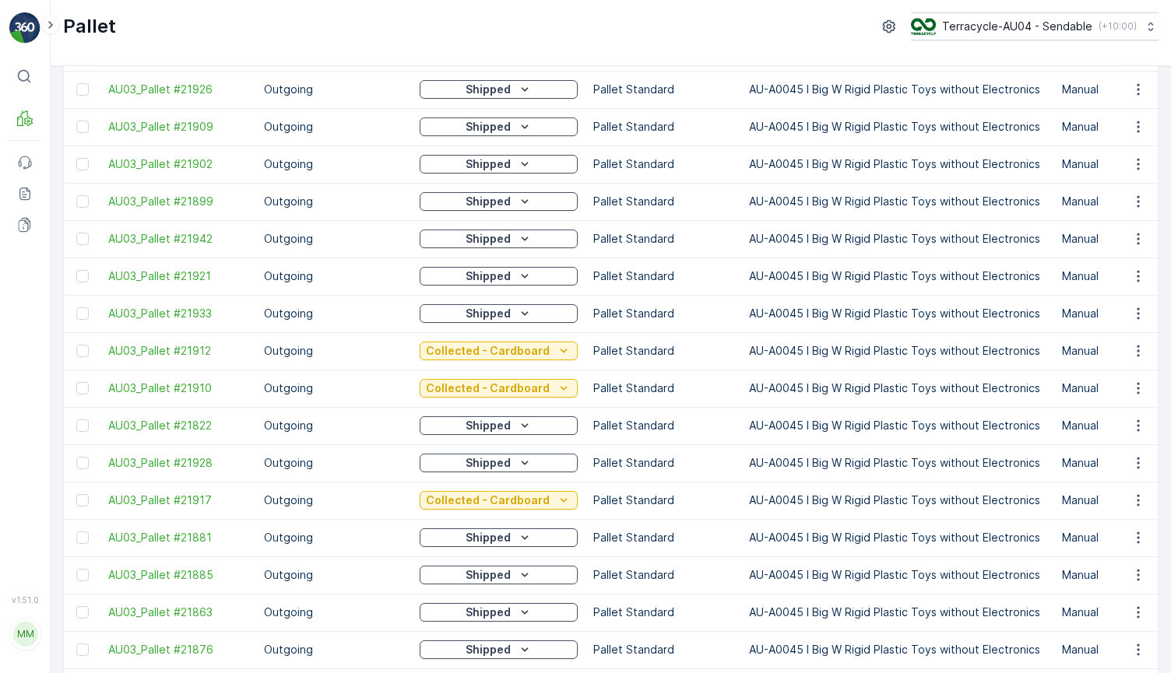
scroll to position [1441, 0]
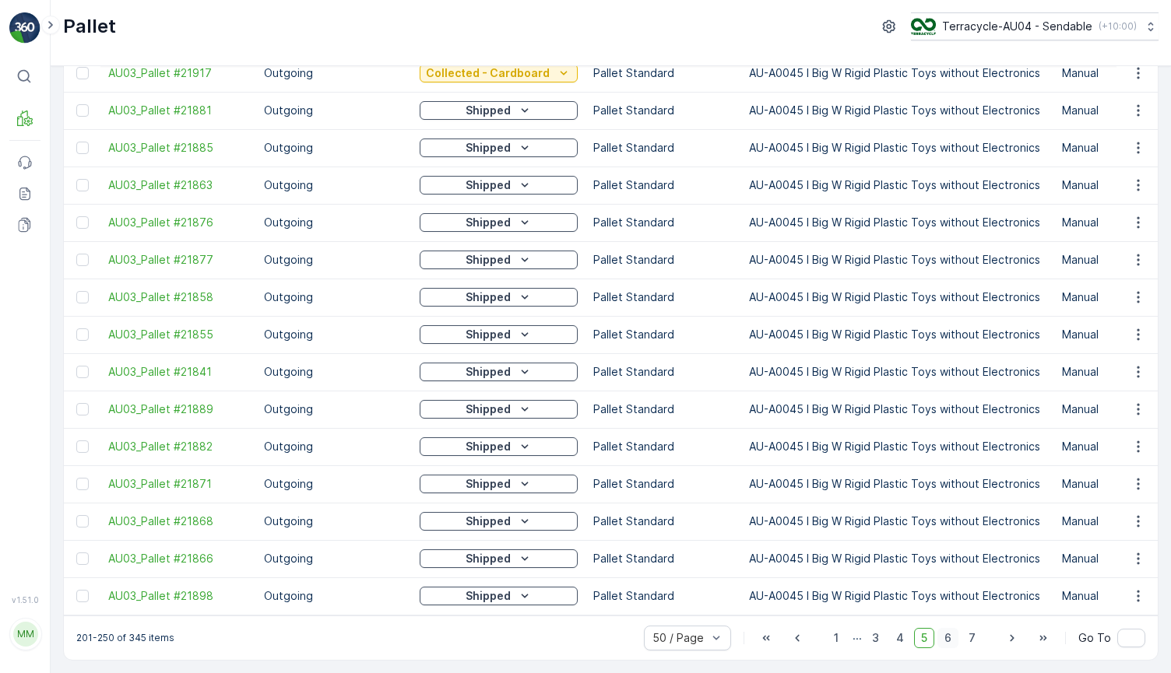
click at [952, 643] on span "6" at bounding box center [947, 638] width 21 height 20
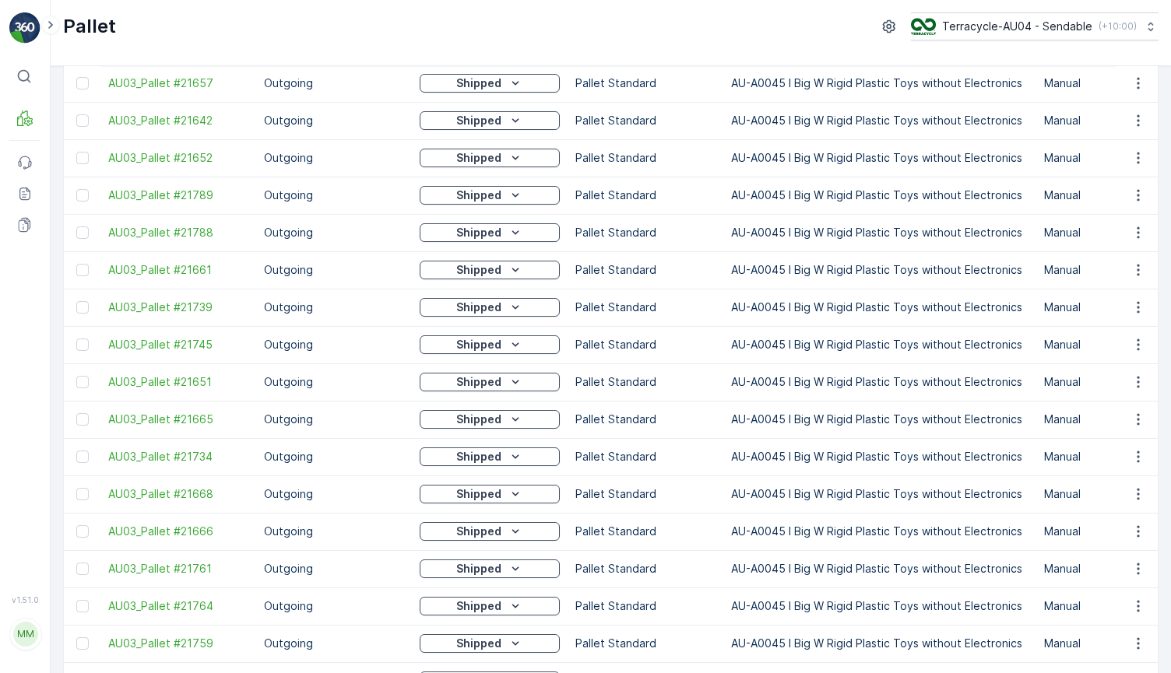
scroll to position [1441, 0]
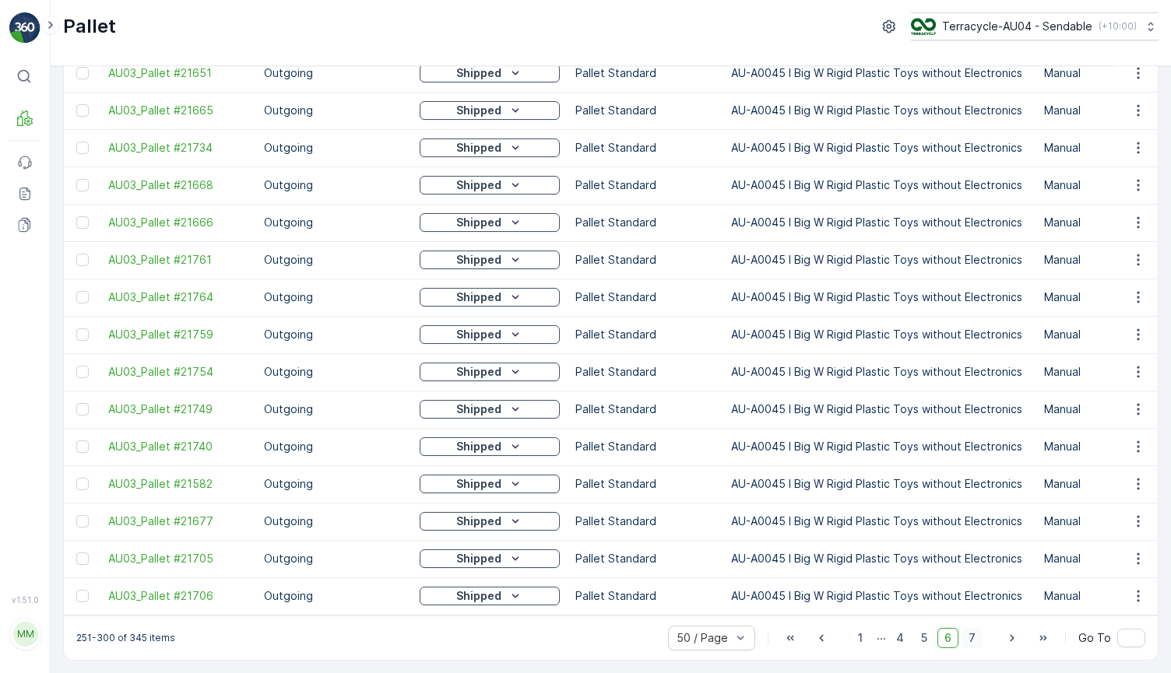
click at [965, 636] on span "7" at bounding box center [971, 638] width 21 height 20
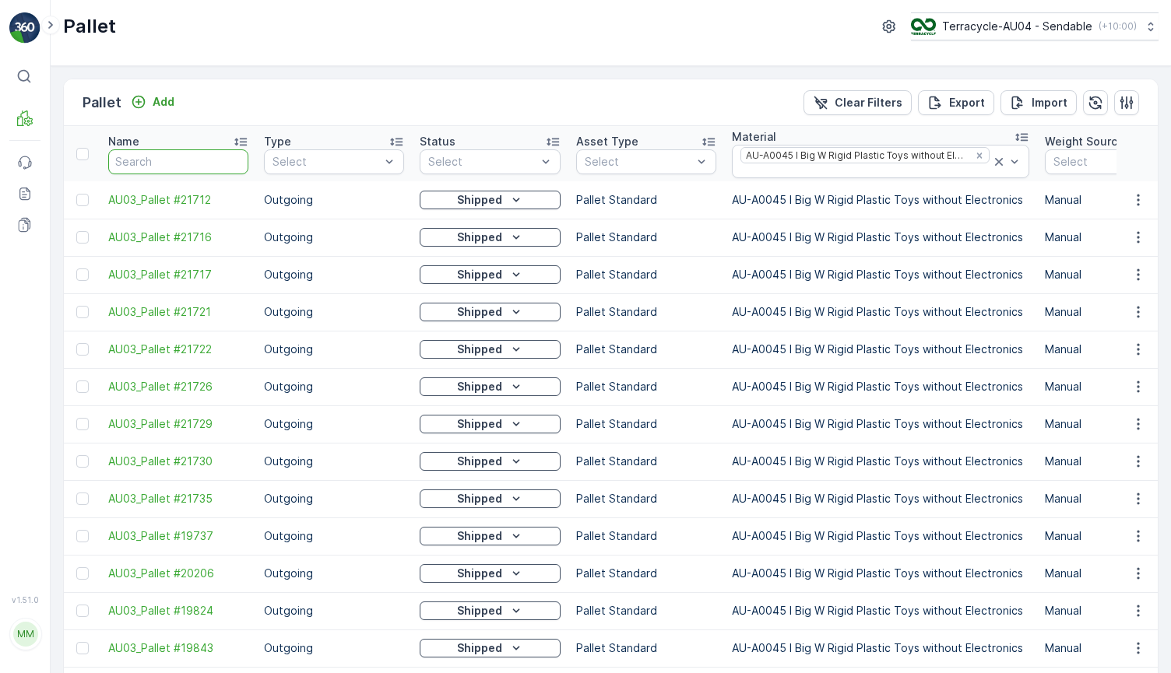
click at [165, 158] on input "text" at bounding box center [178, 161] width 140 height 25
paste input "AU03_Pallet #22130"
type input "AU03_Pallet #22130"
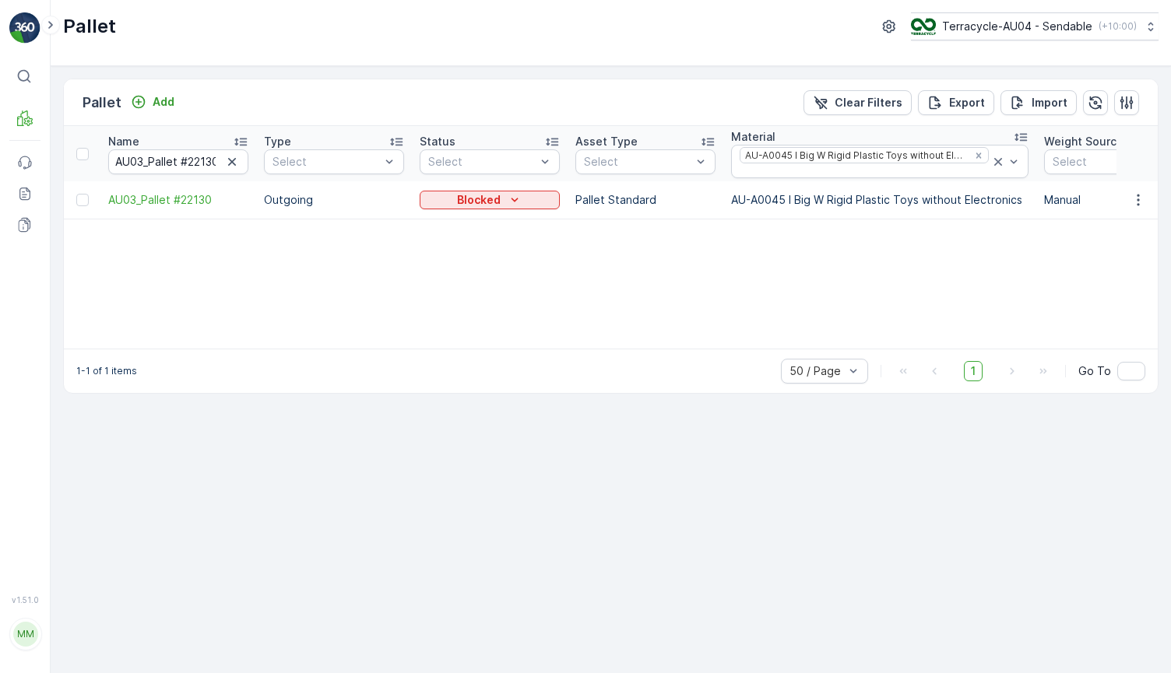
click at [487, 210] on div "Blocked" at bounding box center [490, 200] width 140 height 22
click at [487, 209] on div "Blocked" at bounding box center [490, 200] width 140 height 22
click at [487, 209] on button "Blocked" at bounding box center [490, 200] width 140 height 19
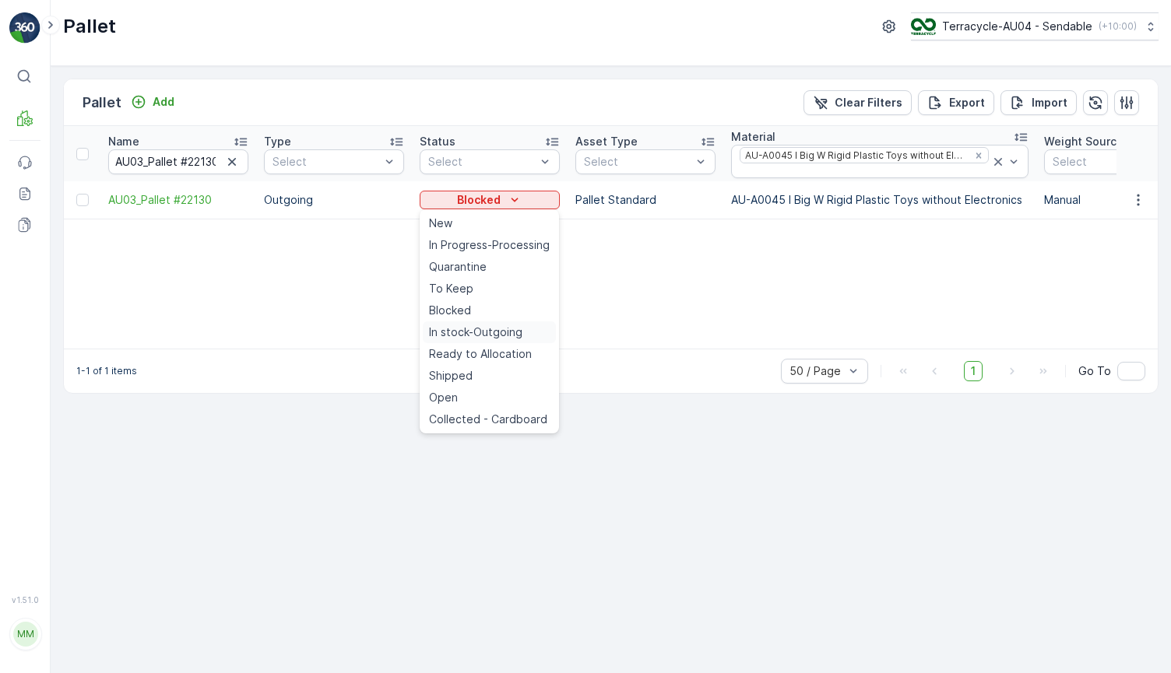
click at [503, 334] on span "In stock-Outgoing" at bounding box center [475, 333] width 93 height 16
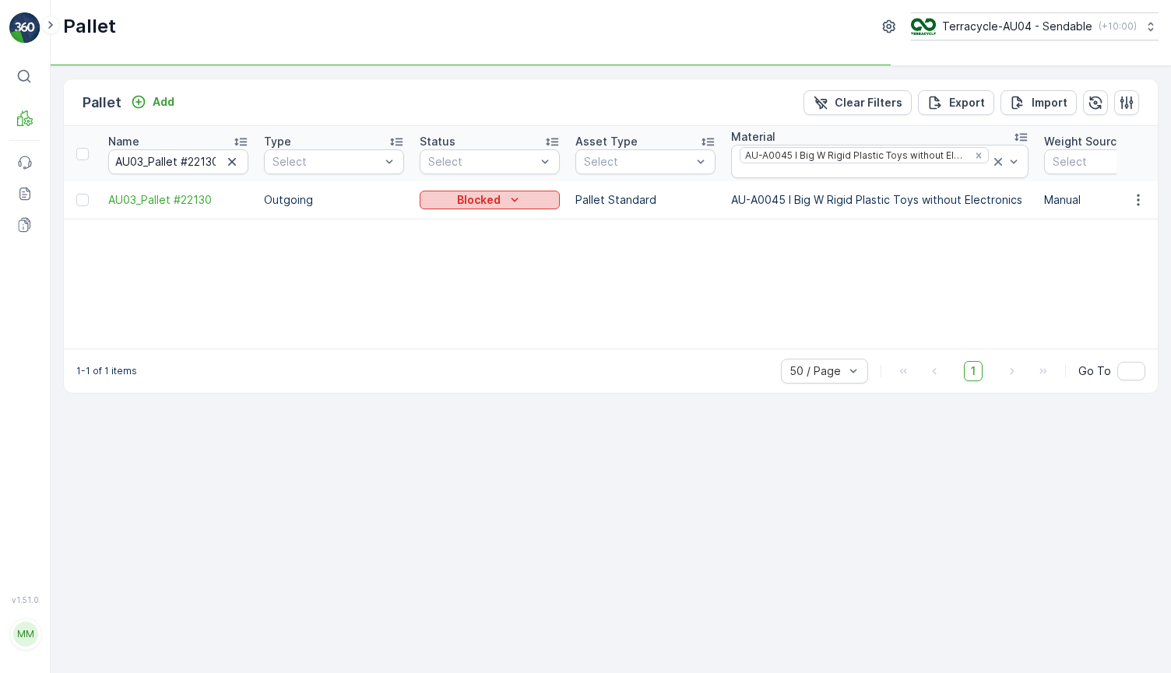
click at [534, 195] on div "Blocked" at bounding box center [490, 200] width 128 height 16
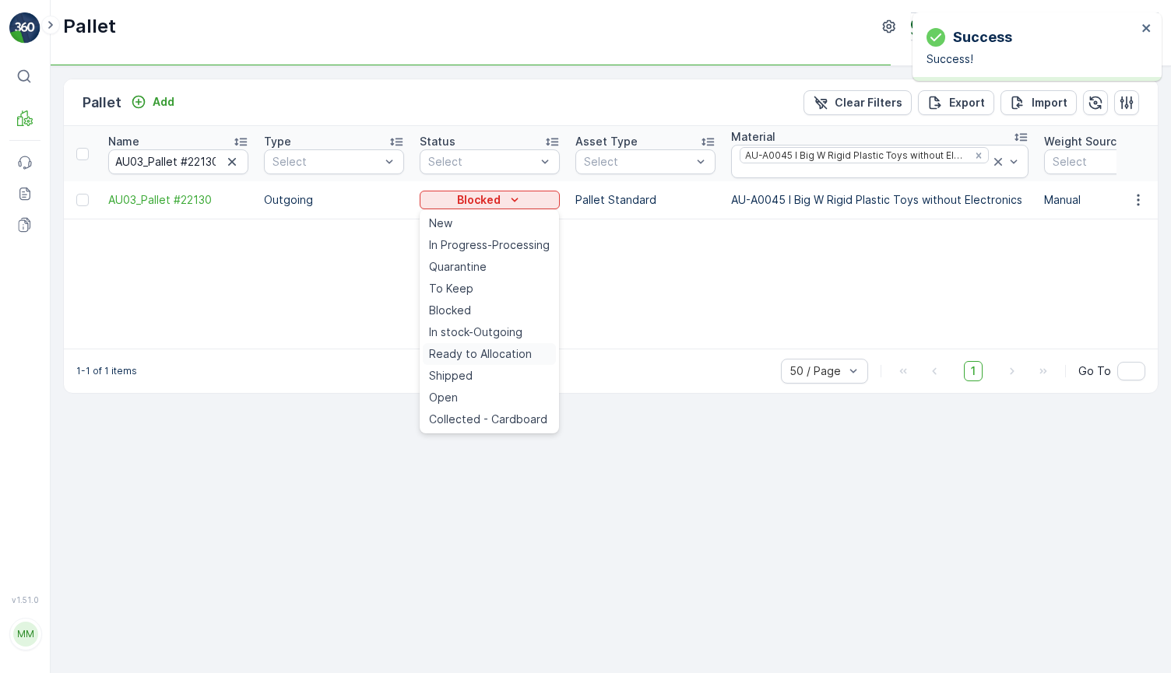
click at [525, 349] on span "Ready to Allocation" at bounding box center [480, 354] width 103 height 16
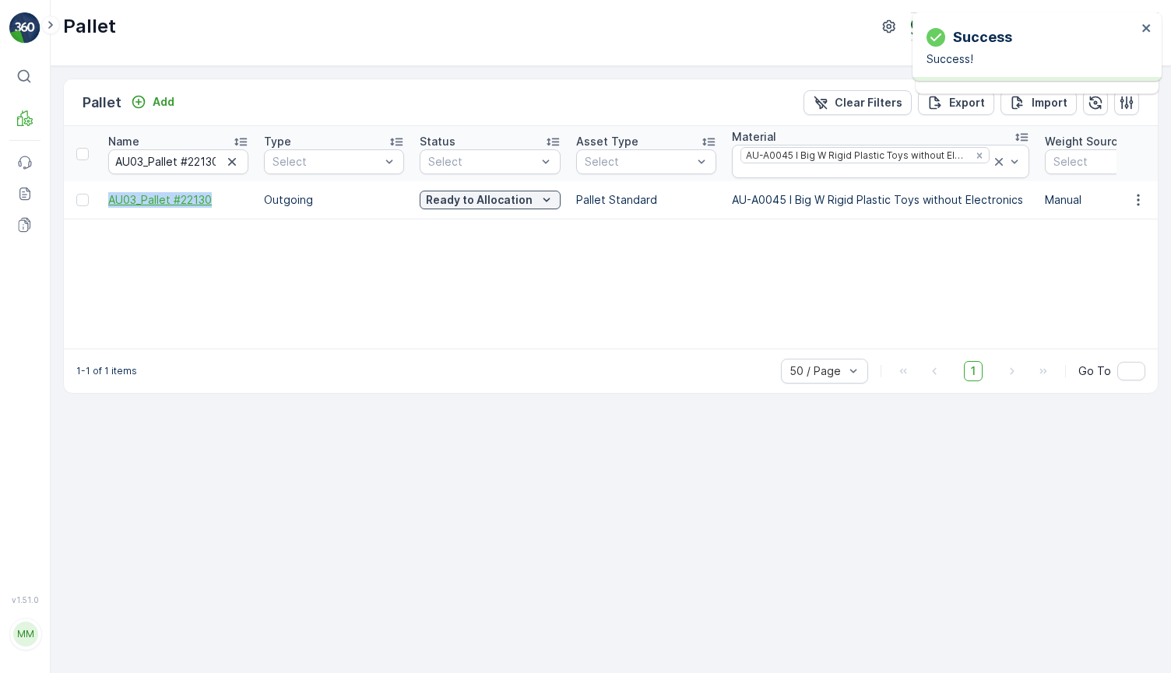
drag, startPoint x: 97, startPoint y: 198, endPoint x: 241, endPoint y: 205, distance: 144.2
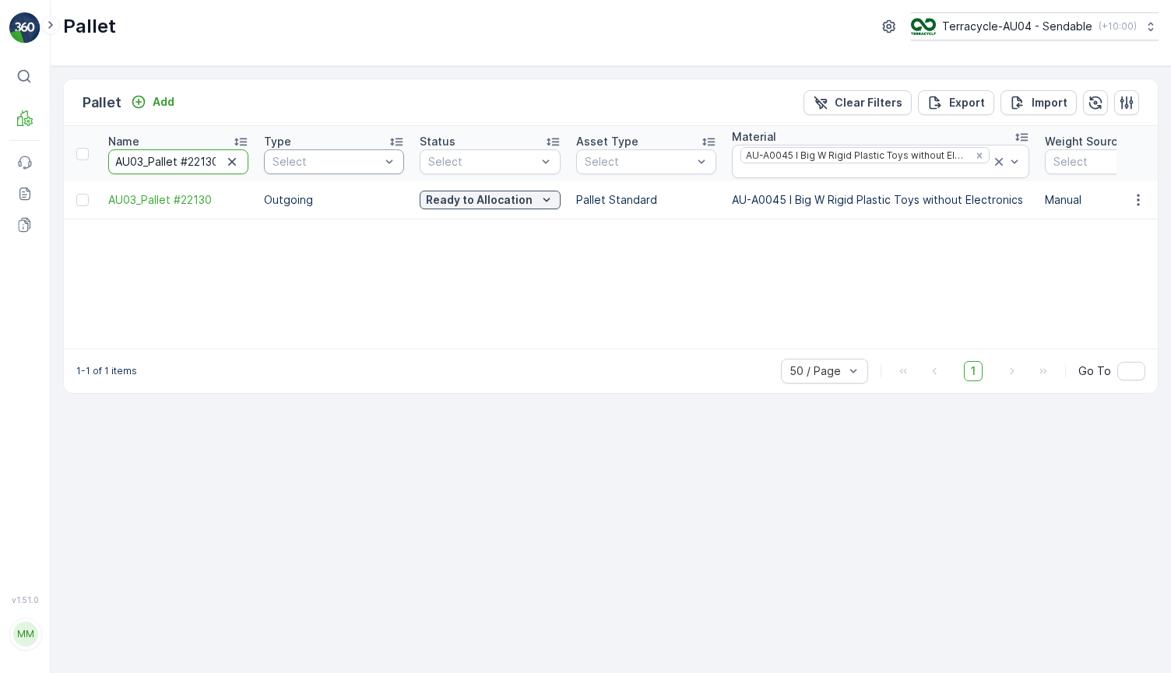
scroll to position [0, 4]
drag, startPoint x: 116, startPoint y: 155, endPoint x: 346, endPoint y: 173, distance: 230.3
drag, startPoint x: 107, startPoint y: 198, endPoint x: 233, endPoint y: 198, distance: 126.1
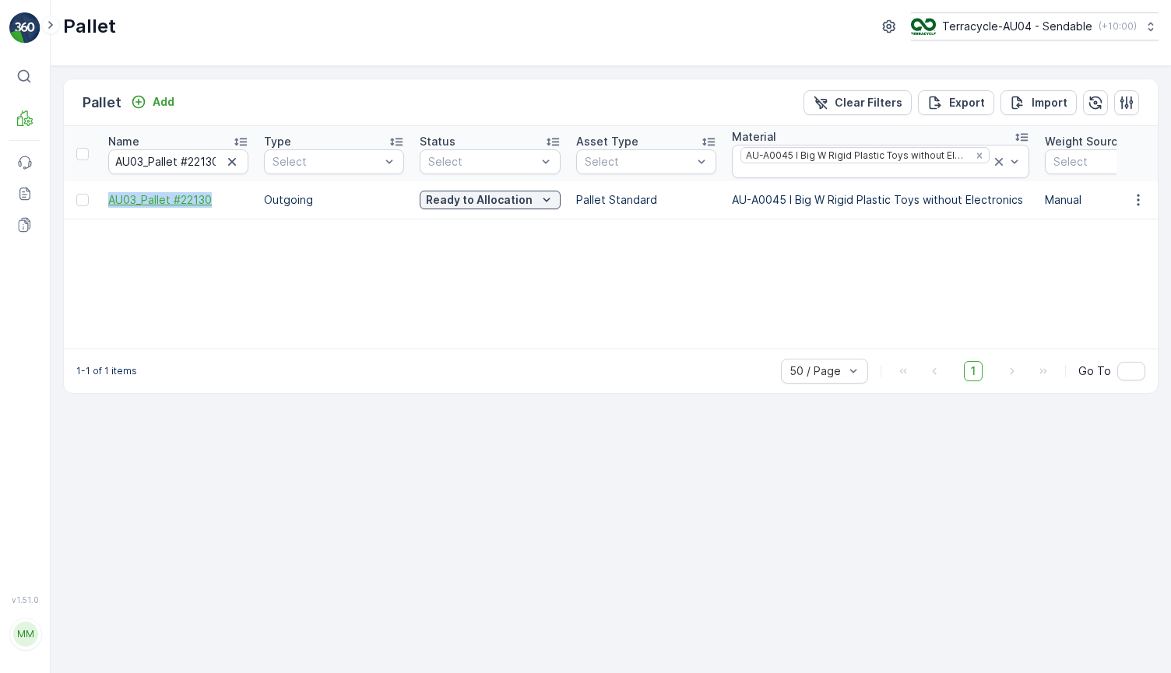
click at [233, 198] on td "AU03_Pallet #22130" at bounding box center [178, 199] width 156 height 37
click at [755, 198] on p "AU-A0045 I Big W Rigid Plastic Toys without Electronics" at bounding box center [880, 200] width 297 height 16
drag, startPoint x: 104, startPoint y: 197, endPoint x: 224, endPoint y: 197, distance: 119.9
click at [224, 197] on td "AU03_Pallet #22130" at bounding box center [178, 199] width 156 height 37
click at [309, 260] on div "Name AU03_Pallet #22130 Type Select Status Select Asset Type Select Material AU…" at bounding box center [611, 237] width 1094 height 223
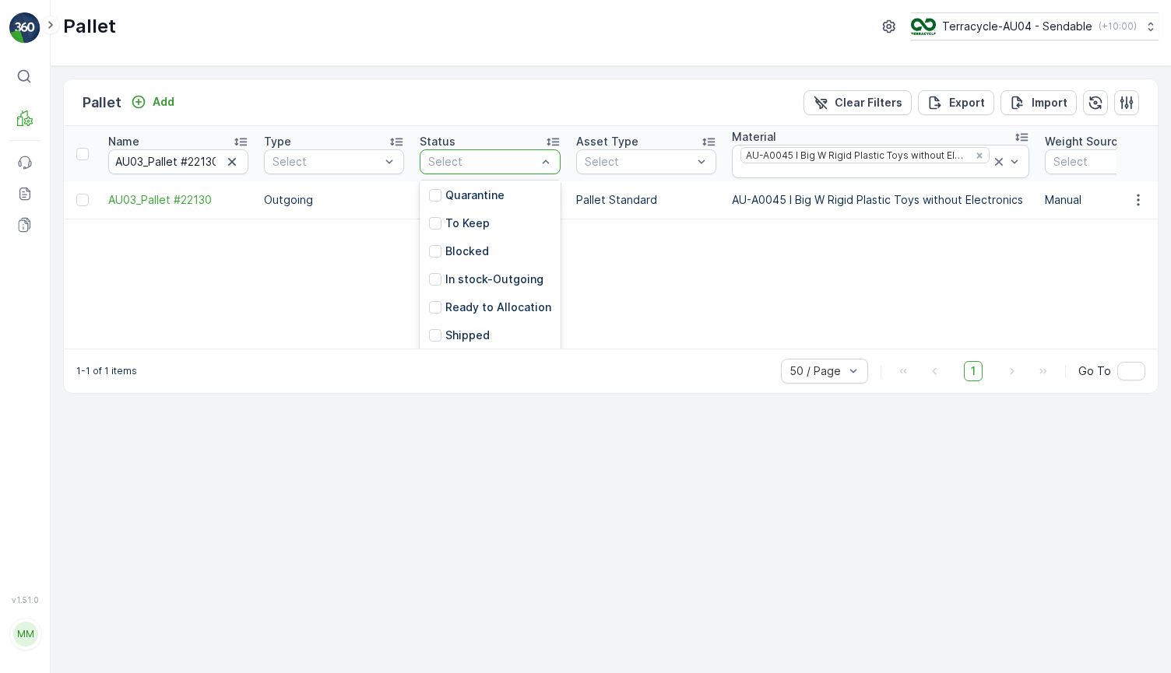
scroll to position [184, 0]
click at [452, 237] on p "Blocked" at bounding box center [467, 241] width 44 height 16
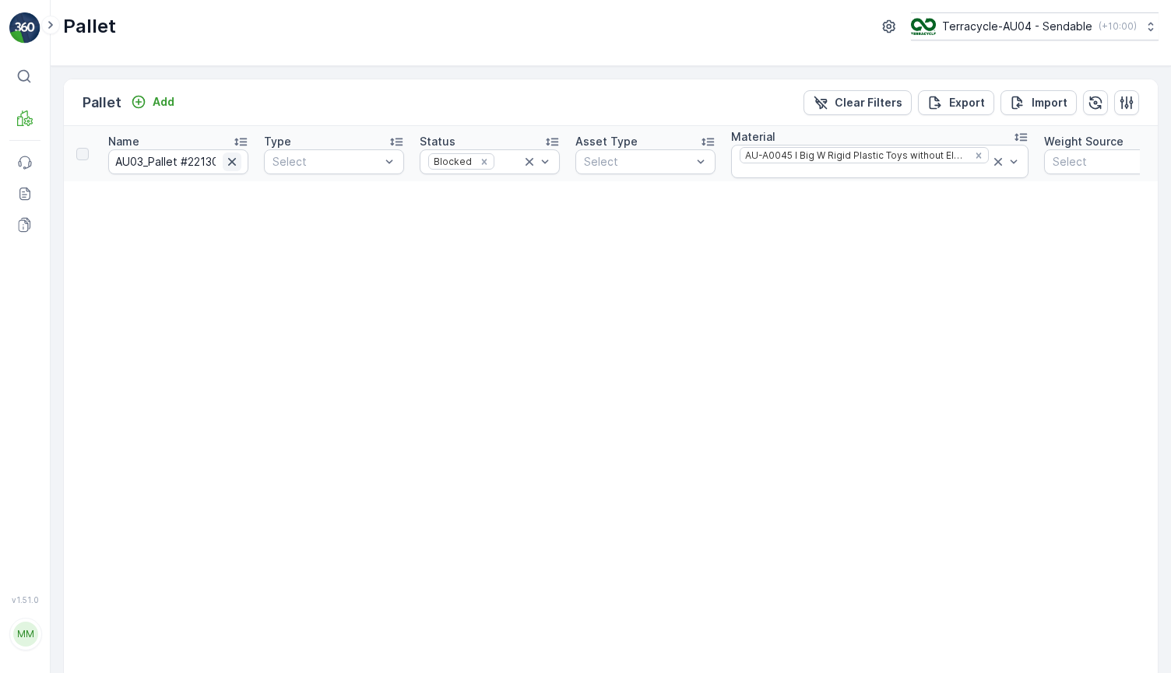
click at [228, 159] on icon "button" at bounding box center [232, 162] width 16 height 16
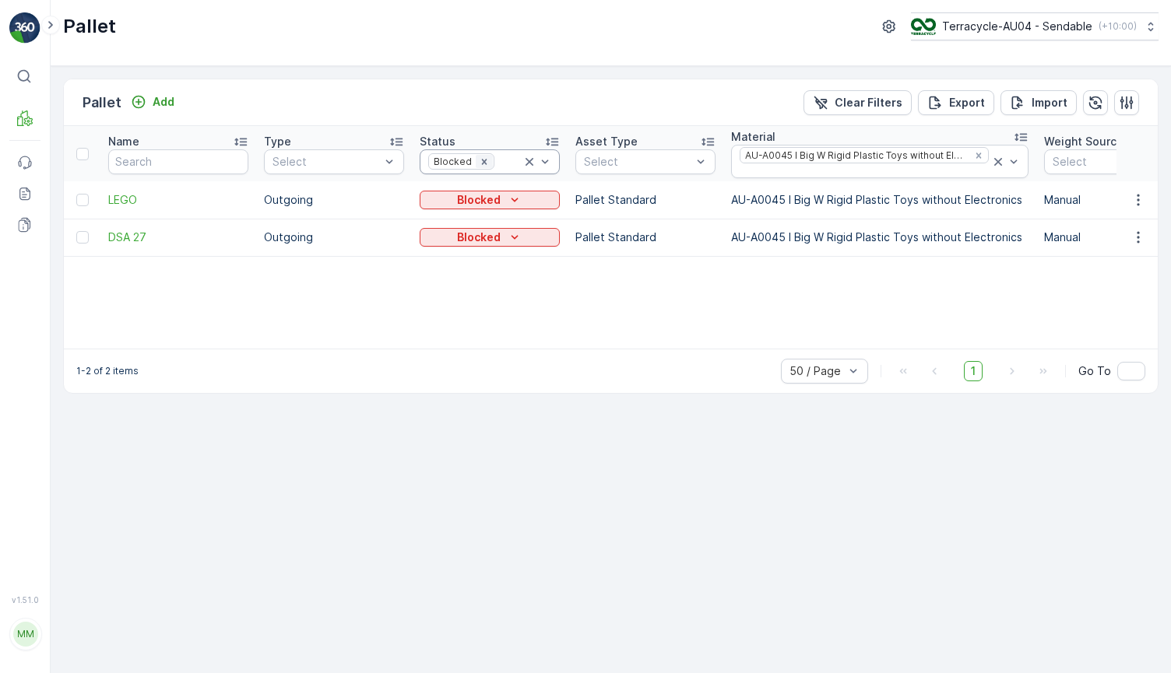
click at [483, 161] on icon "Remove Blocked" at bounding box center [484, 161] width 11 height 11
click at [993, 165] on icon at bounding box center [998, 162] width 16 height 16
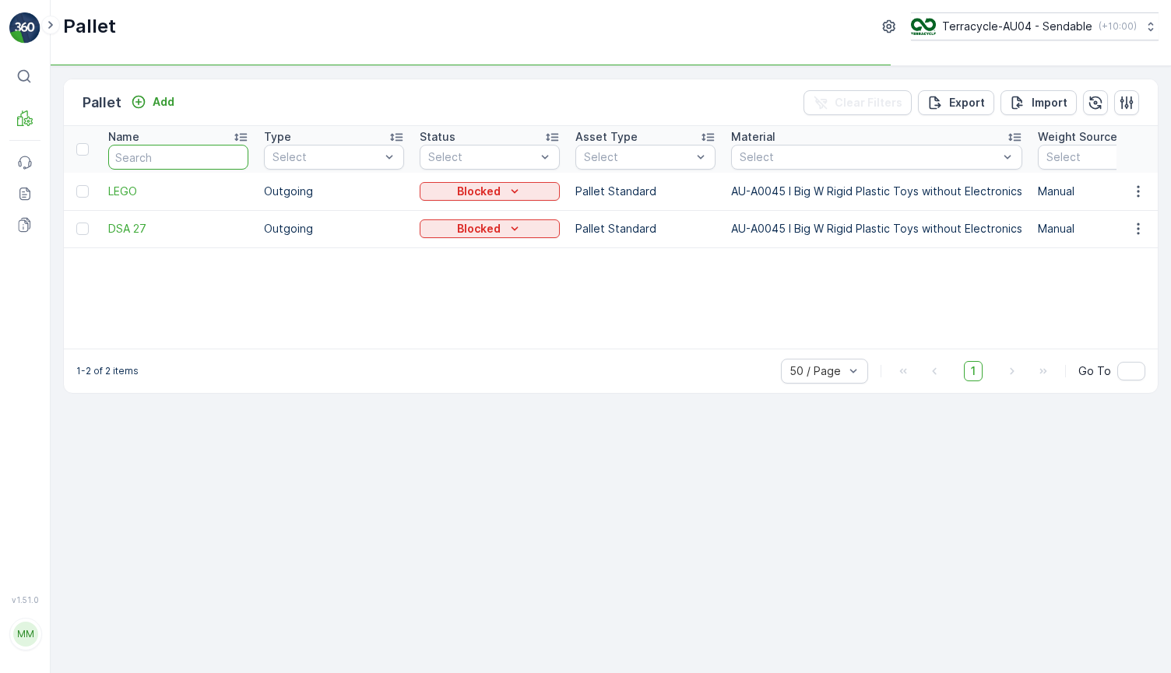
click at [183, 152] on input "text" at bounding box center [178, 157] width 140 height 25
type input "8"
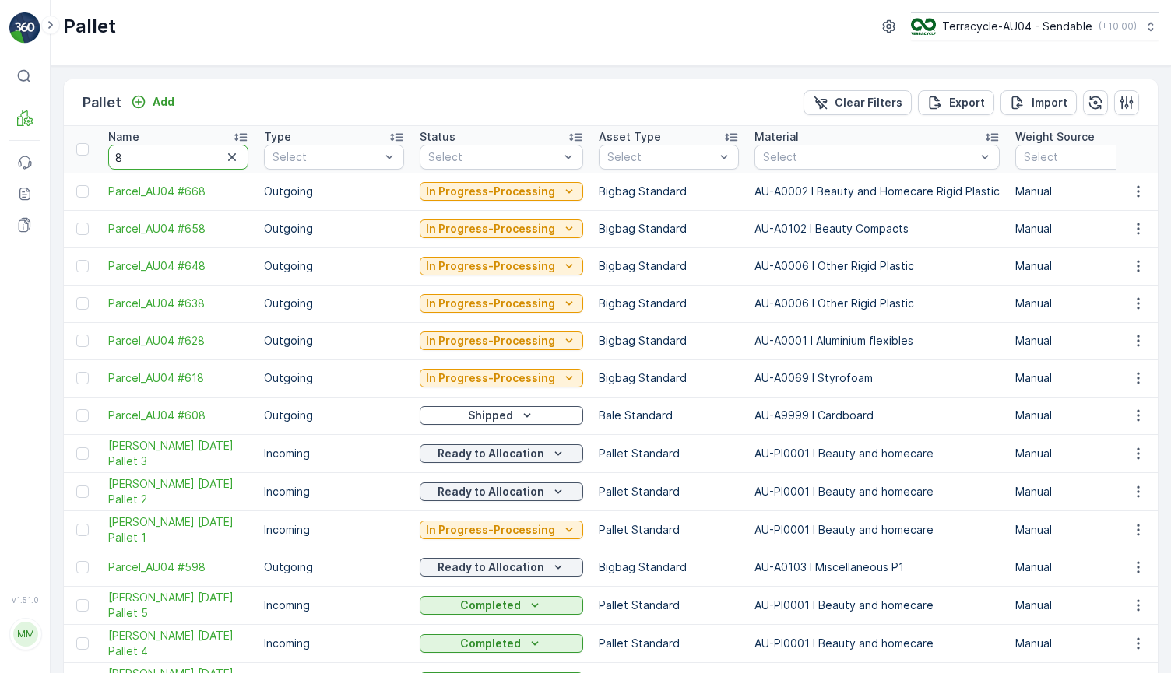
drag, startPoint x: 188, startPoint y: 157, endPoint x: 46, endPoint y: 157, distance: 141.7
click at [46, 157] on div "⌘B MRF Events Reports Documents v 1.51.0 MM MRF.AU04 monika.tur@terracycle.com …" at bounding box center [585, 336] width 1171 height 673
paste input "Parcel_AU04 #385"
type input "Parcel_AU04 #385"
click at [200, 155] on input "Parcel_AU04 #385" at bounding box center [178, 157] width 140 height 25
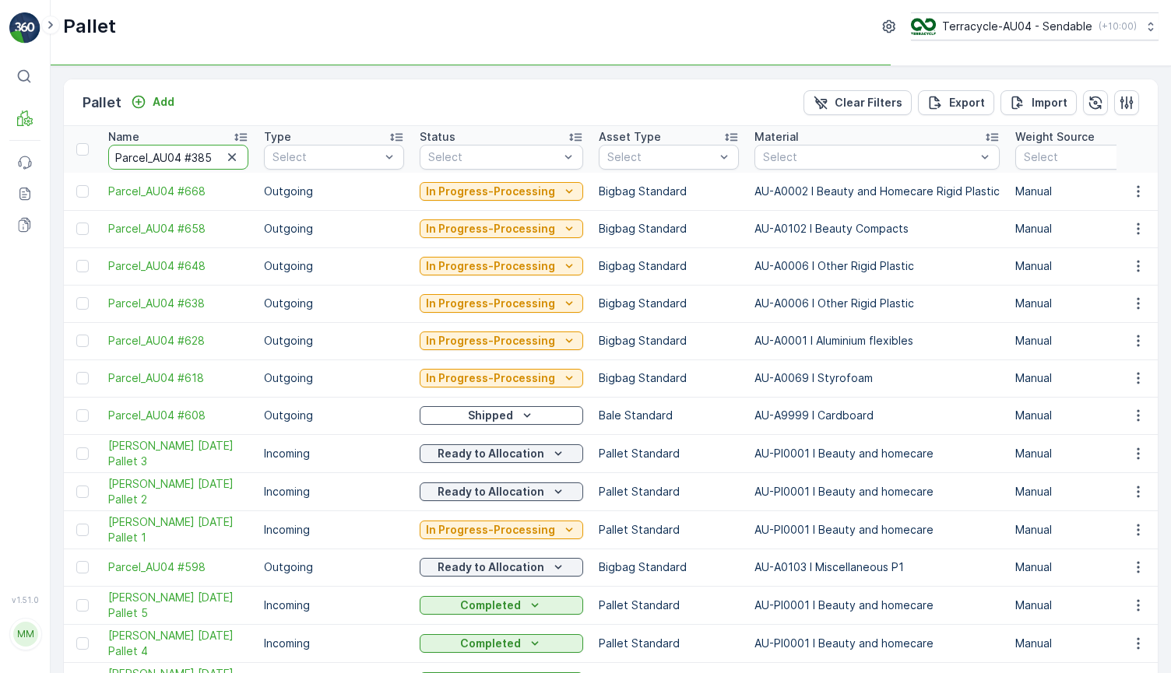
type input "Parcel_AU04 #85"
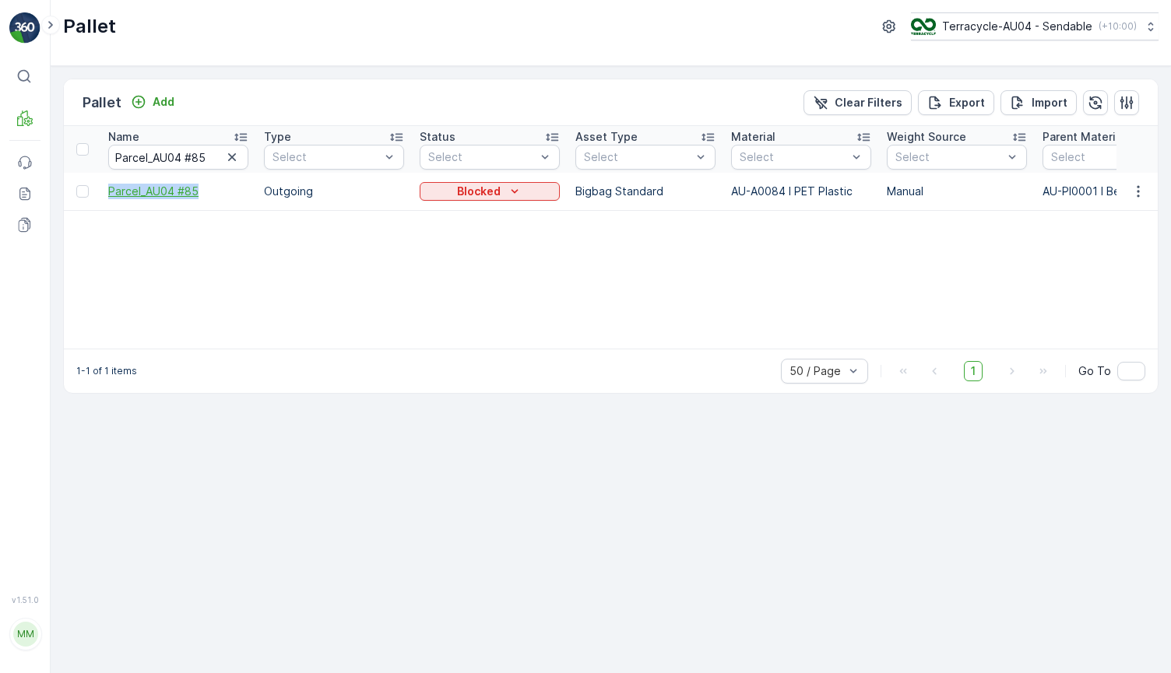
drag, startPoint x: 97, startPoint y: 191, endPoint x: 202, endPoint y: 191, distance: 105.9
click at [507, 195] on icon "Blocked" at bounding box center [515, 192] width 16 height 16
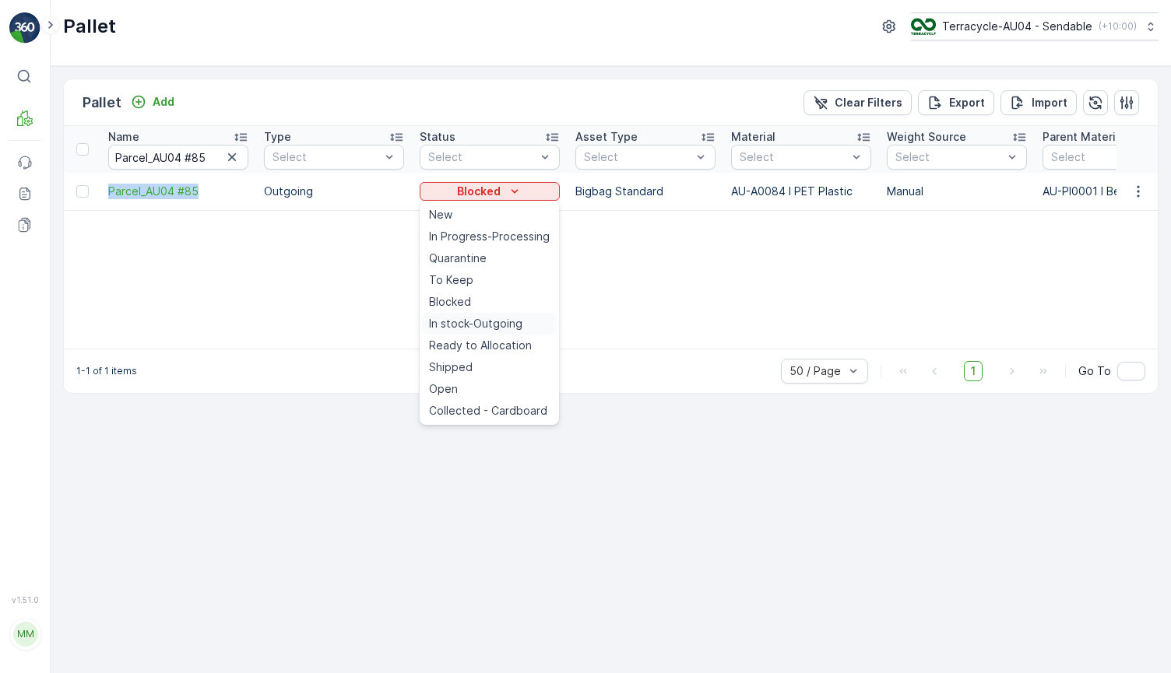
click at [509, 322] on span "In stock-Outgoing" at bounding box center [475, 324] width 93 height 16
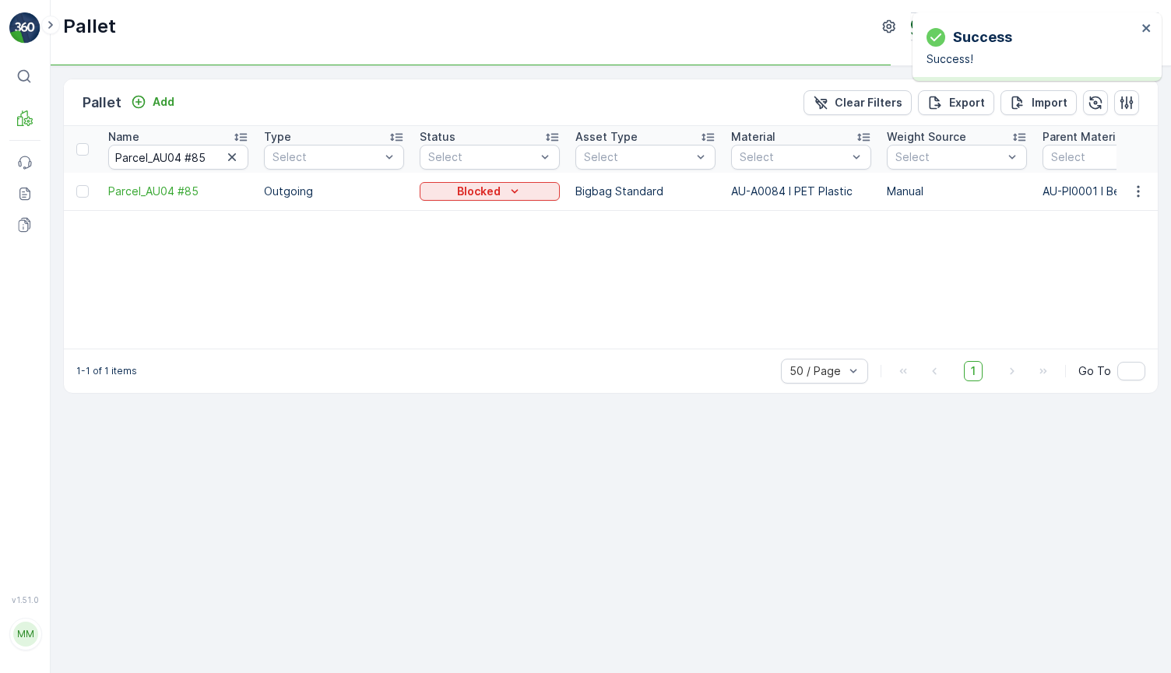
click at [524, 177] on td "Blocked" at bounding box center [490, 191] width 156 height 37
click at [521, 191] on icon "Blocked" at bounding box center [515, 192] width 16 height 16
click at [522, 181] on div "In stock-Outgoing" at bounding box center [490, 192] width 140 height 22
click at [521, 190] on p "In stock-Outgoing" at bounding box center [479, 192] width 100 height 16
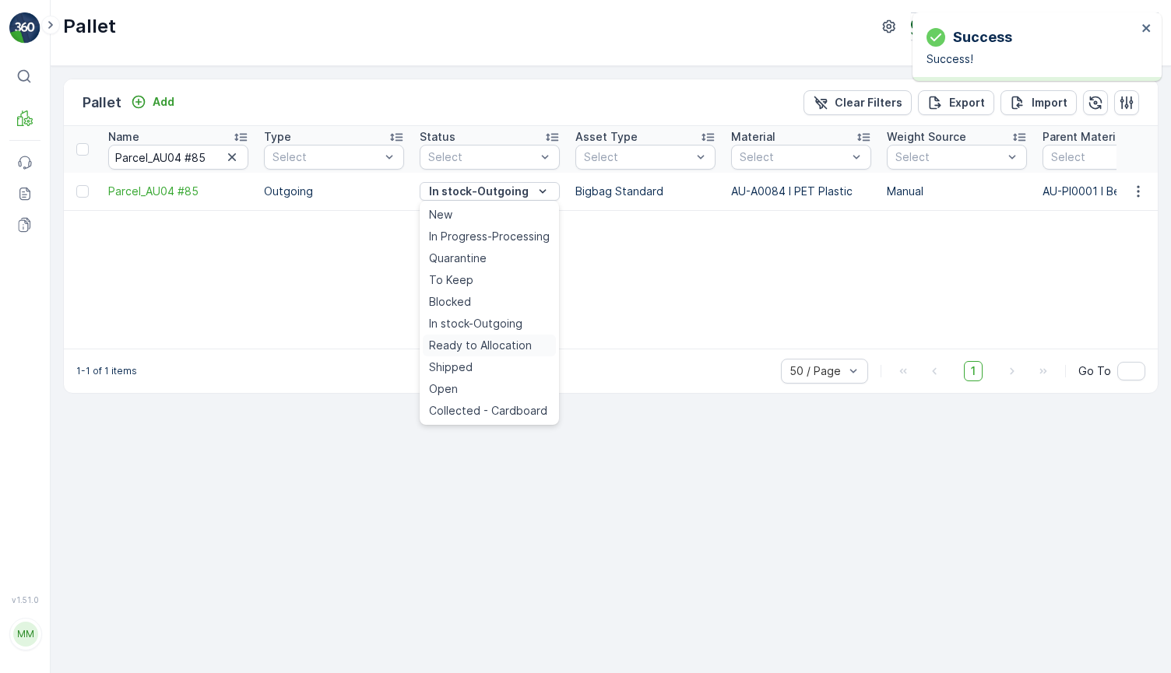
click at [511, 345] on span "Ready to Allocation" at bounding box center [480, 346] width 103 height 16
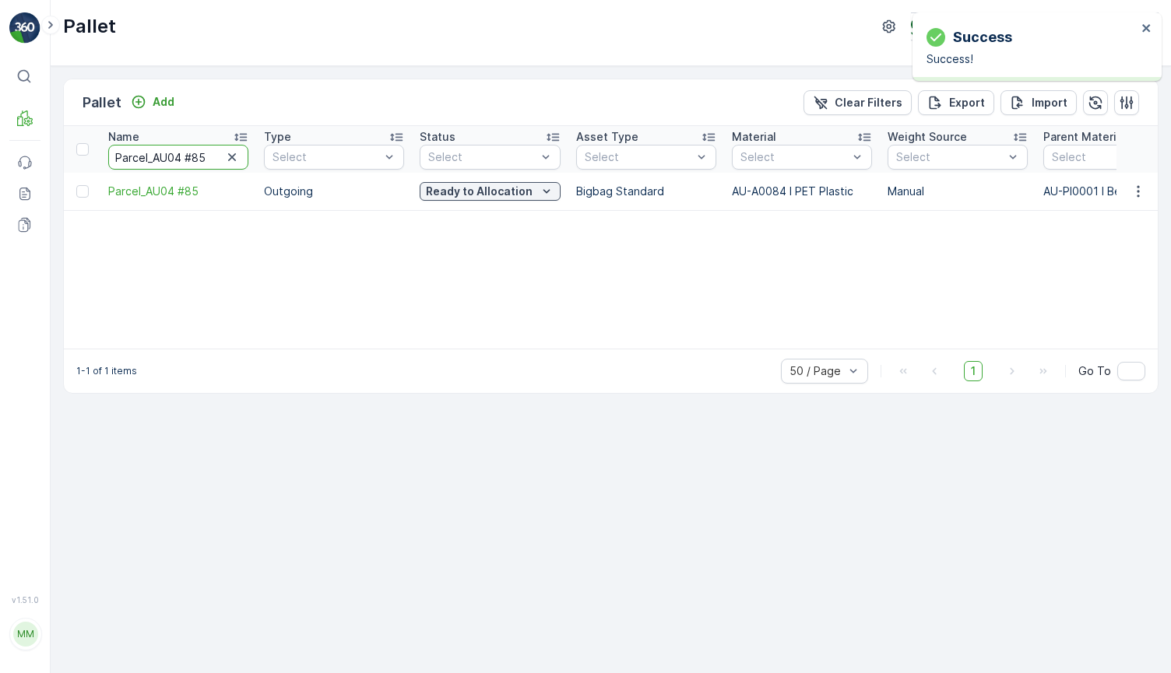
click at [205, 158] on input "Parcel_AU04 #85" at bounding box center [178, 157] width 140 height 25
type input "Parcel_AU04 #79"
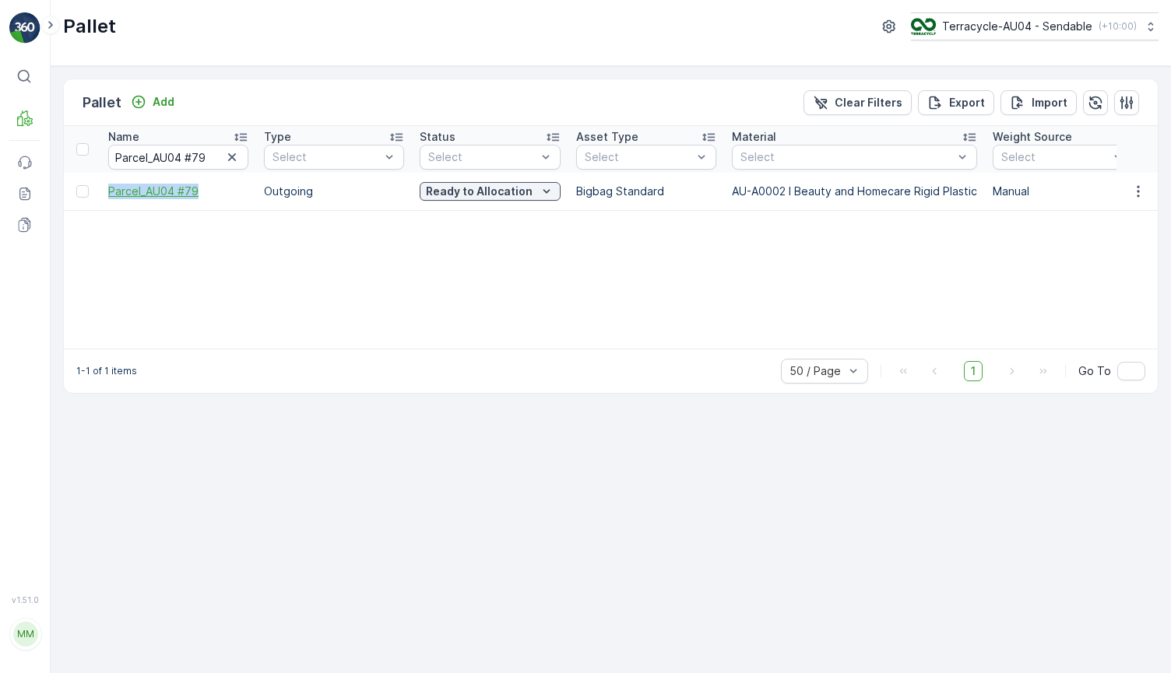
drag, startPoint x: 105, startPoint y: 196, endPoint x: 204, endPoint y: 197, distance: 98.9
click at [204, 197] on td "Parcel_AU04 #79" at bounding box center [178, 191] width 156 height 37
drag, startPoint x: 209, startPoint y: 158, endPoint x: 76, endPoint y: 158, distance: 133.1
type input "47"
